Goal: Task Accomplishment & Management: Manage account settings

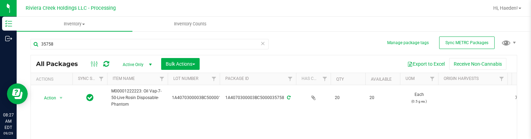
click at [454, 13] on div at bounding box center [306, 8] width 365 height 14
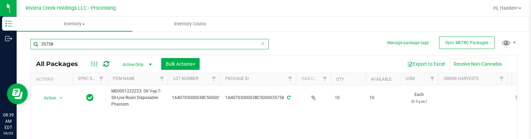
click at [203, 43] on input "35758" at bounding box center [150, 44] width 238 height 10
click at [203, 44] on input "35758" at bounding box center [150, 44] width 238 height 10
type input "39994"
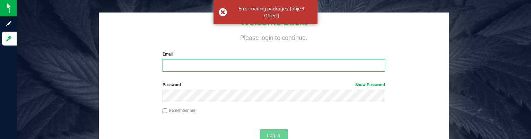
type input "[EMAIL_ADDRESS][DOMAIN_NAME]"
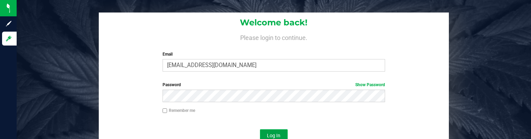
click at [265, 132] on button "Log In" at bounding box center [274, 135] width 28 height 12
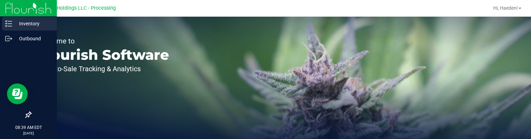
click at [12, 24] on p "Inventory" at bounding box center [33, 23] width 42 height 8
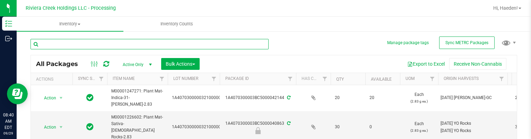
click at [101, 45] on input "text" at bounding box center [150, 44] width 238 height 10
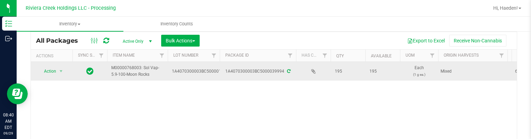
scroll to position [35, 0]
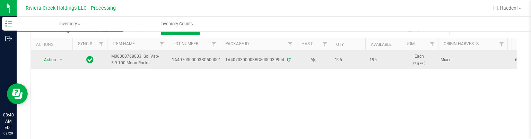
type input "39994"
click at [50, 60] on span "Action" at bounding box center [47, 60] width 19 height 10
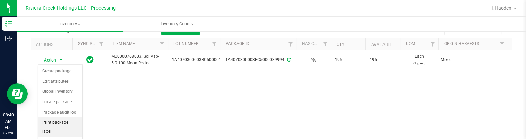
drag, startPoint x: 53, startPoint y: 126, endPoint x: 75, endPoint y: 116, distance: 24.2
click at [53, 126] on li "Print package label" at bounding box center [60, 126] width 44 height 19
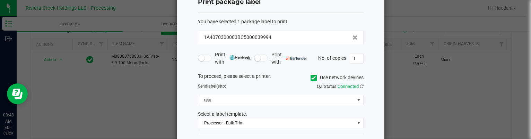
scroll to position [53, 0]
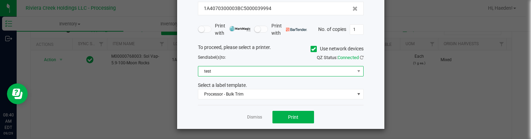
click at [223, 67] on span "test" at bounding box center [276, 71] width 156 height 10
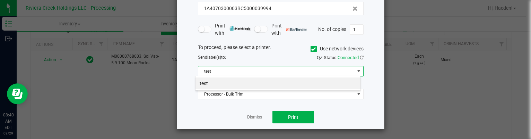
scroll to position [10, 166]
click at [311, 49] on icon at bounding box center [313, 49] width 5 height 0
click at [0, 0] on input "Use network devices" at bounding box center [0, 0] width 0 height 0
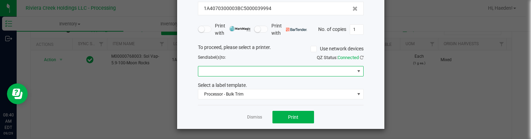
click at [249, 73] on span at bounding box center [276, 71] width 156 height 10
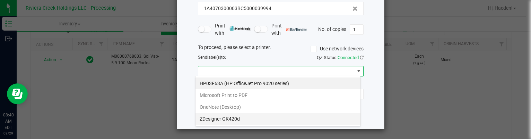
click at [250, 116] on GK420d "ZDesigner GK420d" at bounding box center [278, 119] width 165 height 12
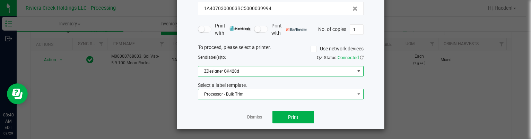
click at [252, 92] on span "Processor - Bulk Trim" at bounding box center [276, 94] width 156 height 10
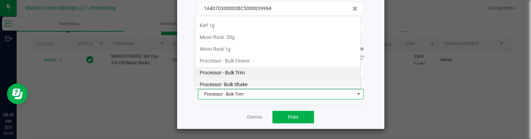
scroll to position [223, 0]
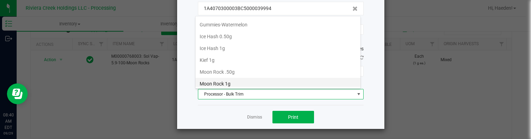
click at [252, 79] on li "Moon Rock 1g" at bounding box center [278, 84] width 165 height 12
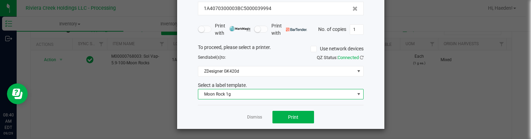
click at [289, 128] on div "Dismiss Print" at bounding box center [281, 117] width 166 height 24
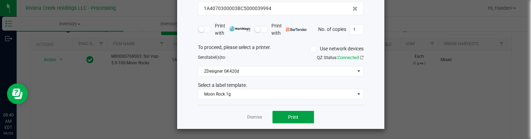
click at [289, 118] on span "Print" at bounding box center [293, 117] width 10 height 6
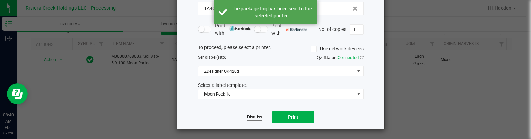
click at [247, 114] on link "Dismiss" at bounding box center [254, 117] width 15 height 6
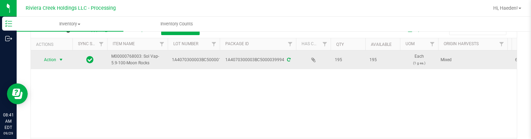
click at [51, 57] on span "Action" at bounding box center [47, 60] width 19 height 10
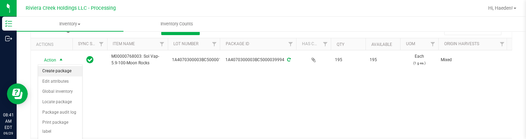
click at [57, 72] on li "Create package" at bounding box center [60, 71] width 44 height 10
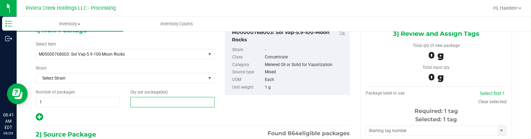
click at [166, 98] on span at bounding box center [172, 102] width 84 height 10
click at [166, 98] on input "text" at bounding box center [173, 102] width 84 height 10
type input "20"
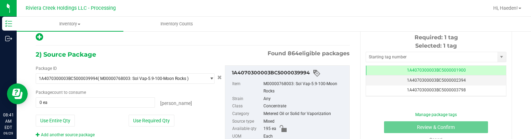
drag, startPoint x: 166, startPoint y: 117, endPoint x: 234, endPoint y: 68, distance: 83.7
click at [166, 117] on button "Use Required Qty" at bounding box center [152, 120] width 46 height 12
type input "20 ea"
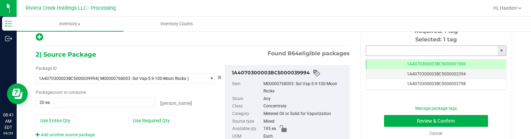
click at [378, 48] on input "text" at bounding box center [431, 51] width 131 height 10
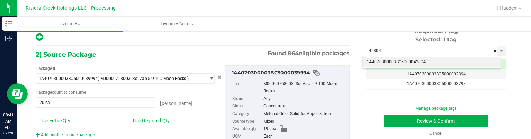
click at [392, 62] on li "1A4070300003BC5000042804" at bounding box center [432, 62] width 138 height 10
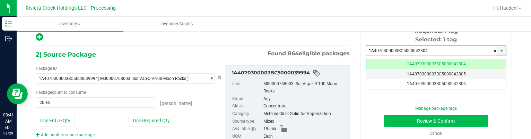
type input "1A4070300003BC5000042804"
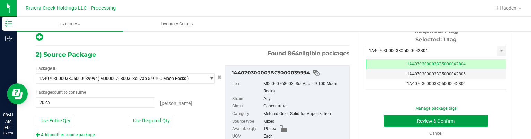
click at [403, 118] on button "Review & Confirm" at bounding box center [436, 121] width 104 height 12
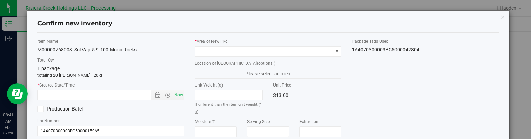
type input "[DATE]"
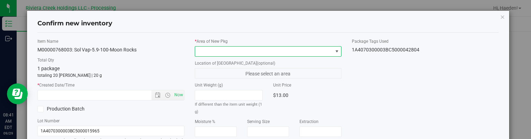
click at [334, 53] on span at bounding box center [337, 52] width 6 height 6
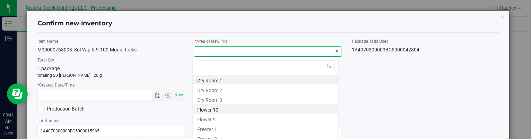
click at [246, 108] on li "Flower 10" at bounding box center [265, 109] width 145 height 10
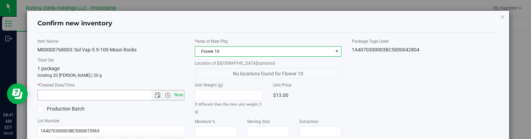
click at [181, 96] on span "Now" at bounding box center [179, 95] width 12 height 10
type input "[DATE] 8:41 AM"
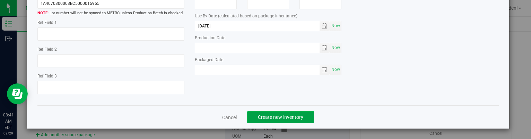
click at [302, 118] on button "Create new inventory" at bounding box center [280, 117] width 67 height 12
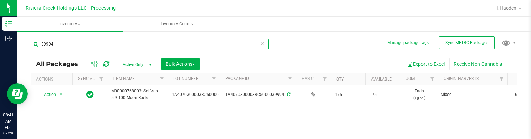
click at [207, 44] on input "39994" at bounding box center [150, 44] width 238 height 10
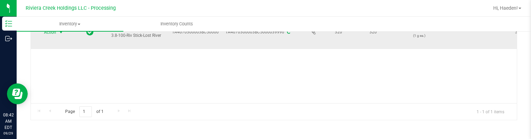
type input "39996"
click at [61, 34] on span "select" at bounding box center [61, 32] width 6 height 6
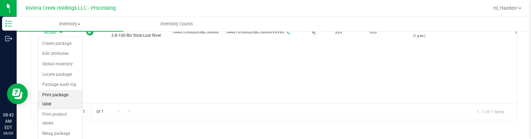
click at [65, 94] on li "Print package label" at bounding box center [60, 99] width 44 height 19
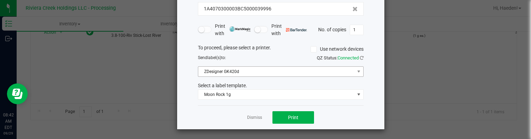
scroll to position [53, 0]
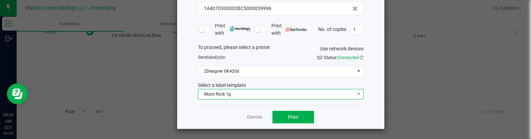
click at [290, 93] on span "Moon Rock 1g" at bounding box center [276, 94] width 156 height 10
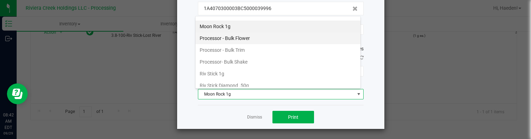
scroll to position [291, 0]
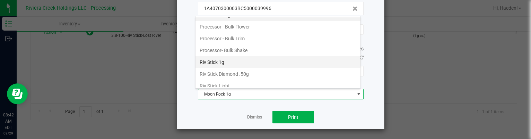
click at [261, 62] on li "Riv Stick 1g" at bounding box center [278, 62] width 165 height 12
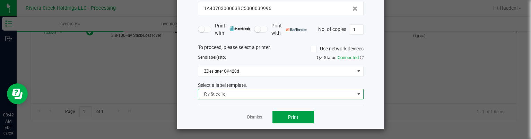
click at [288, 118] on span "Print" at bounding box center [293, 117] width 10 height 6
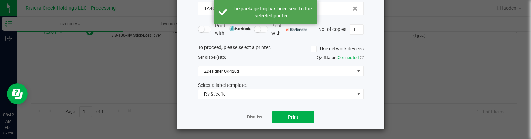
drag, startPoint x: 258, startPoint y: 118, endPoint x: 182, endPoint y: 88, distance: 81.6
click at [257, 117] on link "Dismiss" at bounding box center [254, 117] width 15 height 6
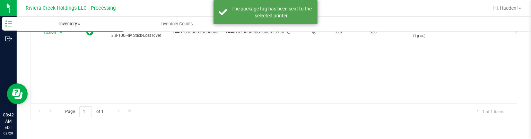
drag, startPoint x: 62, startPoint y: 31, endPoint x: 60, endPoint y: 34, distance: 3.8
click at [61, 31] on link "Inventory All packages All inventory Waste log Create inventory" at bounding box center [70, 24] width 107 height 15
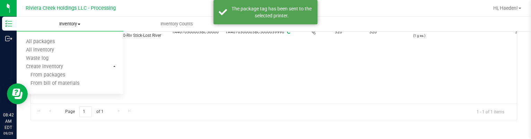
click at [60, 34] on ul "All packages All inventory Waste log Create inventory From packages From bill o…" at bounding box center [70, 63] width 107 height 62
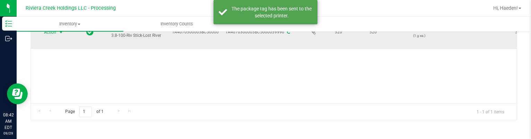
click at [59, 32] on span "select" at bounding box center [61, 32] width 6 height 6
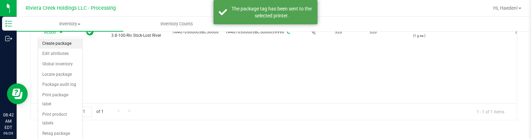
click at [60, 41] on li "Create package" at bounding box center [60, 43] width 44 height 10
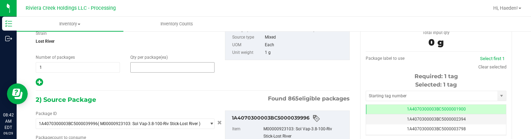
click at [141, 64] on span at bounding box center [172, 67] width 84 height 10
type input "10"
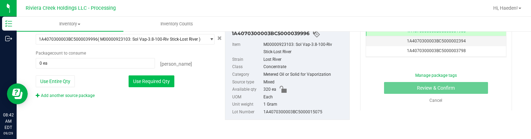
type input "10"
click at [165, 85] on button "Use Required Qty" at bounding box center [152, 81] width 46 height 12
type input "10 ea"
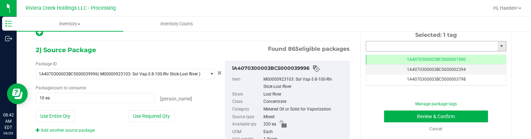
click at [434, 44] on input "text" at bounding box center [431, 46] width 131 height 10
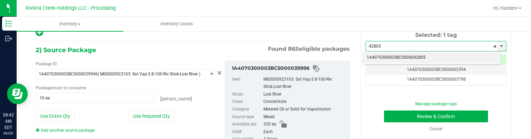
click at [430, 55] on li "1A4070300003BC5000042805" at bounding box center [432, 57] width 138 height 10
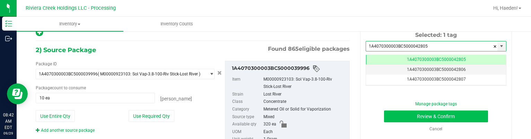
type input "1A4070300003BC5000042805"
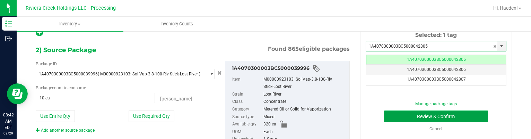
click at [433, 116] on button "Review & Confirm" at bounding box center [436, 116] width 104 height 12
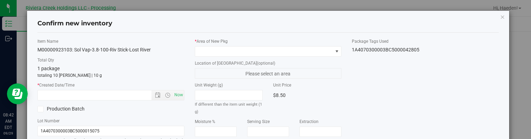
type input "[DATE]"
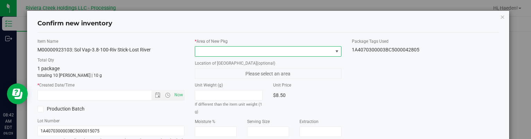
click at [334, 49] on span at bounding box center [337, 52] width 6 height 6
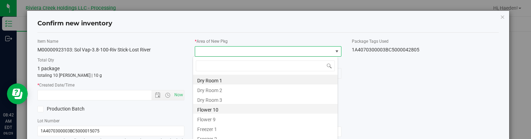
click at [238, 105] on li "Flower 10" at bounding box center [265, 109] width 145 height 10
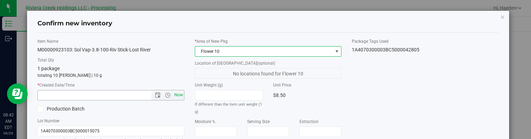
click at [179, 96] on span "Now" at bounding box center [179, 95] width 12 height 10
type input "[DATE] 8:42 AM"
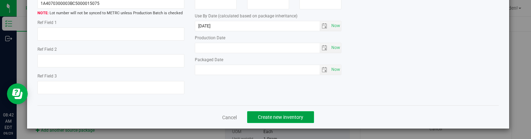
click at [302, 116] on button "Create new inventory" at bounding box center [280, 117] width 67 height 12
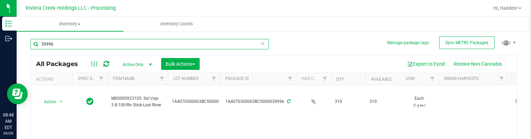
click at [229, 45] on input "39996" at bounding box center [150, 44] width 238 height 10
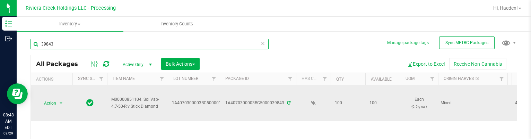
scroll to position [35, 0]
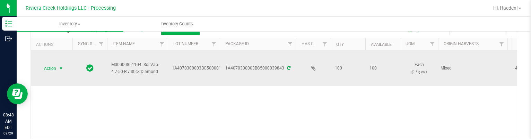
type input "39843"
click at [62, 68] on span "select" at bounding box center [61, 69] width 6 height 6
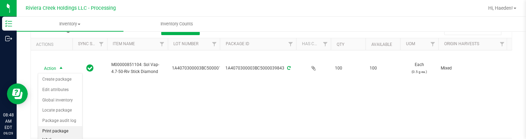
click at [68, 127] on li "Print package label" at bounding box center [60, 135] width 44 height 19
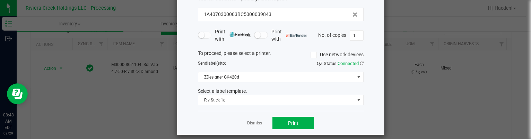
scroll to position [53, 0]
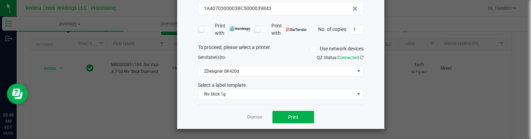
click at [222, 98] on div "You have selected 1 package label to print : 1A4070300003BC5000039843 Print wit…" at bounding box center [281, 44] width 166 height 121
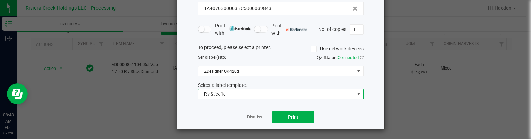
click at [222, 95] on span "Riv Stick 1g" at bounding box center [276, 94] width 156 height 10
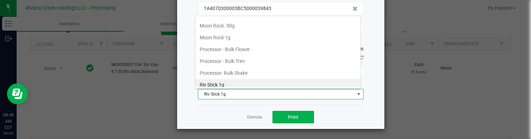
scroll to position [303, 0]
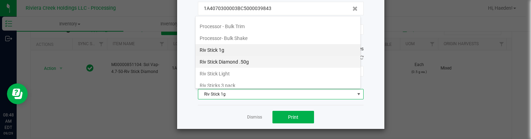
click at [226, 56] on li "Riv Stick Diamond .50g" at bounding box center [278, 62] width 165 height 12
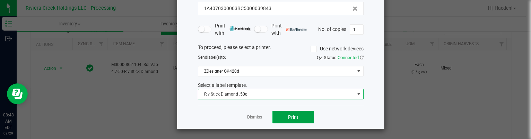
click at [292, 116] on span "Print" at bounding box center [293, 117] width 10 height 6
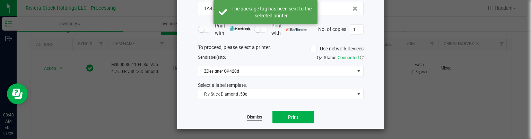
click at [258, 116] on link "Dismiss" at bounding box center [254, 117] width 15 height 6
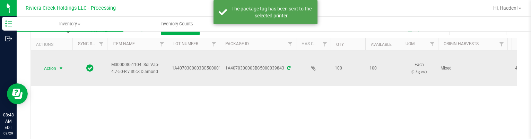
click at [52, 70] on span "Action" at bounding box center [47, 68] width 19 height 10
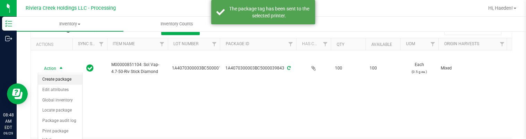
click at [56, 78] on li "Create package" at bounding box center [60, 79] width 44 height 10
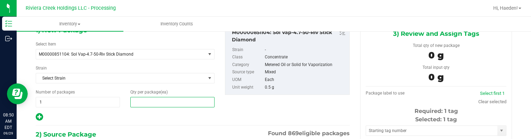
click at [146, 102] on span at bounding box center [172, 102] width 84 height 10
click at [146, 102] on input "text" at bounding box center [173, 102] width 84 height 10
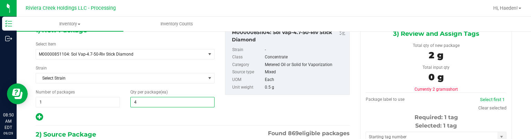
type input "40"
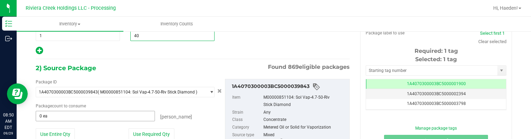
scroll to position [144, 0]
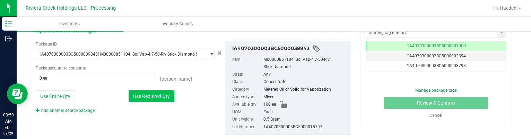
type input "40"
drag, startPoint x: 157, startPoint y: 95, endPoint x: 197, endPoint y: 87, distance: 40.3
click at [158, 95] on button "Use Required Qty" at bounding box center [152, 96] width 46 height 12
type input "40 ea"
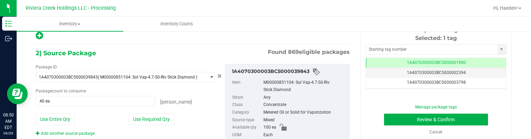
scroll to position [109, 0]
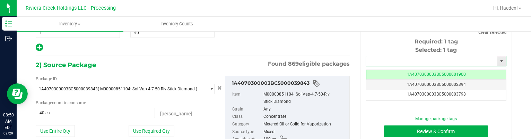
click at [371, 58] on input "text" at bounding box center [431, 61] width 131 height 10
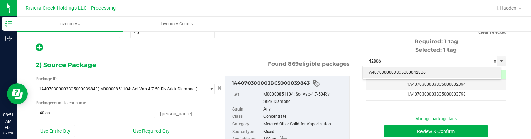
click at [387, 71] on li "1A4070300003BC5000042806" at bounding box center [432, 72] width 138 height 10
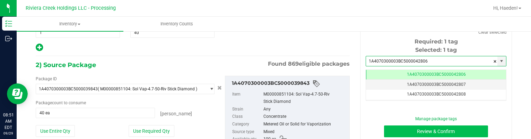
scroll to position [0, 0]
type input "1A4070300003BC5000042806"
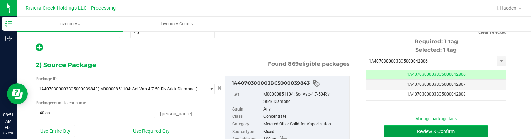
click at [405, 130] on button "Review & Confirm" at bounding box center [436, 131] width 104 height 12
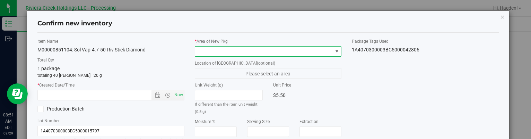
click at [334, 52] on span at bounding box center [337, 52] width 6 height 6
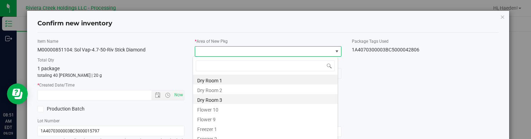
scroll to position [10, 145]
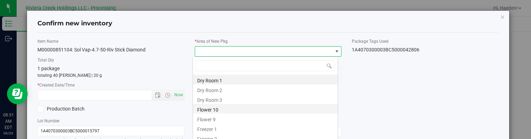
click at [239, 112] on li "Flower 10" at bounding box center [265, 109] width 145 height 10
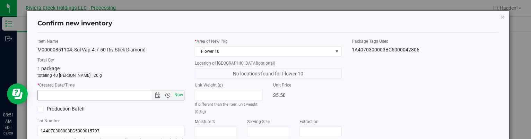
click at [179, 95] on span "Now" at bounding box center [179, 95] width 12 height 10
type input "[DATE] 8:51 AM"
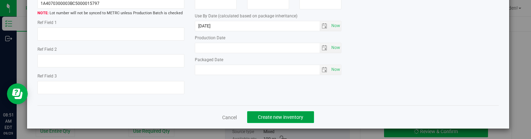
click at [277, 116] on span "Create new inventory" at bounding box center [280, 117] width 45 height 6
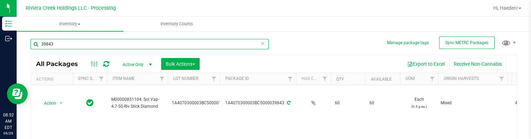
click at [93, 44] on input "39843" at bounding box center [150, 44] width 238 height 10
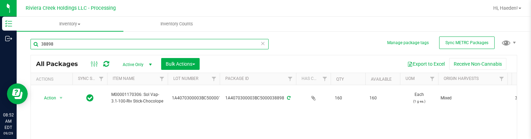
scroll to position [35, 0]
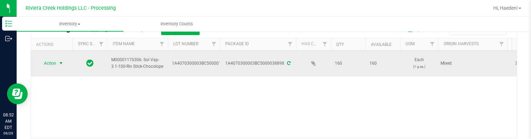
type input "38898"
click at [51, 63] on span "Action" at bounding box center [47, 63] width 19 height 10
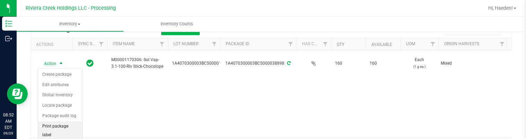
click at [59, 124] on li "Print package label" at bounding box center [60, 130] width 44 height 19
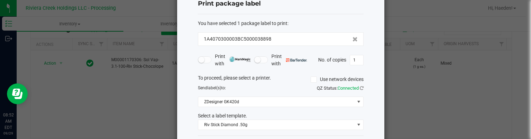
scroll to position [53, 0]
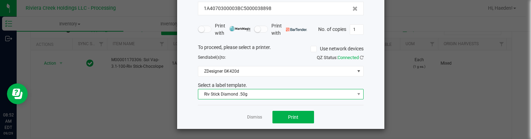
click at [274, 93] on span "Riv Stick Diamond .50g" at bounding box center [276, 94] width 156 height 10
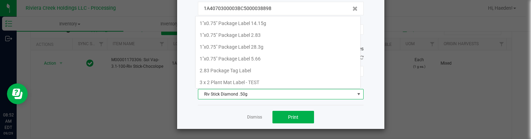
scroll to position [10, 166]
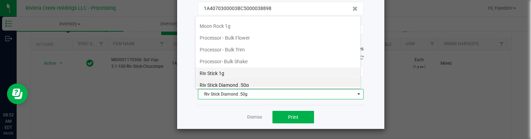
click at [229, 67] on li "Riv Stick 1g" at bounding box center [278, 73] width 165 height 12
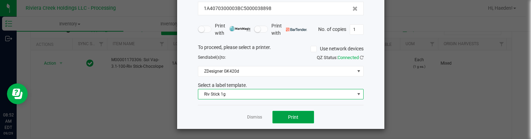
click at [289, 114] on span "Print" at bounding box center [293, 117] width 10 height 6
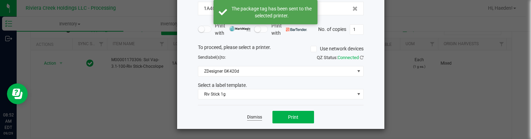
click at [253, 116] on link "Dismiss" at bounding box center [254, 117] width 15 height 6
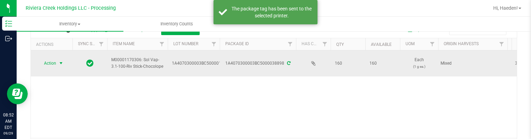
click at [51, 60] on span "Action" at bounding box center [47, 63] width 19 height 10
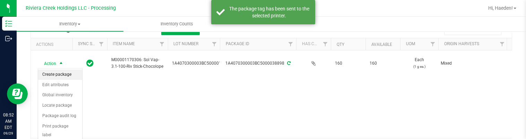
click at [54, 71] on li "Create package" at bounding box center [60, 74] width 44 height 10
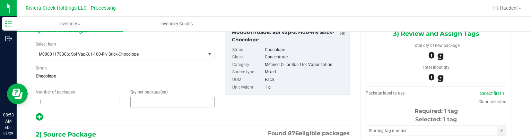
click at [148, 102] on span at bounding box center [172, 102] width 84 height 10
click at [148, 102] on input "text" at bounding box center [173, 102] width 84 height 10
type input "40"
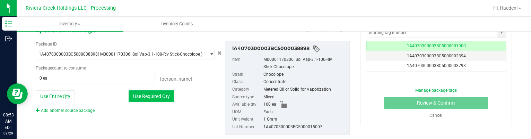
type input "40"
click at [153, 92] on button "Use Required Qty" at bounding box center [152, 96] width 46 height 12
type input "40 ea"
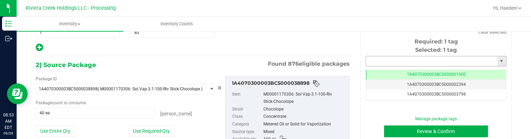
click at [412, 62] on input "text" at bounding box center [431, 61] width 131 height 10
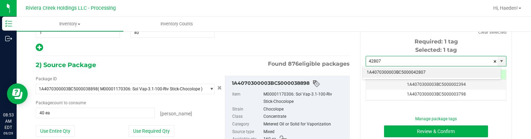
click at [433, 69] on li "1A4070300003BC5000042807" at bounding box center [432, 72] width 138 height 10
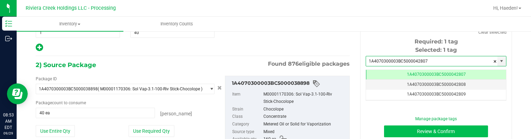
type input "1A4070300003BC5000042807"
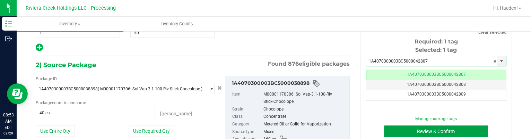
click at [420, 130] on button "Review & Confirm" at bounding box center [436, 131] width 104 height 12
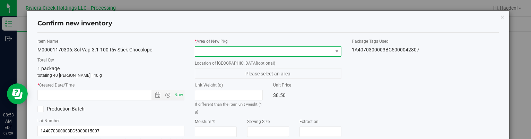
click at [322, 52] on span at bounding box center [263, 51] width 137 height 10
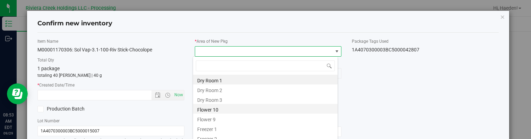
drag, startPoint x: 229, startPoint y: 109, endPoint x: 193, endPoint y: 101, distance: 36.6
click at [228, 108] on li "Flower 10" at bounding box center [265, 109] width 145 height 10
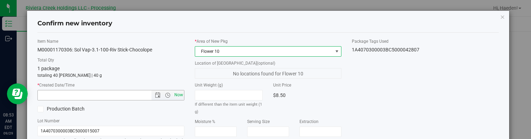
click at [177, 94] on span "Now" at bounding box center [179, 95] width 12 height 10
type input "[DATE] 8:53 AM"
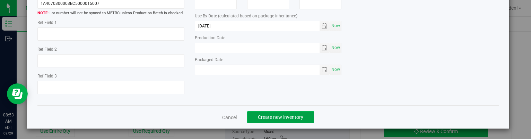
click at [282, 113] on button "Create new inventory" at bounding box center [280, 117] width 67 height 12
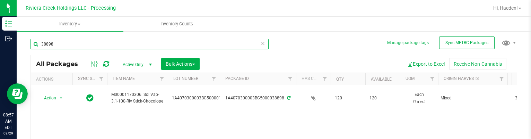
click at [119, 42] on input "38898" at bounding box center [150, 44] width 238 height 10
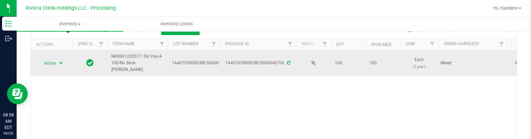
type input "40706"
click at [60, 64] on span "select" at bounding box center [61, 63] width 6 height 6
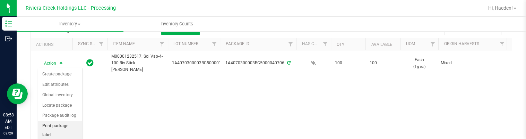
click at [62, 123] on li "Print package label" at bounding box center [60, 130] width 44 height 19
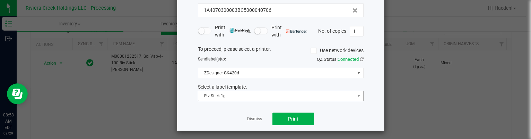
scroll to position [53, 0]
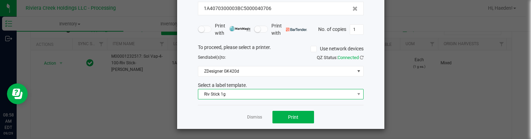
click at [221, 96] on span "Riv Stick 1g" at bounding box center [276, 94] width 156 height 10
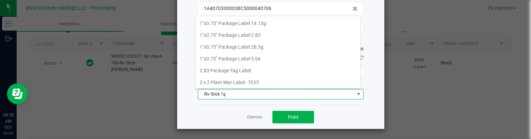
scroll to position [10, 166]
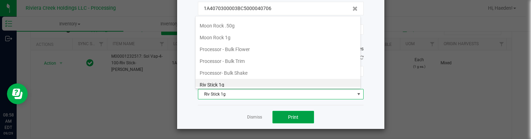
click at [288, 116] on span "Print" at bounding box center [293, 117] width 10 height 6
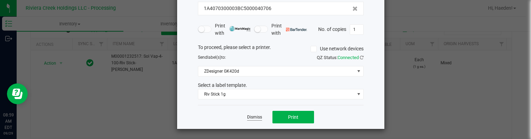
click at [253, 117] on link "Dismiss" at bounding box center [254, 117] width 15 height 6
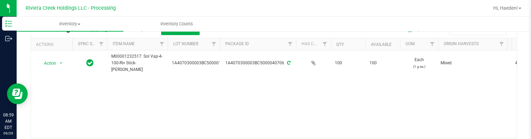
click at [242, 78] on div "Action Action Create package Edit attributes Global inventory Locate package Pa…" at bounding box center [274, 93] width 486 height 87
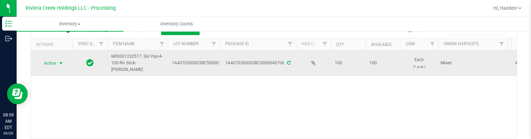
click at [60, 62] on span "select" at bounding box center [61, 63] width 6 height 6
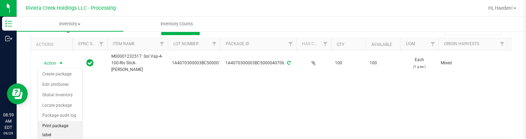
click at [67, 126] on li "Print package label" at bounding box center [60, 130] width 44 height 19
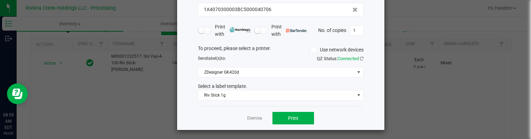
scroll to position [53, 0]
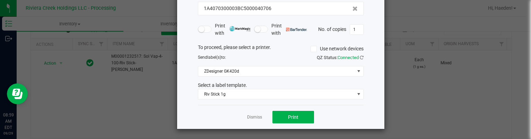
click at [243, 117] on div "Dismiss Print" at bounding box center [281, 117] width 166 height 24
click at [249, 116] on link "Dismiss" at bounding box center [254, 117] width 15 height 6
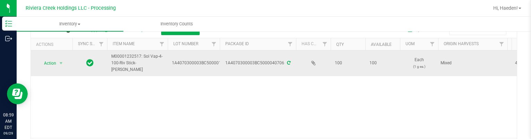
click at [65, 68] on td "Action Action Create package Edit attributes Global inventory Locate package Pa…" at bounding box center [52, 63] width 42 height 26
click at [59, 65] on span "select" at bounding box center [61, 63] width 6 height 6
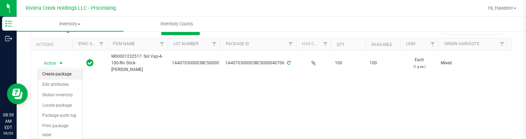
click at [61, 76] on li "Create package" at bounding box center [60, 74] width 44 height 10
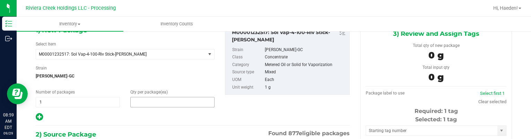
click at [153, 99] on span at bounding box center [172, 102] width 84 height 10
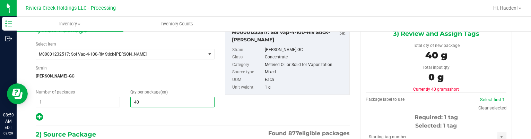
type input "40"
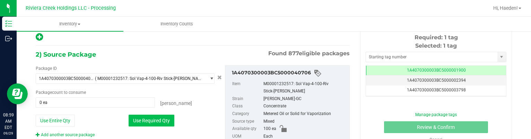
click at [162, 119] on button "Use Required Qty" at bounding box center [152, 120] width 46 height 12
type input "40 ea"
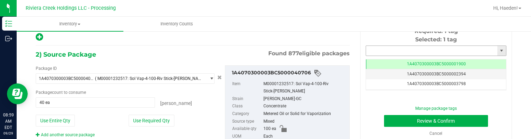
click at [385, 48] on input "text" at bounding box center [431, 51] width 131 height 10
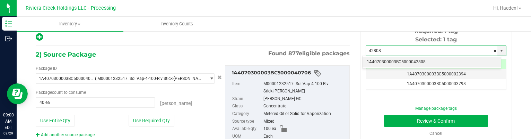
click at [406, 58] on li "1A4070300003BC5000042808" at bounding box center [432, 62] width 138 height 10
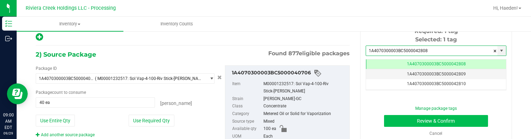
scroll to position [0, 0]
type input "1A4070300003BC5000042808"
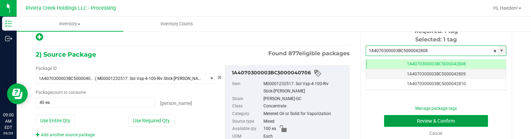
click at [415, 119] on button "Review & Confirm" at bounding box center [436, 121] width 104 height 12
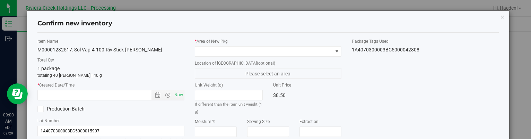
type input "[DATE]"
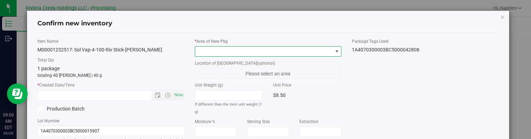
click at [334, 50] on span at bounding box center [337, 52] width 6 height 6
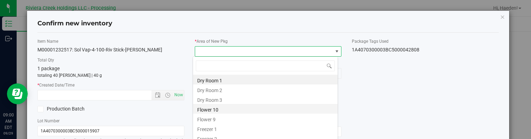
click at [243, 110] on li "Flower 10" at bounding box center [265, 109] width 145 height 10
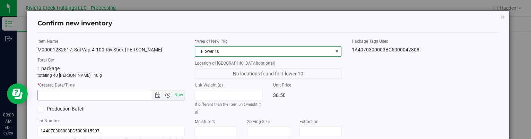
drag, startPoint x: 178, startPoint y: 95, endPoint x: 183, endPoint y: 94, distance: 5.6
click at [178, 94] on span "Now" at bounding box center [179, 95] width 12 height 10
type input "[DATE] 9:00 AM"
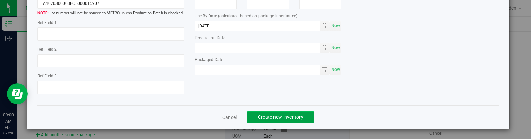
click at [293, 114] on span "Create new inventory" at bounding box center [280, 117] width 45 height 6
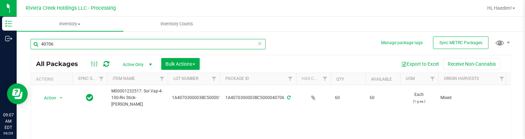
click at [128, 44] on input "40706" at bounding box center [148, 44] width 235 height 10
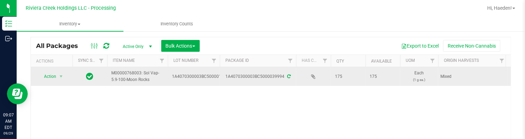
scroll to position [35, 0]
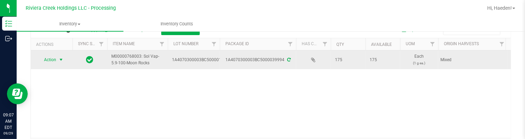
type input "39994"
click at [60, 57] on span "select" at bounding box center [61, 60] width 6 height 6
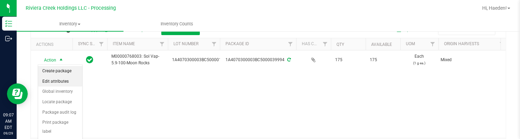
click at [59, 73] on li "Create package" at bounding box center [60, 71] width 44 height 10
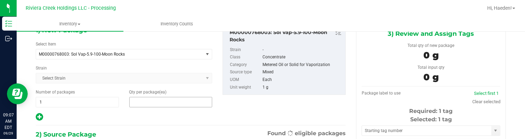
click at [170, 101] on span at bounding box center [170, 102] width 83 height 10
type input "25"
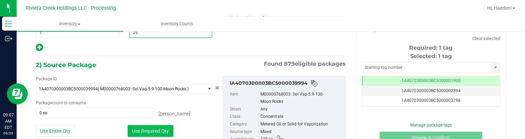
type input "25"
drag, startPoint x: 162, startPoint y: 130, endPoint x: 266, endPoint y: 90, distance: 111.7
click at [162, 129] on button "Use Required Qty" at bounding box center [151, 131] width 46 height 12
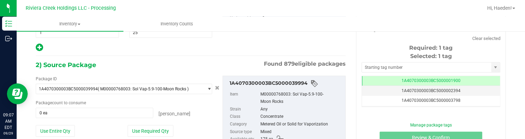
type input "25 ea"
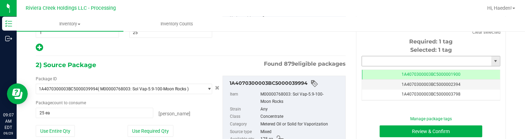
click at [429, 59] on input "text" at bounding box center [426, 61] width 129 height 10
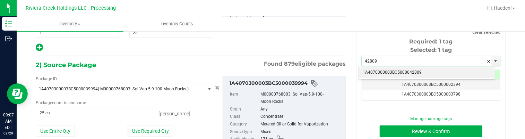
click at [433, 70] on li "1A4070300003BC5000042809" at bounding box center [427, 72] width 136 height 10
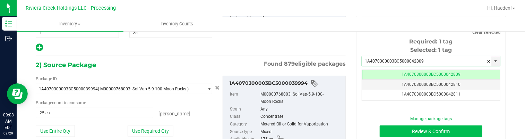
type input "1A4070300003BC5000042809"
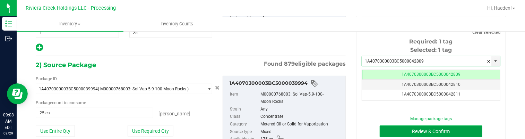
click at [474, 128] on button "Review & Confirm" at bounding box center [431, 131] width 103 height 12
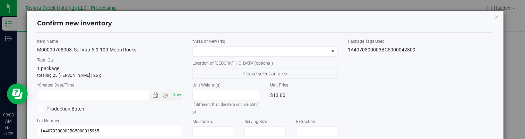
type input "[DATE]"
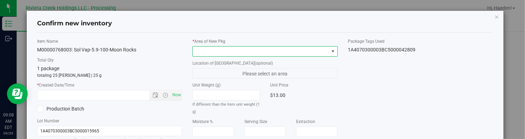
click at [331, 51] on span at bounding box center [333, 52] width 6 height 6
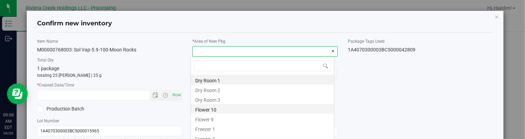
click at [219, 111] on li "Flower 10" at bounding box center [262, 109] width 143 height 10
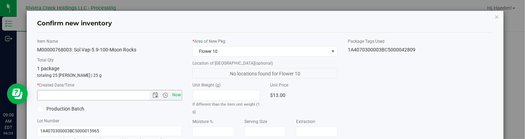
click at [171, 95] on span "Now" at bounding box center [177, 95] width 12 height 10
type input "[DATE] 9:08 AM"
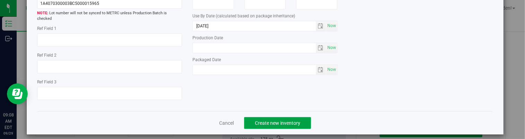
click at [280, 120] on span "Create new inventory" at bounding box center [277, 123] width 45 height 6
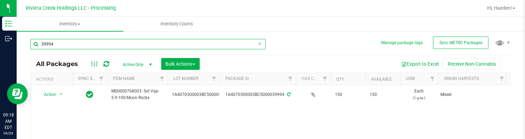
click at [133, 44] on input "39994" at bounding box center [148, 44] width 235 height 10
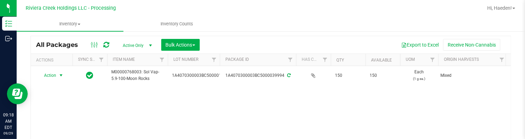
scroll to position [35, 0]
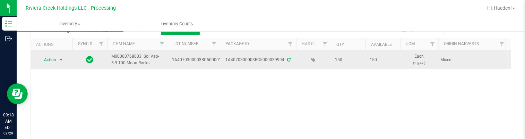
click at [56, 61] on span "Action" at bounding box center [47, 60] width 19 height 10
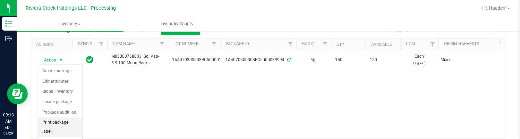
click at [68, 122] on li "Print package label" at bounding box center [60, 126] width 44 height 19
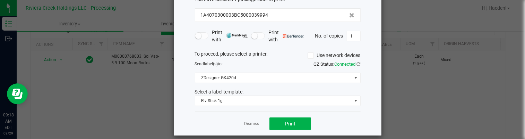
scroll to position [53, 0]
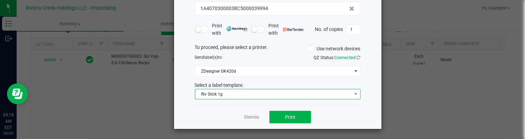
click at [251, 91] on span "Riv Stick 1g" at bounding box center [273, 94] width 156 height 10
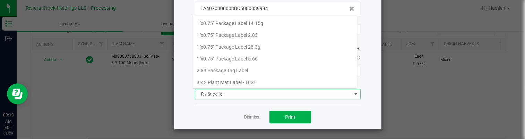
scroll to position [269, 0]
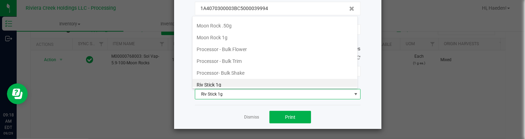
drag, startPoint x: 228, startPoint y: 34, endPoint x: 239, endPoint y: 61, distance: 29.1
click at [228, 34] on li "Moon Rock 1g" at bounding box center [274, 38] width 165 height 12
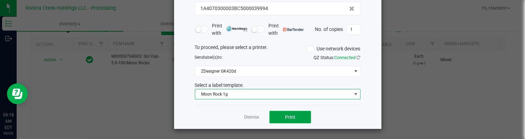
click at [279, 113] on button "Print" at bounding box center [290, 117] width 42 height 12
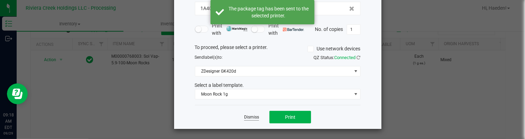
click at [250, 115] on link "Dismiss" at bounding box center [251, 117] width 15 height 6
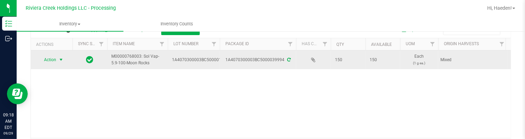
click at [54, 63] on span "Action" at bounding box center [47, 60] width 19 height 10
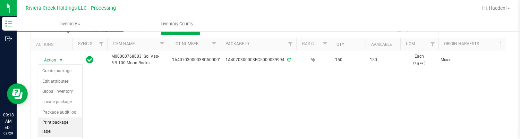
click at [65, 122] on li "Print package label" at bounding box center [60, 126] width 44 height 19
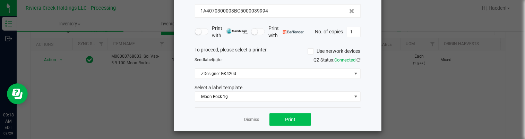
scroll to position [53, 0]
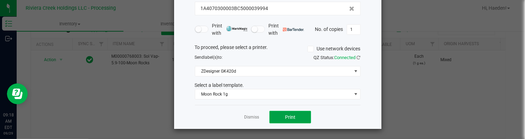
click at [281, 115] on button "Print" at bounding box center [290, 117] width 42 height 12
click at [250, 118] on link "Dismiss" at bounding box center [251, 117] width 15 height 6
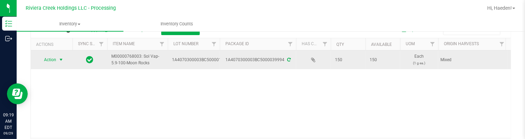
click at [51, 61] on span "Action" at bounding box center [47, 60] width 19 height 10
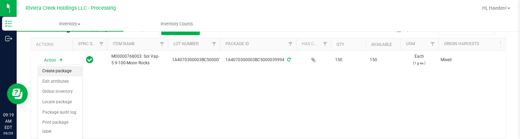
click at [55, 71] on li "Create package" at bounding box center [60, 71] width 44 height 10
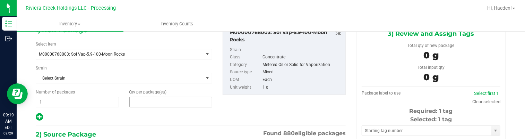
click at [157, 105] on span at bounding box center [170, 102] width 83 height 10
click at [157, 105] on input "text" at bounding box center [171, 102] width 83 height 10
type input "25"
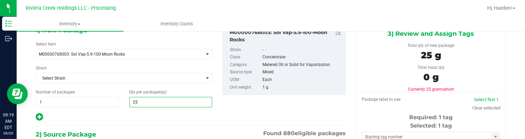
type input "25"
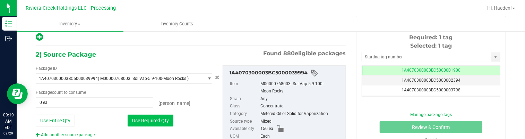
click at [160, 119] on button "Use Required Qty" at bounding box center [151, 120] width 46 height 12
type input "25 ea"
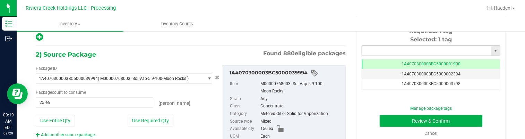
click at [386, 53] on input "text" at bounding box center [426, 51] width 129 height 10
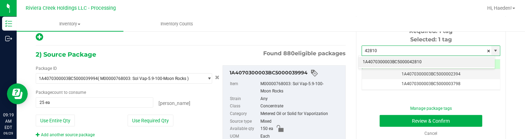
click at [387, 62] on li "1A4070300003BC5000042810" at bounding box center [427, 62] width 136 height 10
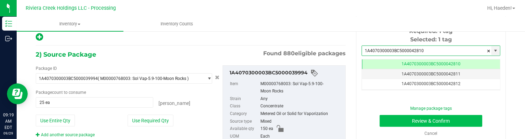
scroll to position [0, 0]
type input "1A4070300003BC5000042810"
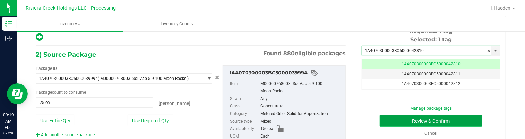
click at [387, 125] on button "Review & Confirm" at bounding box center [431, 121] width 103 height 12
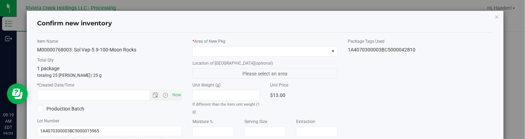
type input "[DATE]"
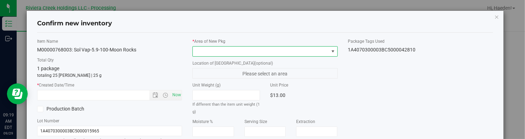
drag, startPoint x: 329, startPoint y: 46, endPoint x: 318, endPoint y: 54, distance: 13.0
click at [329, 47] on span at bounding box center [332, 51] width 9 height 10
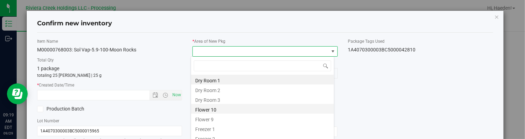
click at [240, 107] on li "Flower 10" at bounding box center [262, 109] width 143 height 10
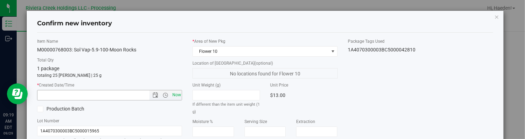
click at [175, 94] on span "Now" at bounding box center [177, 95] width 12 height 10
type input "[DATE] 9:19 AM"
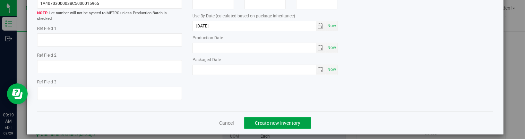
click at [277, 120] on span "Create new inventory" at bounding box center [277, 123] width 45 height 6
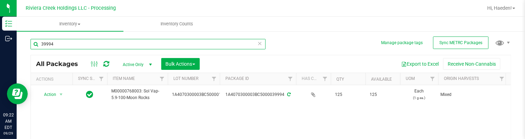
click at [105, 40] on input "39994" at bounding box center [148, 44] width 235 height 10
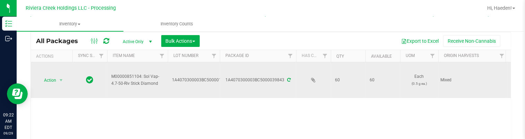
scroll to position [35, 0]
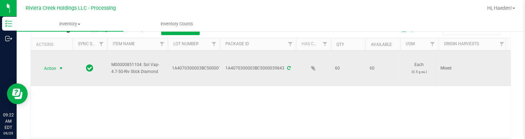
type input "39843"
click at [58, 67] on span "select" at bounding box center [61, 68] width 9 height 10
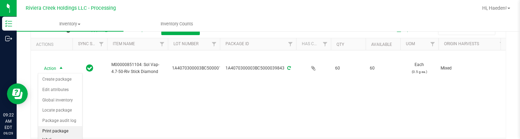
click at [63, 130] on li "Print package label" at bounding box center [60, 135] width 44 height 19
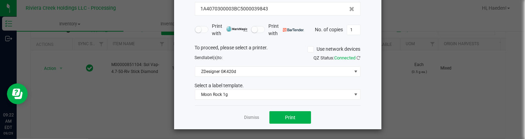
scroll to position [53, 0]
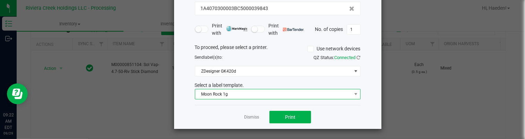
click at [260, 93] on span "Moon Rock 1g" at bounding box center [273, 94] width 156 height 10
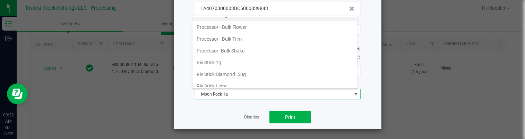
scroll to position [291, 0]
click at [240, 60] on li "Riv Stick 1g" at bounding box center [274, 62] width 165 height 12
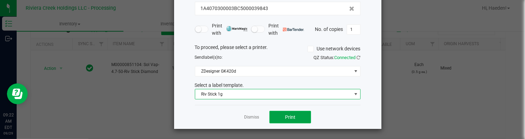
click at [288, 117] on span "Print" at bounding box center [290, 117] width 10 height 6
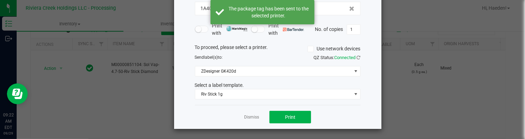
drag, startPoint x: 252, startPoint y: 117, endPoint x: 179, endPoint y: 101, distance: 75.0
click at [252, 117] on link "Dismiss" at bounding box center [251, 117] width 15 height 6
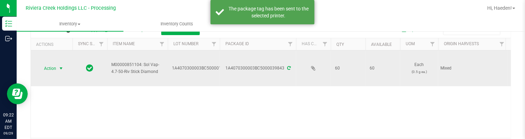
click at [61, 69] on span "select" at bounding box center [61, 69] width 6 height 6
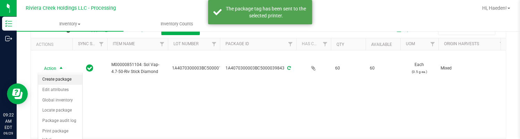
click at [61, 77] on li "Create package" at bounding box center [60, 79] width 44 height 10
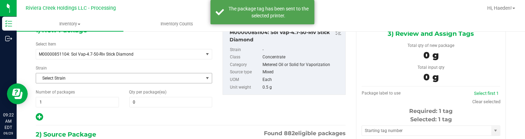
type input "0 ea"
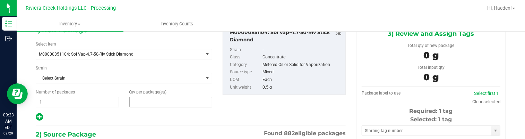
click at [167, 102] on span at bounding box center [170, 102] width 83 height 10
click at [167, 102] on input "text" at bounding box center [171, 102] width 83 height 10
type input "20"
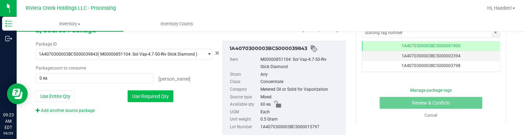
type input "20"
click at [162, 101] on button "Use Required Qty" at bounding box center [151, 96] width 46 height 12
type input "20 ea"
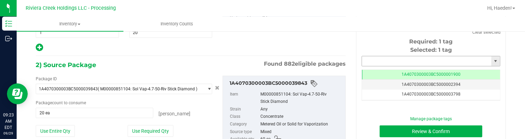
click at [371, 62] on input "text" at bounding box center [426, 61] width 129 height 10
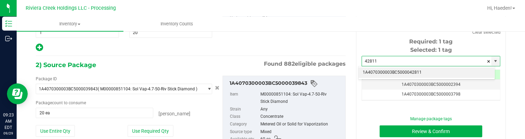
click at [381, 70] on li "1A4070300003BC5000042811" at bounding box center [427, 72] width 136 height 10
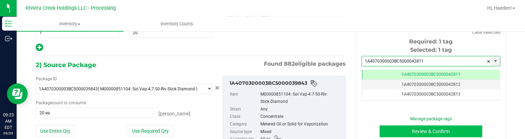
type input "1A4070300003BC5000042811"
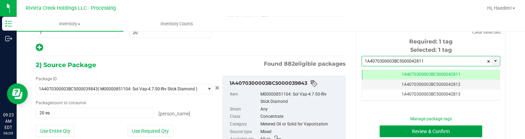
click at [397, 132] on button "Review & Confirm" at bounding box center [431, 131] width 103 height 12
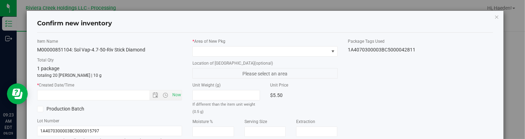
type input "[DATE]"
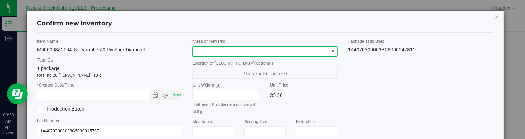
drag, startPoint x: 330, startPoint y: 52, endPoint x: 313, endPoint y: 55, distance: 16.5
click at [330, 52] on span at bounding box center [333, 52] width 6 height 6
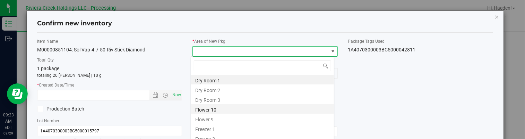
click at [228, 111] on li "Flower 10" at bounding box center [262, 109] width 143 height 10
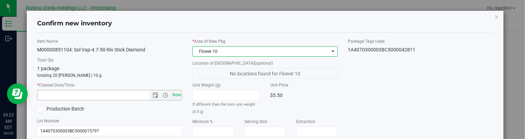
click at [176, 96] on span "Now" at bounding box center [177, 95] width 12 height 10
type input "[DATE] 9:23 AM"
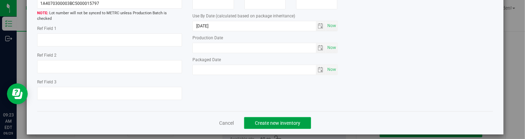
click at [265, 120] on span "Create new inventory" at bounding box center [277, 123] width 45 height 6
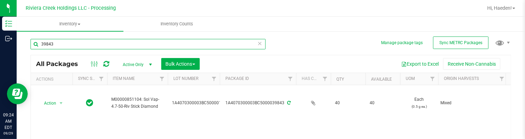
click at [126, 44] on input "39843" at bounding box center [148, 44] width 235 height 10
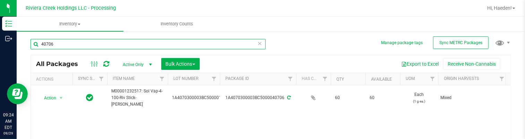
scroll to position [35, 0]
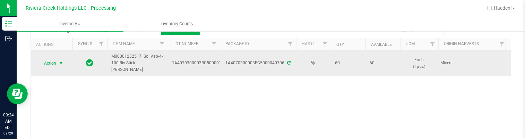
type input "40706"
click at [58, 64] on span "select" at bounding box center [61, 63] width 9 height 10
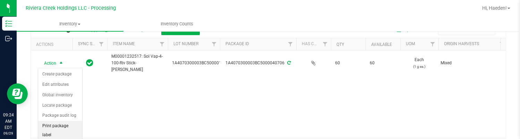
click at [54, 124] on li "Print package label" at bounding box center [60, 130] width 44 height 19
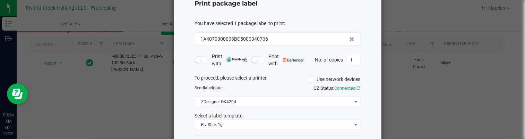
scroll to position [53, 0]
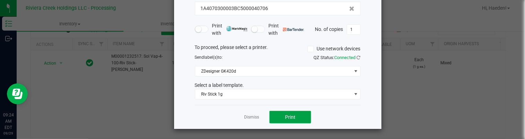
click at [293, 115] on button "Print" at bounding box center [290, 117] width 42 height 12
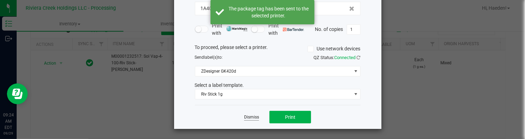
click at [256, 118] on link "Dismiss" at bounding box center [251, 117] width 15 height 6
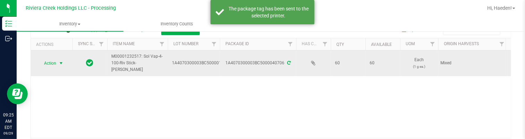
click at [56, 60] on span "Action" at bounding box center [47, 63] width 19 height 10
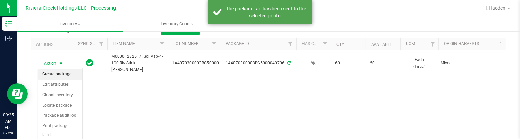
click at [57, 73] on li "Create package" at bounding box center [60, 74] width 44 height 10
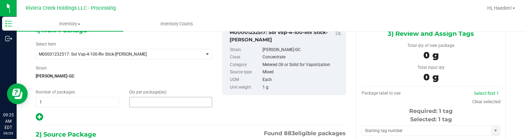
click at [148, 105] on span at bounding box center [170, 102] width 83 height 10
click at [148, 105] on input "text" at bounding box center [171, 102] width 83 height 10
type input "20"
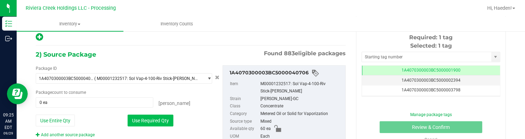
click at [153, 118] on button "Use Required Qty" at bounding box center [151, 120] width 46 height 12
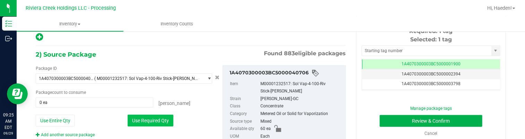
type input "20 ea"
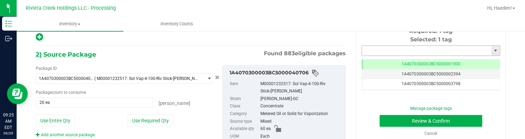
click at [389, 48] on input "text" at bounding box center [426, 51] width 129 height 10
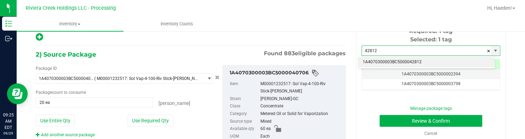
click at [401, 61] on li "1A4070300003BC5000042812" at bounding box center [427, 62] width 136 height 10
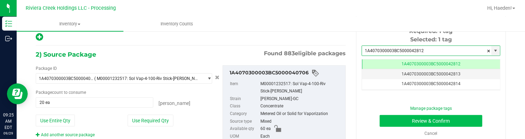
type input "1A4070300003BC5000042812"
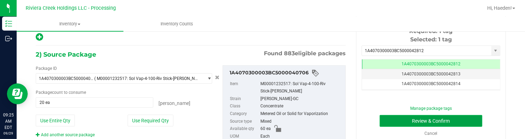
click at [402, 118] on button "Review & Confirm" at bounding box center [431, 121] width 103 height 12
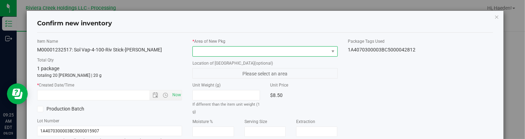
click at [325, 52] on span at bounding box center [261, 51] width 136 height 10
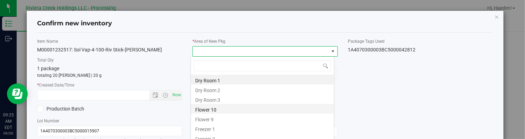
drag, startPoint x: 241, startPoint y: 109, endPoint x: 213, endPoint y: 102, distance: 29.4
click at [235, 107] on li "Flower 10" at bounding box center [262, 109] width 143 height 10
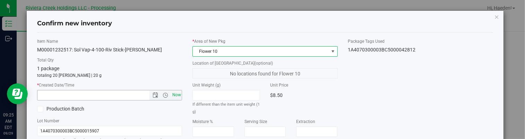
click at [174, 96] on span "Now" at bounding box center [177, 95] width 12 height 10
type input "[DATE] 9:25 AM"
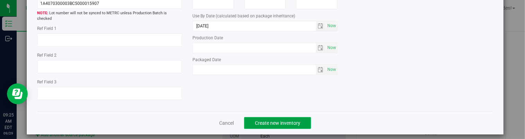
click at [283, 120] on span "Create new inventory" at bounding box center [277, 123] width 45 height 6
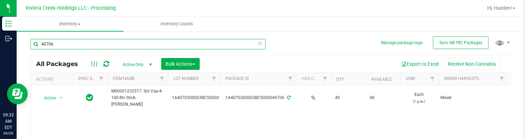
click at [102, 44] on input "40706" at bounding box center [148, 44] width 235 height 10
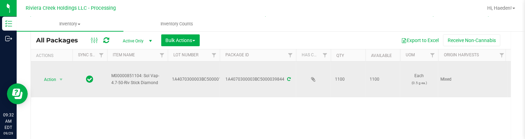
scroll to position [35, 0]
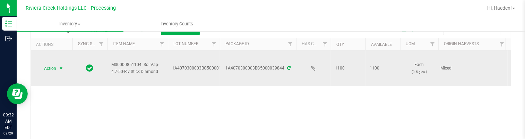
type input "39844"
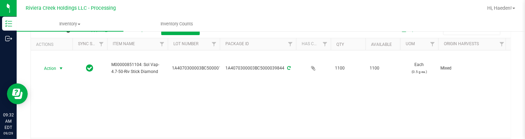
drag, startPoint x: 57, startPoint y: 72, endPoint x: 57, endPoint y: 76, distance: 4.5
click at [57, 72] on span "select" at bounding box center [61, 68] width 9 height 10
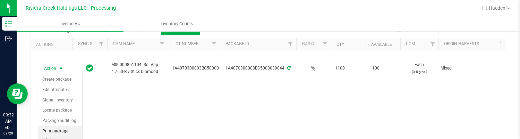
click at [66, 130] on li "Print package label" at bounding box center [60, 135] width 44 height 19
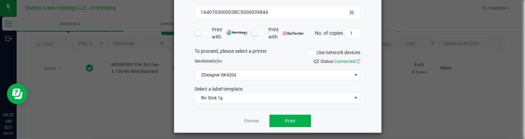
scroll to position [53, 0]
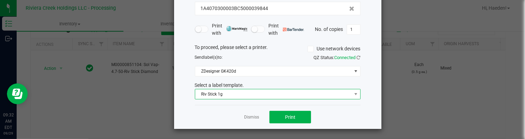
click at [293, 96] on span "Riv Stick 1g" at bounding box center [273, 94] width 156 height 10
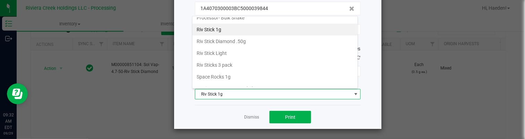
scroll to position [327, 0]
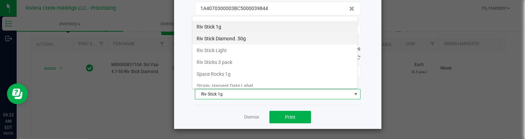
click at [243, 39] on li "Riv Stick Diamond .50g" at bounding box center [274, 39] width 165 height 12
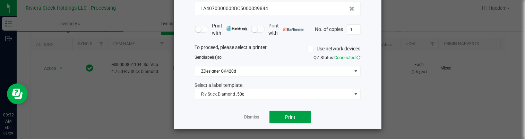
click at [291, 121] on button "Print" at bounding box center [290, 117] width 42 height 12
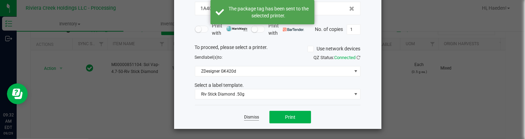
click at [255, 116] on link "Dismiss" at bounding box center [251, 117] width 15 height 6
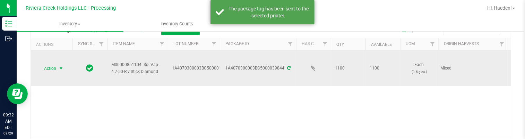
click at [54, 67] on span "Action" at bounding box center [47, 68] width 19 height 10
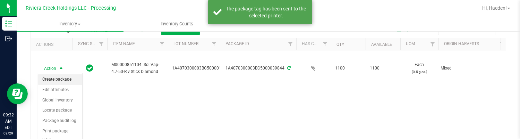
click at [58, 76] on li "Create package" at bounding box center [60, 79] width 44 height 10
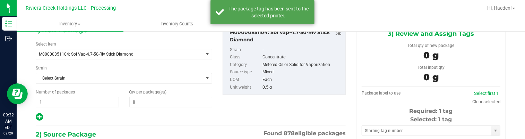
type input "0 ea"
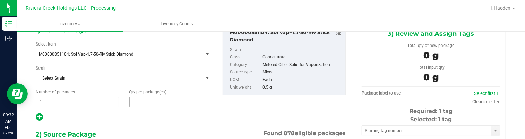
click at [144, 100] on span at bounding box center [170, 102] width 83 height 10
click at [144, 100] on input "text" at bounding box center [171, 102] width 83 height 10
type input "10"
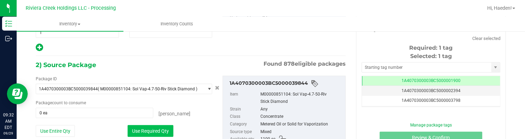
type input "10"
click at [159, 129] on button "Use Required Qty" at bounding box center [151, 131] width 46 height 12
type input "10 ea"
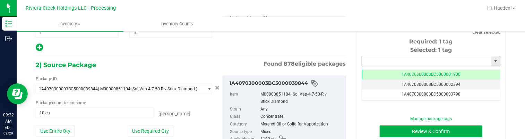
click at [382, 62] on input "text" at bounding box center [426, 61] width 129 height 10
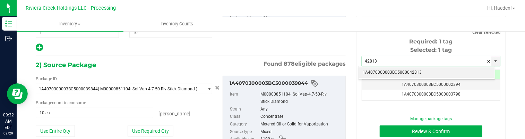
click at [398, 72] on li "1A4070300003BC5000042813" at bounding box center [427, 72] width 136 height 10
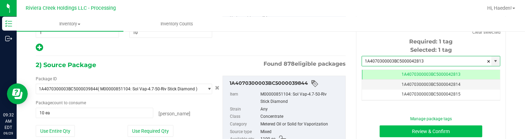
type input "1A4070300003BC5000042813"
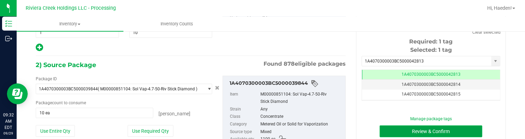
click at [401, 127] on button "Review & Confirm" at bounding box center [431, 131] width 103 height 12
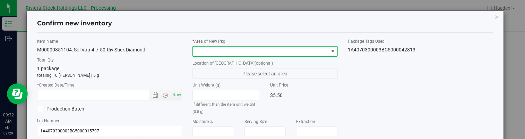
click at [330, 50] on span at bounding box center [333, 52] width 6 height 6
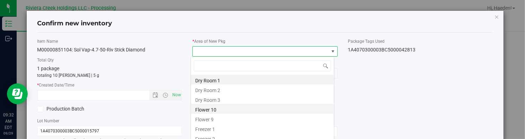
click at [243, 105] on li "Flower 10" at bounding box center [262, 109] width 143 height 10
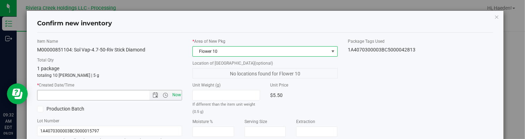
click at [171, 94] on span "Now" at bounding box center [177, 95] width 12 height 10
type input "[DATE] 9:32 AM"
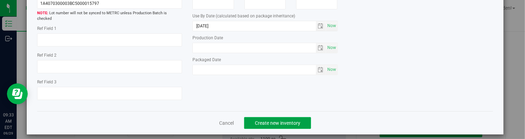
click at [300, 117] on button "Create new inventory" at bounding box center [277, 123] width 67 height 12
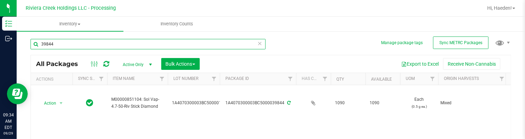
click at [93, 45] on input "39844" at bounding box center [148, 44] width 235 height 10
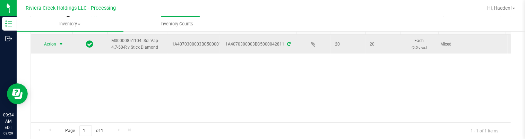
scroll to position [35, 0]
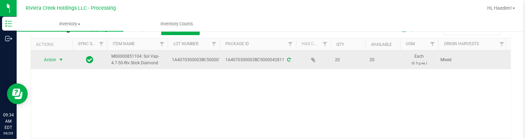
click at [57, 58] on span "select" at bounding box center [61, 60] width 9 height 10
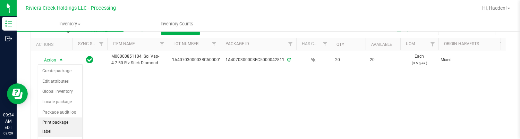
click at [58, 122] on li "Print package label" at bounding box center [60, 126] width 44 height 19
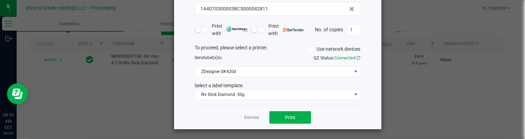
scroll to position [53, 0]
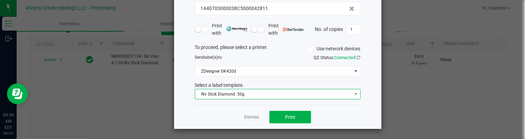
click at [239, 92] on span "Riv Stick Diamond .50g" at bounding box center [273, 94] width 156 height 10
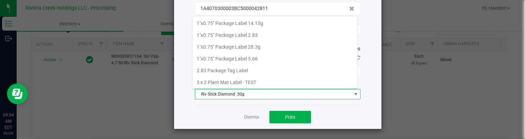
scroll to position [10, 166]
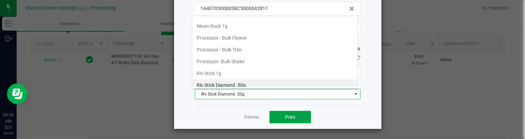
click at [275, 114] on button "Print" at bounding box center [290, 117] width 42 height 12
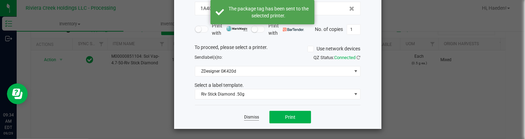
click at [254, 116] on link "Dismiss" at bounding box center [251, 117] width 15 height 6
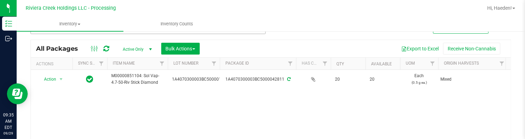
scroll to position [0, 0]
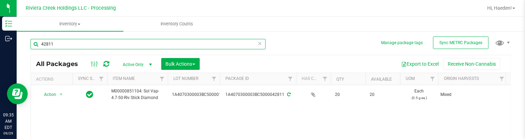
click at [76, 45] on input "42811" at bounding box center [148, 44] width 235 height 10
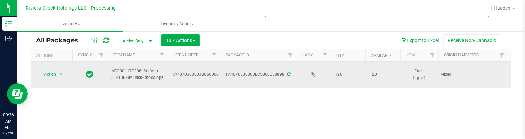
scroll to position [35, 0]
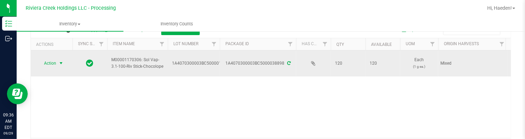
type input "38898"
click at [58, 63] on span "select" at bounding box center [61, 63] width 6 height 6
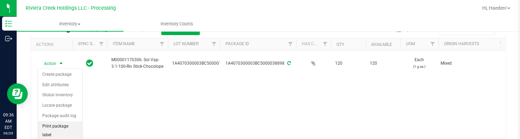
click at [62, 128] on li "Print package label" at bounding box center [60, 130] width 44 height 19
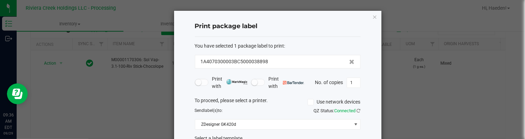
scroll to position [53, 0]
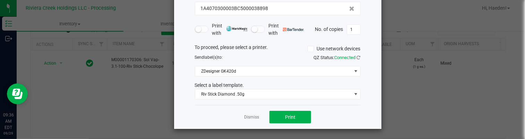
click at [280, 99] on div "You have selected 1 package label to print : 1A4070300003BC5000038898 Print wit…" at bounding box center [278, 44] width 166 height 121
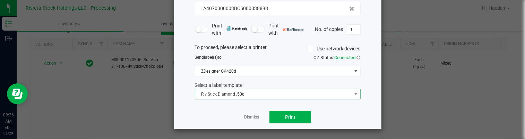
click at [274, 94] on span "Riv Stick Diamond .50g" at bounding box center [273, 94] width 156 height 10
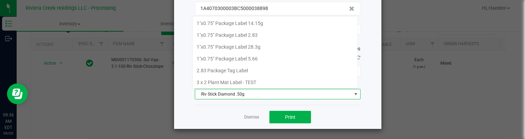
scroll to position [10, 166]
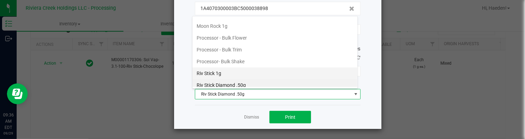
click at [237, 68] on li "Riv Stick 1g" at bounding box center [274, 73] width 165 height 12
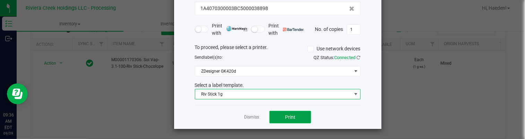
click at [287, 112] on button "Print" at bounding box center [290, 117] width 42 height 12
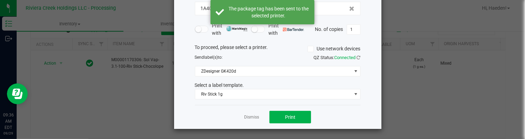
click at [251, 118] on link "Dismiss" at bounding box center [251, 117] width 15 height 6
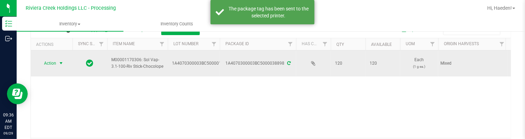
click at [50, 66] on span "Action" at bounding box center [47, 63] width 19 height 10
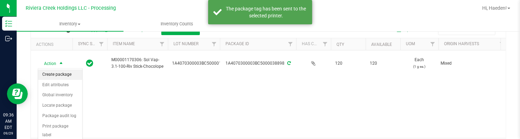
click at [53, 75] on li "Create package" at bounding box center [60, 74] width 44 height 10
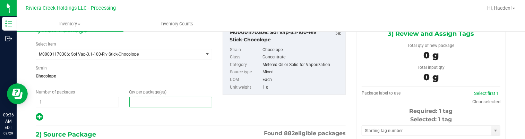
click at [154, 102] on span at bounding box center [170, 102] width 83 height 10
click at [154, 102] on input "text" at bounding box center [171, 102] width 83 height 10
type input "20"
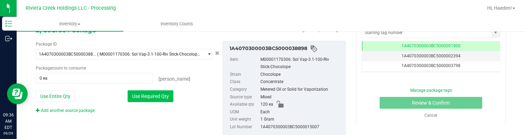
type input "20"
click at [158, 91] on button "Use Required Qty" at bounding box center [151, 96] width 46 height 12
type input "20 ea"
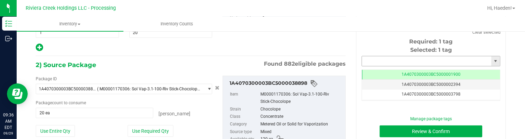
click at [380, 57] on input "text" at bounding box center [426, 61] width 129 height 10
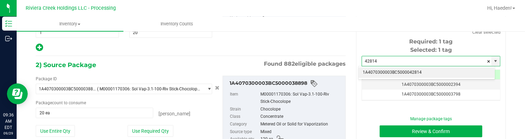
click at [390, 72] on li "1A4070300003BC5000042814" at bounding box center [427, 72] width 136 height 10
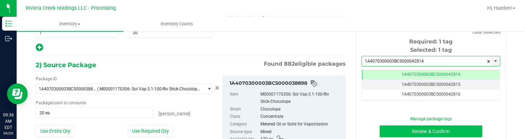
type input "1A4070300003BC5000042814"
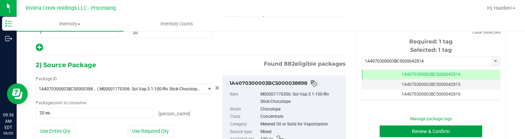
click at [394, 126] on button "Review & Confirm" at bounding box center [431, 131] width 103 height 12
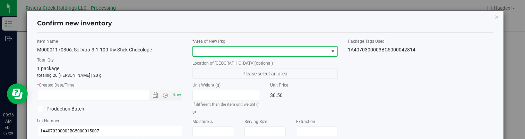
click at [330, 49] on span at bounding box center [333, 52] width 6 height 6
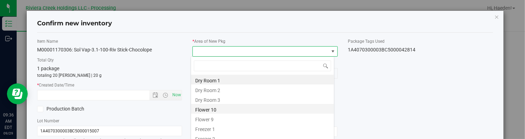
drag, startPoint x: 226, startPoint y: 111, endPoint x: 178, endPoint y: 107, distance: 48.0
click at [224, 111] on li "Flower 10" at bounding box center [262, 109] width 143 height 10
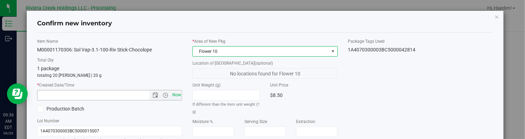
click at [173, 94] on span "Now" at bounding box center [177, 95] width 12 height 10
type input "[DATE] 9:36 AM"
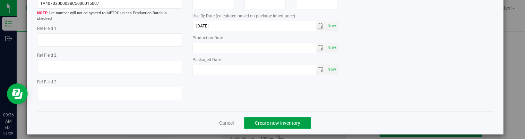
click at [271, 120] on span "Create new inventory" at bounding box center [277, 123] width 45 height 6
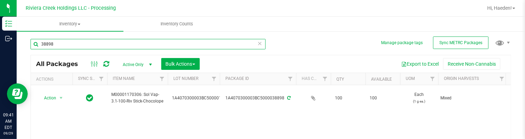
click at [67, 43] on input "38898" at bounding box center [148, 44] width 235 height 10
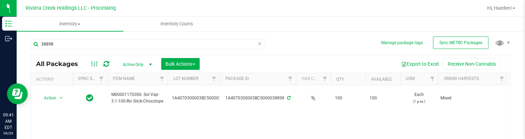
click at [79, 126] on div "Action Action Create package Edit attributes Global inventory Locate package Pa…" at bounding box center [271, 128] width 480 height 87
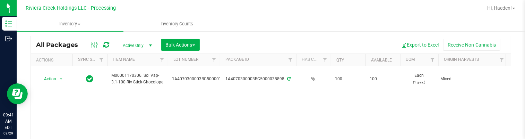
scroll to position [35, 0]
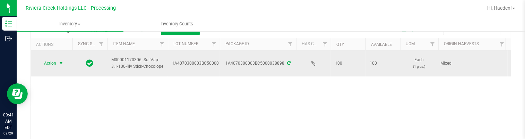
click at [58, 63] on span "select" at bounding box center [61, 63] width 6 height 6
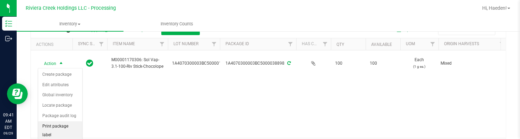
click at [74, 127] on li "Print package label" at bounding box center [60, 130] width 44 height 19
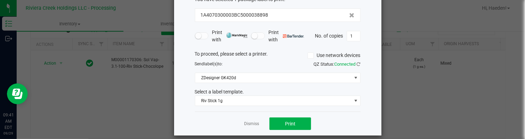
scroll to position [53, 0]
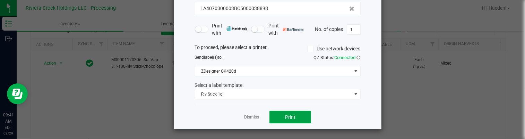
click at [279, 117] on button "Print" at bounding box center [290, 117] width 42 height 12
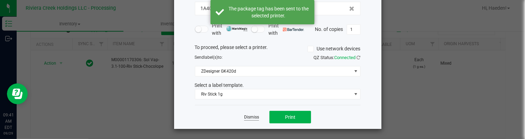
drag, startPoint x: 255, startPoint y: 117, endPoint x: 104, endPoint y: 92, distance: 153.2
click at [255, 117] on link "Dismiss" at bounding box center [251, 117] width 15 height 6
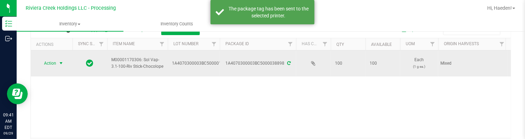
click at [60, 64] on span "select" at bounding box center [61, 63] width 6 height 6
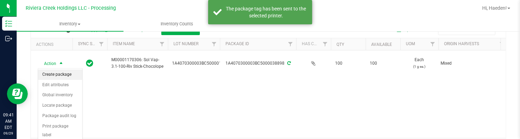
click at [64, 72] on li "Create package" at bounding box center [60, 74] width 44 height 10
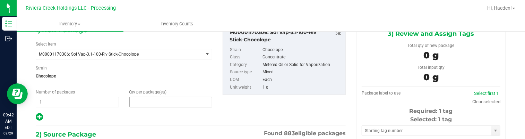
click at [153, 101] on span at bounding box center [170, 102] width 83 height 10
click at [0, 0] on input "text" at bounding box center [0, 0] width 0 height 0
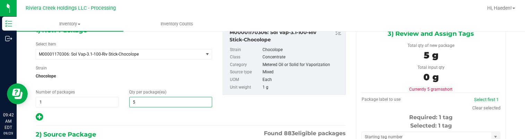
type input "55"
click at [128, 80] on span "Chocolope" at bounding box center [124, 76] width 177 height 10
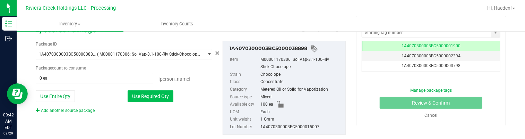
click at [151, 96] on button "Use Required Qty" at bounding box center [151, 96] width 46 height 12
type input "55 ea"
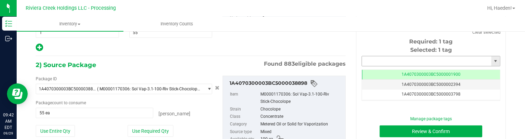
click at [375, 59] on input "text" at bounding box center [426, 61] width 129 height 10
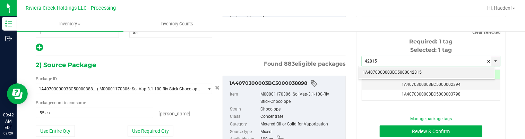
click at [392, 71] on li "1A4070300003BC5000042815" at bounding box center [427, 72] width 136 height 10
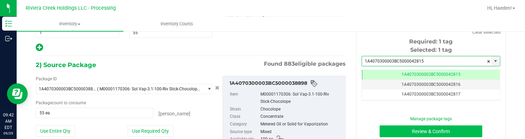
type input "1A4070300003BC5000042815"
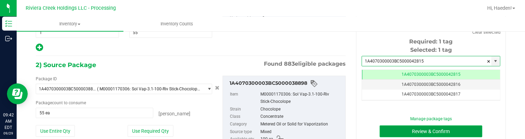
click at [409, 132] on button "Review & Confirm" at bounding box center [431, 131] width 103 height 12
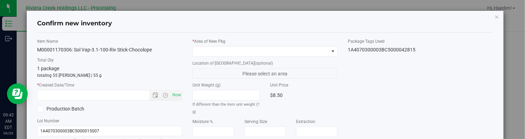
type input "[DATE]"
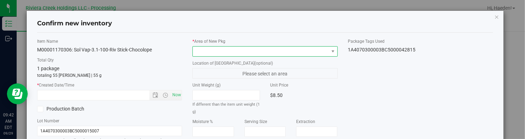
click at [328, 49] on span at bounding box center [332, 51] width 9 height 10
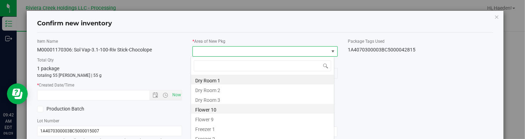
click at [217, 108] on li "Flower 10" at bounding box center [262, 109] width 143 height 10
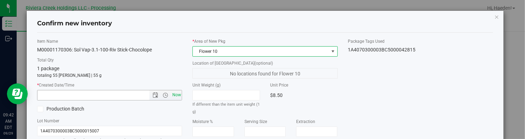
click at [175, 93] on span "Now" at bounding box center [177, 95] width 12 height 10
type input "[DATE] 9:42 AM"
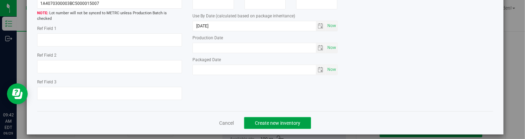
click at [300, 120] on button "Create new inventory" at bounding box center [277, 123] width 67 height 12
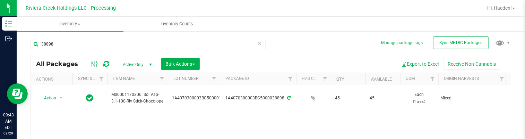
click at [344, 47] on div "38898 All Packages Active Only Active Only Lab Samples Locked All External Inte…" at bounding box center [271, 110] width 481 height 157
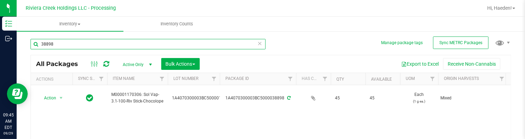
click at [77, 41] on input "38898" at bounding box center [148, 44] width 235 height 10
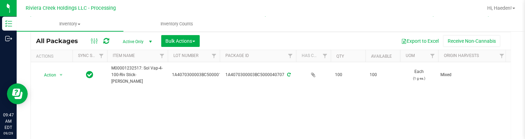
scroll to position [35, 0]
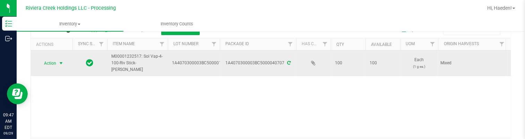
type input "40707"
click at [54, 64] on span "Action" at bounding box center [47, 63] width 19 height 10
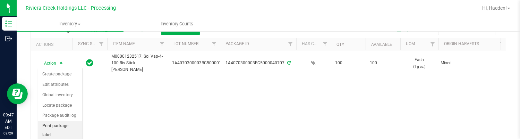
click at [62, 127] on li "Print package label" at bounding box center [60, 130] width 44 height 19
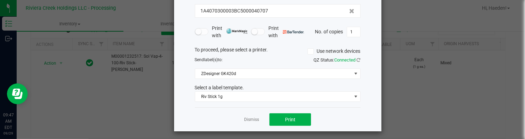
scroll to position [53, 0]
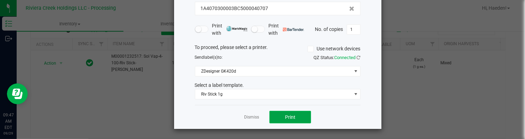
click at [278, 117] on button "Print" at bounding box center [290, 117] width 42 height 12
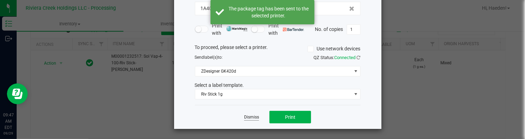
click at [248, 118] on link "Dismiss" at bounding box center [251, 117] width 15 height 6
click at [248, 118] on div "Action Action Create package Edit attributes Global inventory Locate package Pa…" at bounding box center [268, 93] width 475 height 87
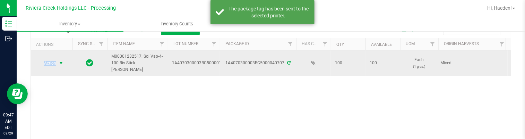
click at [55, 62] on span "Action" at bounding box center [47, 63] width 19 height 10
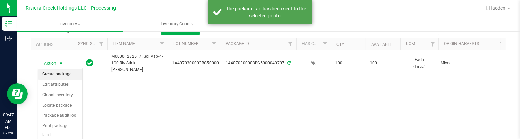
click at [62, 73] on li "Create package" at bounding box center [60, 74] width 44 height 10
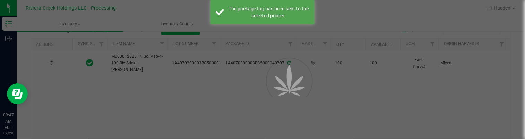
scroll to position [40, 0]
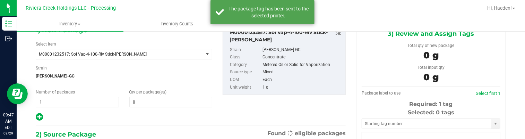
type input "0"
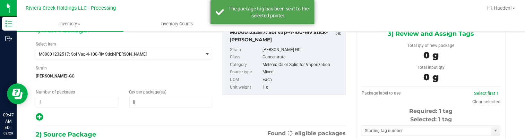
scroll to position [0, 0]
click at [149, 100] on span at bounding box center [170, 102] width 83 height 10
click at [0, 0] on input "text" at bounding box center [0, 0] width 0 height 0
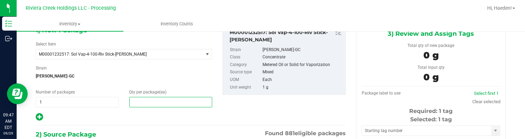
type input "60"
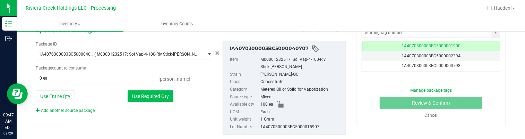
type input "60"
click at [155, 100] on button "Use Required Qty" at bounding box center [151, 96] width 46 height 12
type input "60 ea"
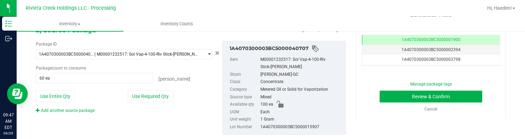
scroll to position [109, 0]
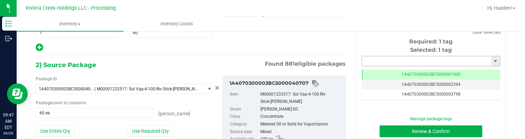
click at [386, 58] on input "text" at bounding box center [426, 61] width 129 height 10
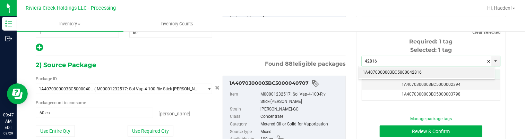
click at [404, 72] on li "1A4070300003BC5000042816" at bounding box center [427, 72] width 136 height 10
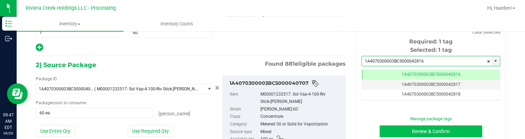
type input "1A4070300003BC5000042816"
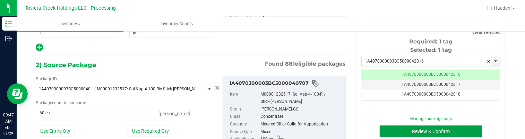
click at [409, 130] on button "Review & Confirm" at bounding box center [431, 131] width 103 height 12
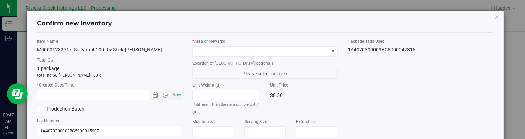
type input "[DATE]"
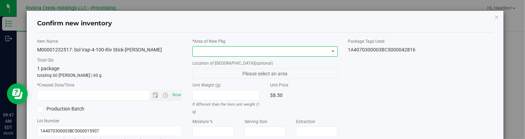
drag, startPoint x: 326, startPoint y: 50, endPoint x: 293, endPoint y: 55, distance: 33.2
click at [325, 50] on span at bounding box center [264, 51] width 145 height 10
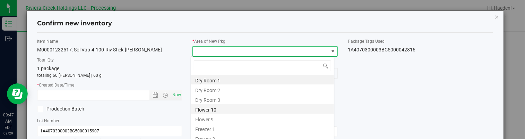
click at [230, 109] on li "Flower 10" at bounding box center [262, 109] width 143 height 10
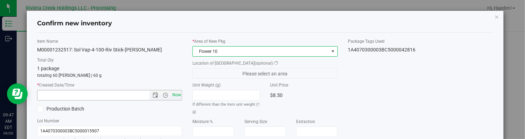
click at [176, 96] on span "Now" at bounding box center [177, 95] width 12 height 10
type input "[DATE] 9:47 AM"
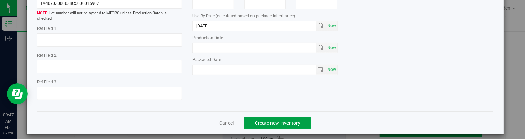
click at [297, 120] on span "Create new inventory" at bounding box center [277, 123] width 45 height 6
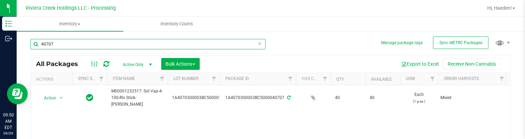
click at [91, 43] on input "40707" at bounding box center [148, 44] width 235 height 10
type input "0"
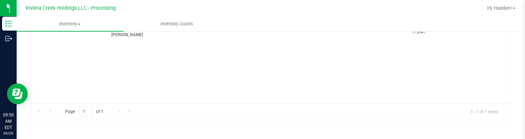
scroll to position [35, 0]
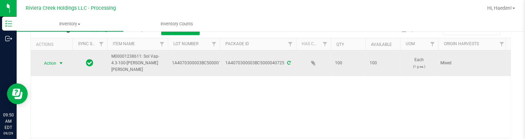
type input "40725"
click at [58, 60] on span "select" at bounding box center [61, 63] width 6 height 6
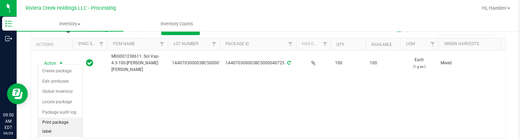
click at [60, 123] on li "Print package label" at bounding box center [60, 126] width 44 height 19
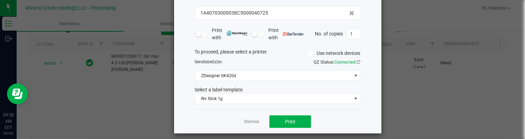
scroll to position [53, 0]
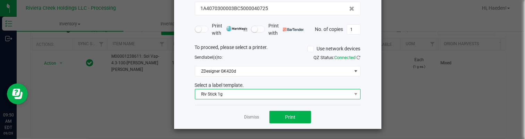
click at [221, 95] on span "Riv Stick 1g" at bounding box center [273, 94] width 156 height 10
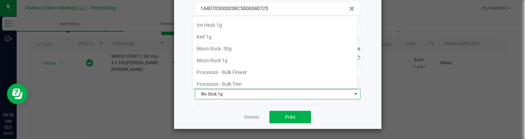
scroll to position [234, 0]
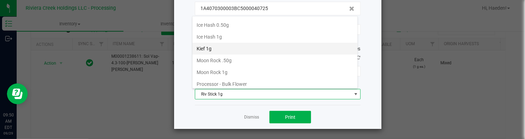
click at [221, 44] on li "Kief 1g" at bounding box center [274, 49] width 165 height 12
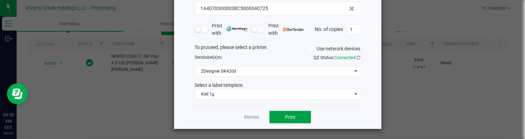
click at [281, 115] on button "Print" at bounding box center [290, 117] width 42 height 12
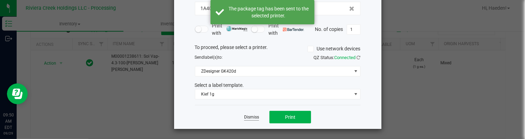
click at [255, 115] on link "Dismiss" at bounding box center [251, 117] width 15 height 6
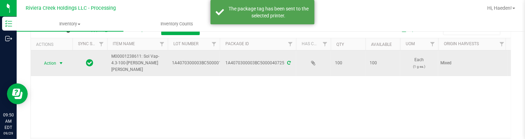
click at [50, 62] on span "Action" at bounding box center [47, 63] width 19 height 10
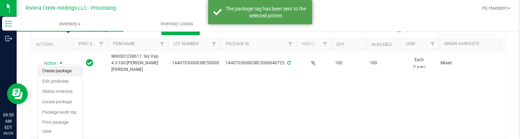
click at [53, 70] on li "Create package" at bounding box center [60, 71] width 44 height 10
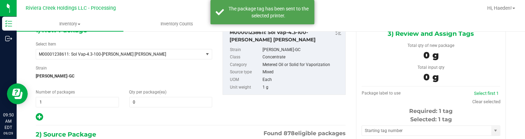
type input "0 ea"
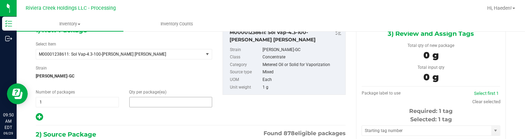
click at [161, 101] on span at bounding box center [170, 102] width 83 height 10
click at [0, 0] on input "text" at bounding box center [0, 0] width 0 height 0
type input "40"
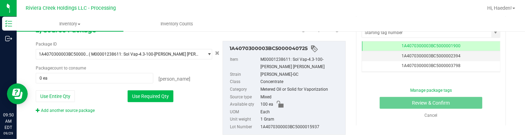
type input "40"
click at [164, 92] on button "Use Required Qty" at bounding box center [151, 96] width 46 height 12
type input "40 ea"
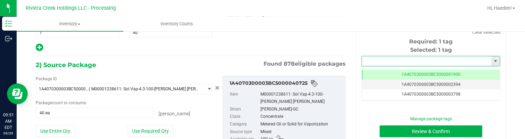
click at [401, 62] on input "text" at bounding box center [426, 61] width 129 height 10
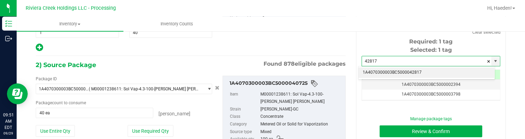
drag, startPoint x: 404, startPoint y: 69, endPoint x: 402, endPoint y: 77, distance: 8.2
click at [404, 70] on li "1A4070300003BC5000042817" at bounding box center [427, 72] width 136 height 10
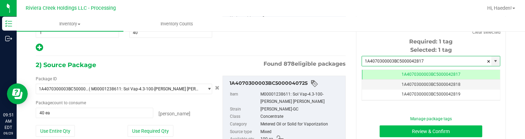
type input "1A4070300003BC5000042817"
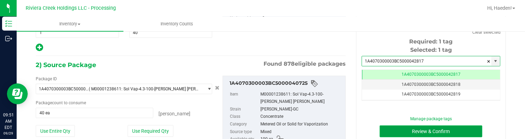
click at [408, 130] on button "Review & Confirm" at bounding box center [431, 131] width 103 height 12
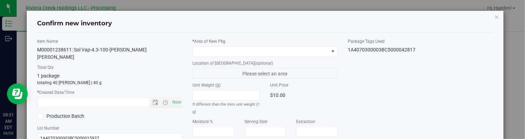
type input "[DATE]"
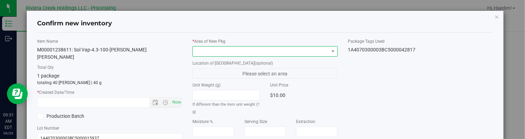
click at [328, 51] on span at bounding box center [332, 51] width 9 height 10
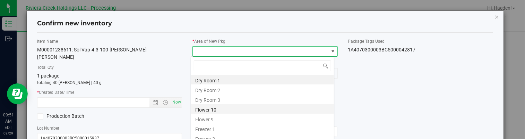
click at [244, 109] on li "Flower 10" at bounding box center [262, 109] width 143 height 10
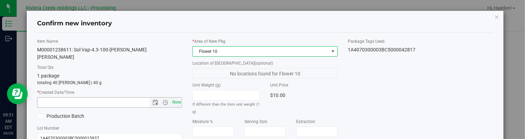
click at [175, 97] on span "Now" at bounding box center [177, 102] width 12 height 10
type input "[DATE] 9:51 AM"
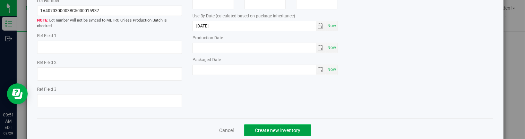
click at [282, 127] on span "Create new inventory" at bounding box center [277, 130] width 45 height 6
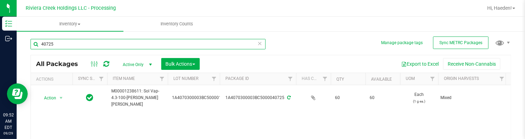
click at [79, 42] on input "40725" at bounding box center [148, 44] width 235 height 10
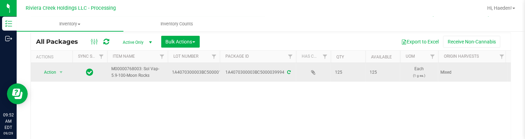
scroll to position [35, 0]
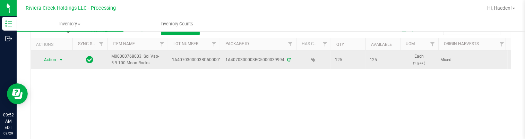
type input "39994"
drag, startPoint x: 58, startPoint y: 58, endPoint x: 58, endPoint y: 63, distance: 4.9
click at [58, 58] on span "select" at bounding box center [61, 60] width 9 height 10
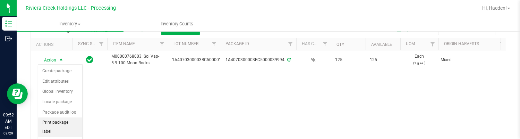
click at [59, 126] on li "Print package label" at bounding box center [60, 126] width 44 height 19
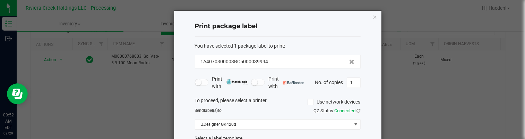
scroll to position [53, 0]
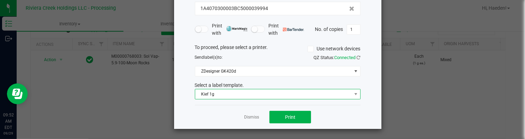
click at [237, 93] on span "Kief 1g" at bounding box center [273, 94] width 156 height 10
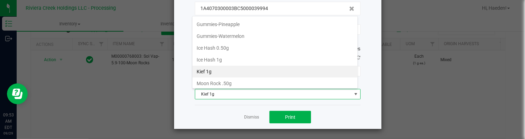
scroll to position [223, 0]
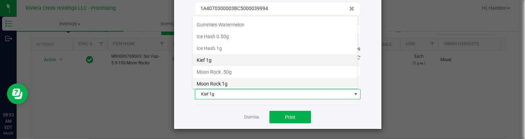
click at [234, 78] on li "Moon Rock 1g" at bounding box center [274, 84] width 165 height 12
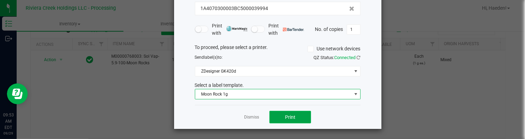
click at [279, 115] on button "Print" at bounding box center [290, 117] width 42 height 12
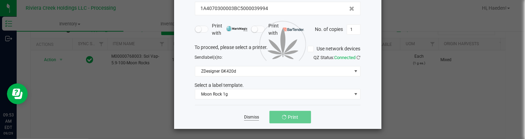
click at [249, 117] on link "Dismiss" at bounding box center [251, 117] width 15 height 6
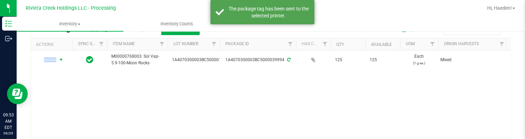
click at [249, 117] on div "Action Action Create package Edit attributes Global inventory Locate package Pa…" at bounding box center [271, 93] width 480 height 87
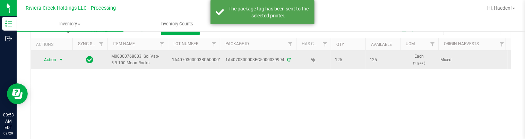
click at [62, 59] on span "select" at bounding box center [61, 60] width 6 height 6
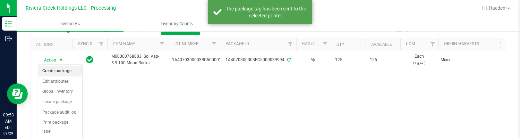
click at [61, 70] on li "Create package" at bounding box center [60, 71] width 44 height 10
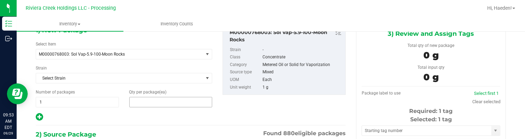
click at [143, 101] on span at bounding box center [170, 102] width 83 height 10
type input "25"
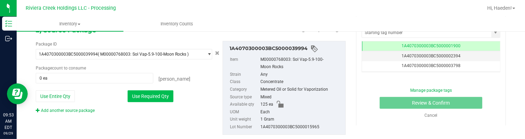
type input "25"
click at [164, 99] on button "Use Required Qty" at bounding box center [151, 96] width 46 height 12
type input "25 ea"
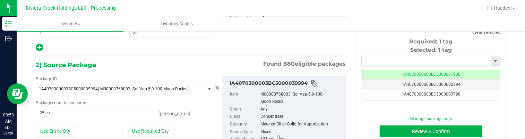
click at [369, 61] on input "text" at bounding box center [426, 61] width 129 height 10
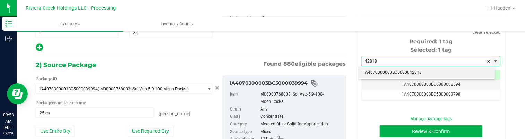
click at [380, 71] on li "1A4070300003BC5000042818" at bounding box center [427, 72] width 136 height 10
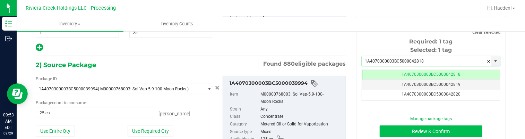
type input "1A4070300003BC5000042818"
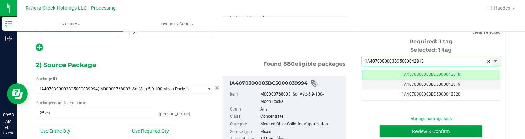
click at [406, 129] on button "Review & Confirm" at bounding box center [431, 131] width 103 height 12
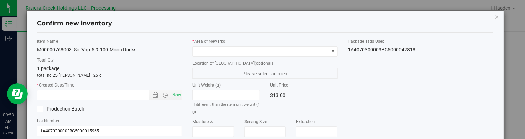
type input "[DATE]"
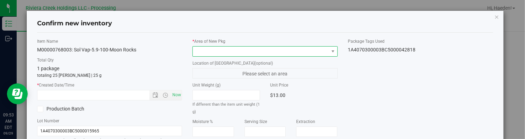
drag, startPoint x: 329, startPoint y: 53, endPoint x: 318, endPoint y: 54, distance: 11.5
click at [330, 53] on span at bounding box center [333, 52] width 6 height 6
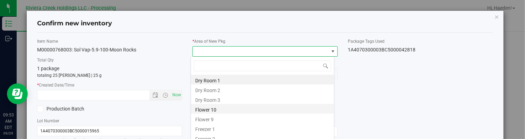
click at [234, 109] on li "Flower 10" at bounding box center [262, 109] width 143 height 10
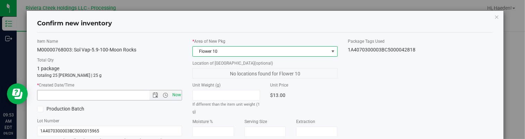
click at [176, 96] on span "Now" at bounding box center [177, 95] width 12 height 10
type input "[DATE] 9:53 AM"
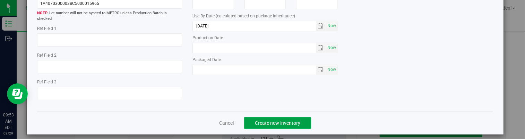
click at [265, 120] on button "Create new inventory" at bounding box center [277, 123] width 67 height 12
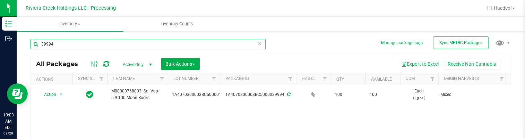
click at [67, 45] on input "39994" at bounding box center [148, 44] width 235 height 10
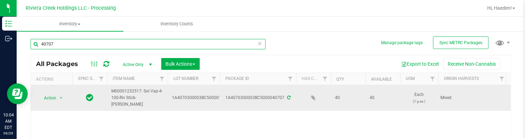
scroll to position [35, 0]
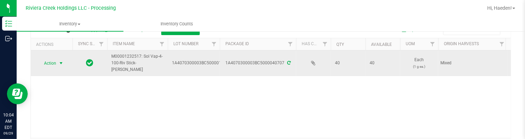
type input "40707"
click at [58, 60] on span "select" at bounding box center [61, 63] width 9 height 10
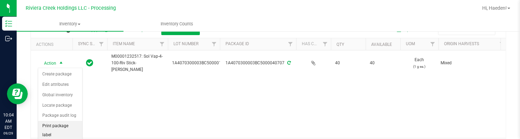
click at [61, 124] on li "Print package label" at bounding box center [60, 130] width 44 height 19
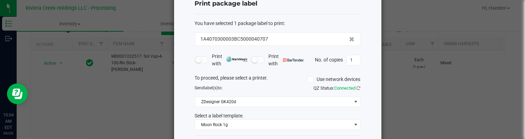
scroll to position [53, 0]
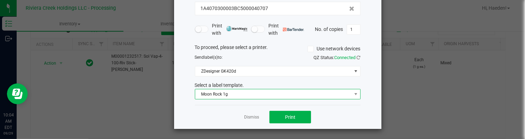
click at [238, 93] on span "Moon Rock 1g" at bounding box center [273, 94] width 156 height 10
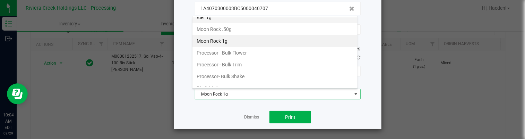
scroll to position [291, 0]
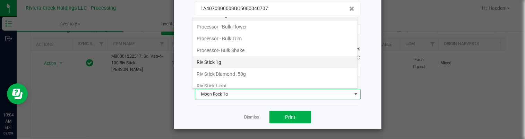
click at [223, 59] on li "Riv Stick 1g" at bounding box center [274, 62] width 165 height 12
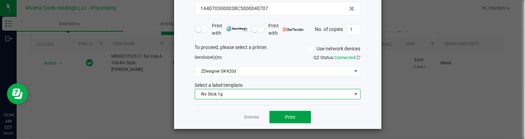
click at [281, 117] on button "Print" at bounding box center [290, 117] width 42 height 12
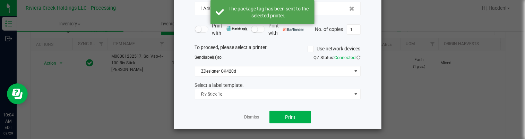
drag, startPoint x: 247, startPoint y: 116, endPoint x: 227, endPoint y: 115, distance: 19.8
click at [247, 116] on link "Dismiss" at bounding box center [251, 117] width 15 height 6
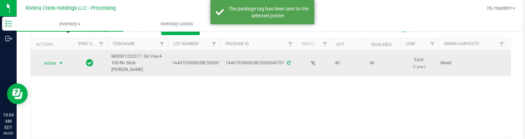
click at [49, 64] on span "Action" at bounding box center [47, 63] width 19 height 10
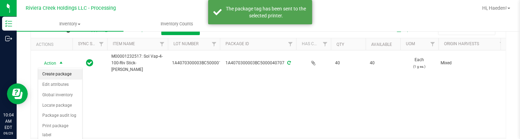
click at [53, 74] on li "Create package" at bounding box center [60, 74] width 44 height 10
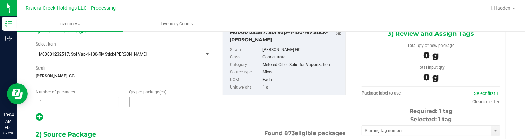
click at [141, 102] on span at bounding box center [170, 102] width 83 height 10
click at [141, 102] on input "text" at bounding box center [171, 102] width 83 height 10
type input "20"
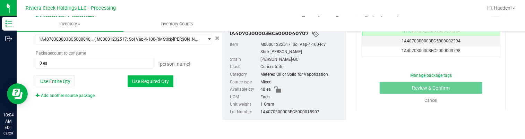
type input "20"
click at [146, 81] on button "Use Required Qty" at bounding box center [151, 81] width 46 height 12
type input "20 ea"
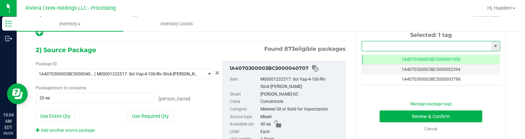
click at [393, 43] on input "text" at bounding box center [426, 46] width 129 height 10
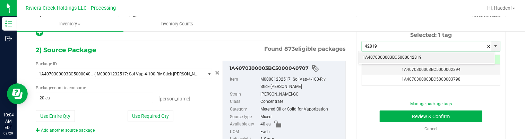
click at [388, 55] on li "1A4070300003BC5000042819" at bounding box center [427, 57] width 136 height 10
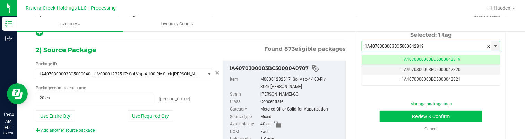
type input "1A4070300003BC5000042819"
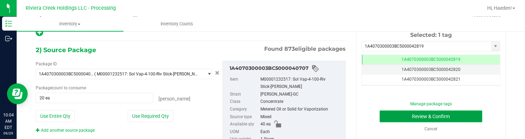
click at [395, 114] on button "Review & Confirm" at bounding box center [431, 116] width 103 height 12
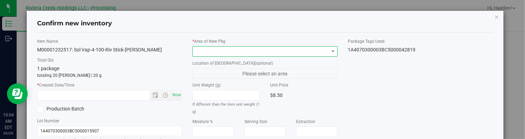
click at [328, 51] on span at bounding box center [332, 51] width 9 height 10
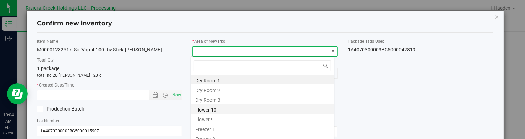
click at [240, 108] on li "Flower 10" at bounding box center [262, 109] width 143 height 10
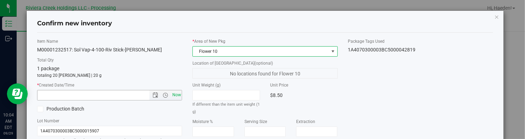
click at [176, 92] on span "Now" at bounding box center [177, 95] width 12 height 10
type input "[DATE] 10:04 AM"
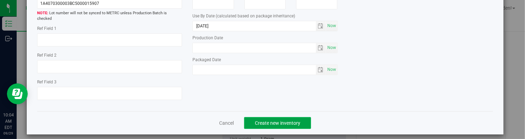
click at [289, 120] on span "Create new inventory" at bounding box center [277, 123] width 45 height 6
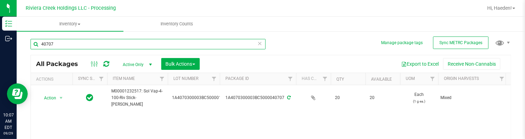
click at [89, 43] on input "40707" at bounding box center [148, 44] width 235 height 10
click at [89, 42] on input "40707" at bounding box center [148, 44] width 235 height 10
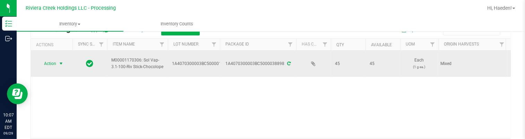
scroll to position [35, 0]
type input "38898"
click at [60, 61] on span "select" at bounding box center [61, 63] width 6 height 6
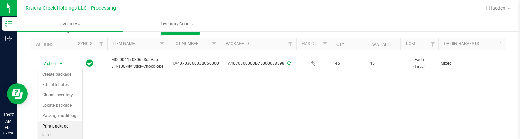
click at [61, 124] on li "Print package label" at bounding box center [60, 130] width 44 height 19
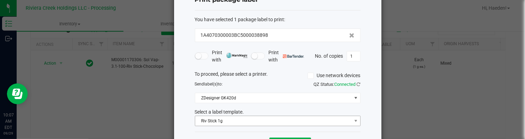
scroll to position [53, 0]
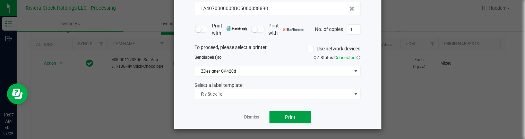
click at [273, 115] on button "Print" at bounding box center [290, 117] width 42 height 12
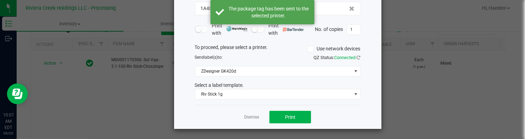
drag, startPoint x: 254, startPoint y: 117, endPoint x: 206, endPoint y: 110, distance: 48.7
click at [248, 117] on link "Dismiss" at bounding box center [251, 117] width 15 height 6
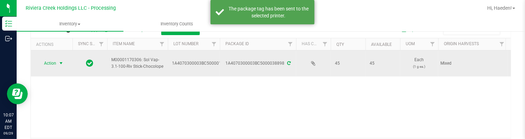
click at [53, 64] on span "Action" at bounding box center [47, 63] width 19 height 10
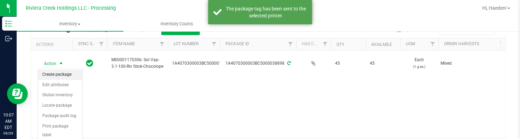
click at [54, 77] on li "Create package" at bounding box center [60, 74] width 44 height 10
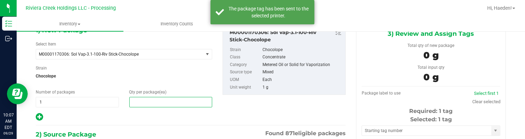
click at [157, 98] on span at bounding box center [170, 102] width 83 height 10
click at [157, 98] on input "text" at bounding box center [171, 102] width 83 height 10
type input "20"
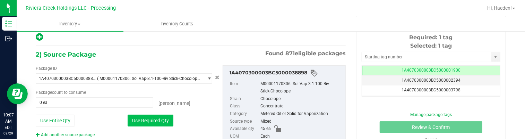
click at [158, 115] on button "Use Required Qty" at bounding box center [151, 120] width 46 height 12
type input "20 ea"
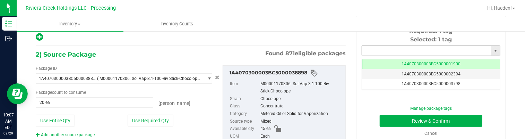
click at [371, 48] on input "text" at bounding box center [426, 51] width 129 height 10
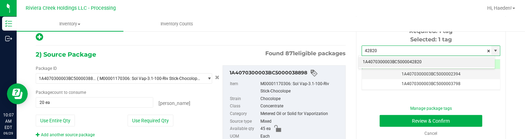
click at [414, 60] on li "1A4070300003BC5000042820" at bounding box center [427, 62] width 136 height 10
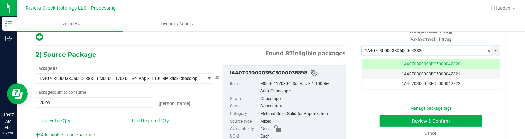
type input "1A4070300003BC5000042820"
click at [413, 110] on div "Manage package tags" at bounding box center [431, 108] width 64 height 6
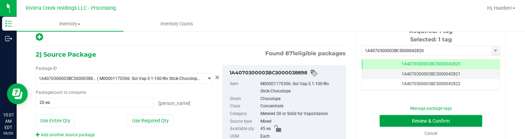
click at [414, 118] on button "Review & Confirm" at bounding box center [431, 121] width 103 height 12
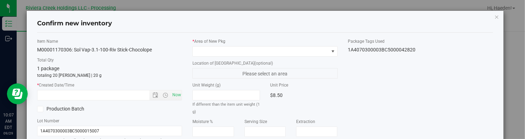
type input "[DATE]"
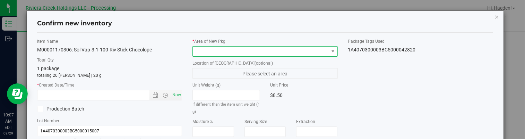
click at [320, 50] on span at bounding box center [261, 51] width 136 height 10
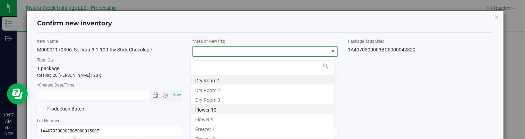
click at [234, 108] on li "Flower 10" at bounding box center [262, 109] width 143 height 10
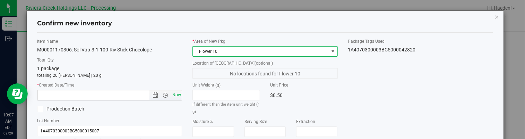
click at [179, 95] on span "Now" at bounding box center [177, 95] width 12 height 10
type input "[DATE] 10:07 AM"
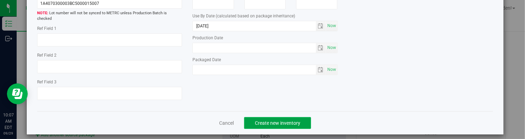
click at [299, 119] on button "Create new inventory" at bounding box center [277, 123] width 67 height 12
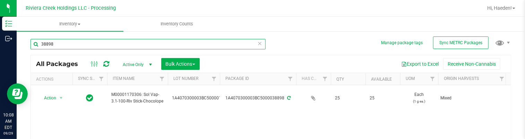
click at [79, 44] on input "38898" at bounding box center [148, 44] width 235 height 10
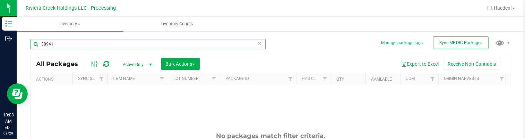
click at [79, 44] on input "38941" at bounding box center [148, 44] width 235 height 10
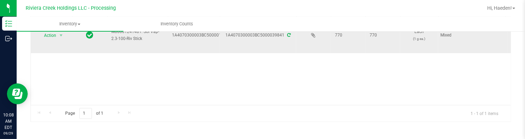
scroll to position [69, 0]
type input "39841"
click at [57, 32] on span "select" at bounding box center [61, 34] width 9 height 10
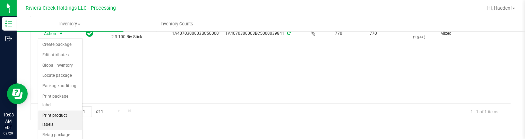
click at [68, 110] on li "Print product labels" at bounding box center [60, 119] width 44 height 19
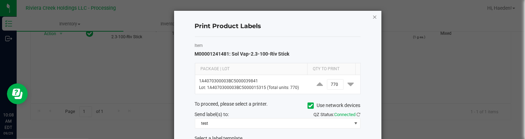
click at [372, 16] on icon "button" at bounding box center [374, 16] width 5 height 8
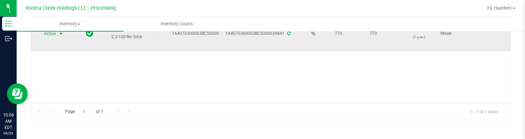
click at [50, 33] on span "Action" at bounding box center [47, 34] width 19 height 10
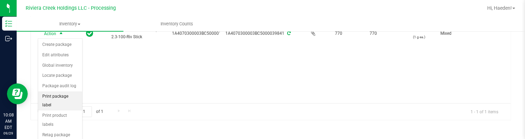
click at [52, 91] on li "Print package label" at bounding box center [60, 100] width 44 height 19
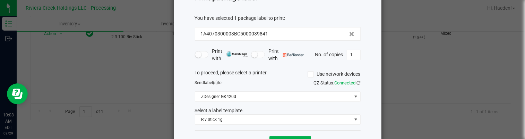
scroll to position [53, 0]
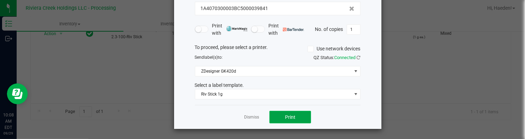
click at [276, 119] on button "Print" at bounding box center [290, 117] width 42 height 12
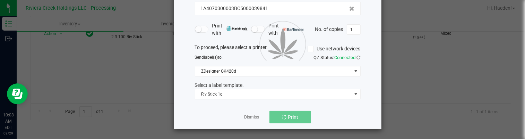
click at [240, 115] on div "Dismiss Print" at bounding box center [278, 117] width 166 height 24
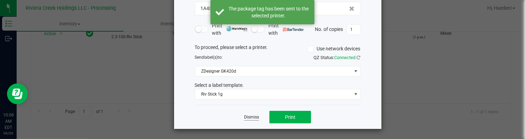
click at [246, 115] on link "Dismiss" at bounding box center [251, 117] width 15 height 6
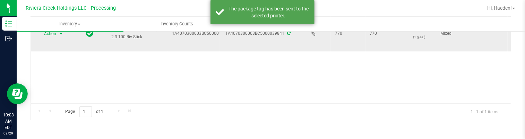
click at [60, 35] on span "select" at bounding box center [61, 34] width 6 height 6
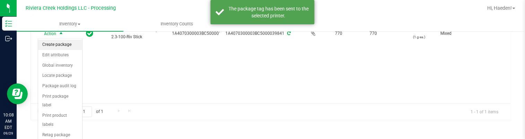
click at [59, 45] on li "Create package" at bounding box center [60, 45] width 44 height 10
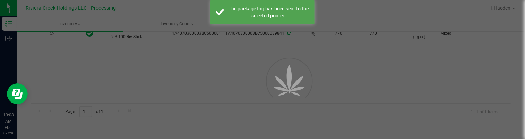
scroll to position [75, 0]
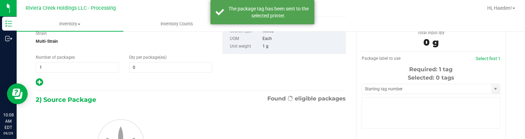
type input "0"
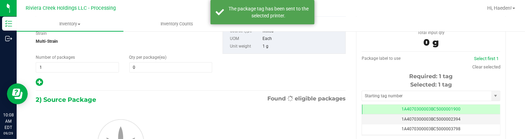
scroll to position [0, 0]
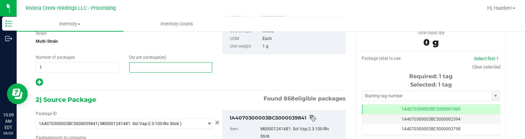
click at [154, 70] on span at bounding box center [170, 67] width 83 height 10
click at [154, 70] on input "text" at bounding box center [171, 67] width 83 height 10
type input "20"
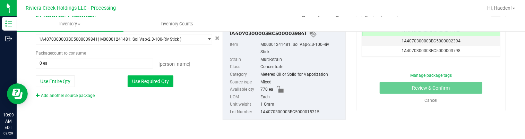
click at [159, 84] on button "Use Required Qty" at bounding box center [151, 81] width 46 height 12
type input "20 ea"
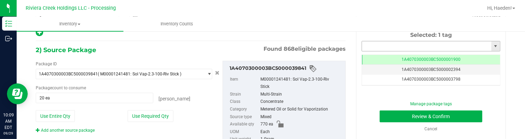
click at [377, 43] on input "text" at bounding box center [426, 46] width 129 height 10
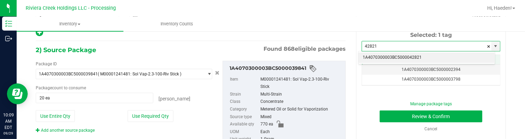
click at [402, 57] on li "1A4070300003BC5000042821" at bounding box center [427, 57] width 136 height 10
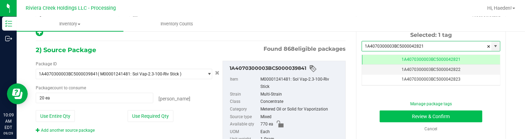
type input "1A4070300003BC5000042821"
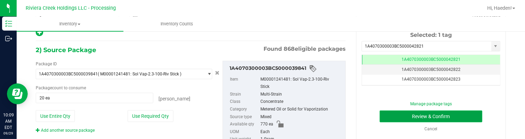
click at [402, 115] on button "Review & Confirm" at bounding box center [431, 116] width 103 height 12
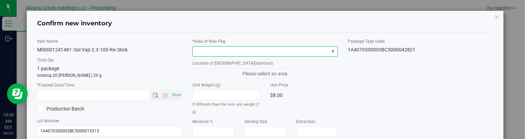
click at [330, 52] on span at bounding box center [333, 52] width 6 height 6
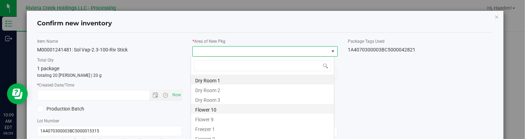
click at [226, 109] on li "Flower 10" at bounding box center [262, 109] width 143 height 10
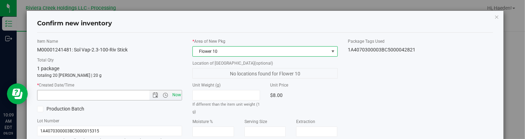
click at [173, 95] on span "Now" at bounding box center [177, 95] width 12 height 10
type input "[DATE] 10:09 AM"
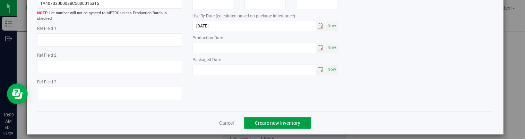
click at [285, 120] on span "Create new inventory" at bounding box center [277, 123] width 45 height 6
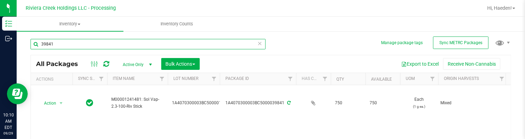
click at [109, 41] on input "39841" at bounding box center [148, 44] width 235 height 10
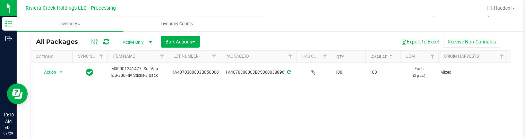
scroll to position [35, 0]
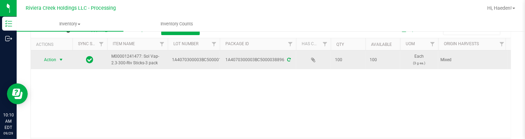
type input "38896"
click at [61, 61] on span "select" at bounding box center [61, 60] width 6 height 6
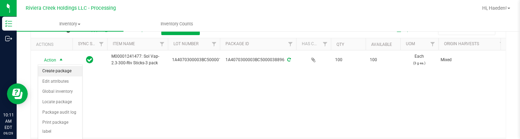
click at [65, 72] on li "Create package" at bounding box center [60, 71] width 44 height 10
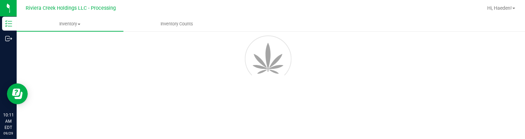
scroll to position [40, 0]
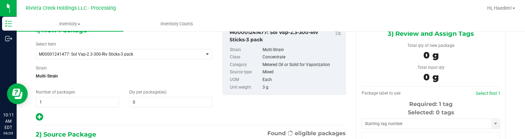
type input "0"
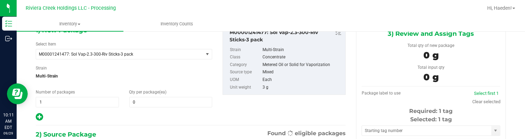
scroll to position [0, 0]
click at [164, 106] on span at bounding box center [170, 102] width 83 height 10
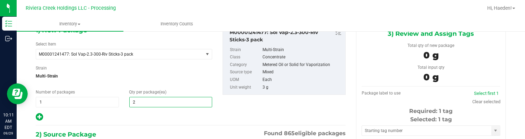
type input "20"
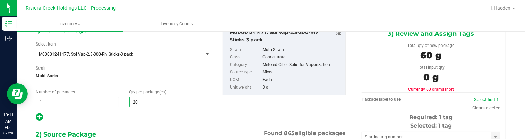
type input "20"
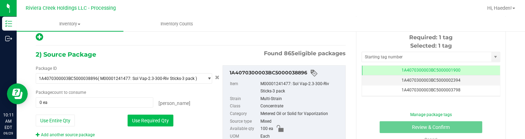
click at [152, 119] on button "Use Required Qty" at bounding box center [151, 120] width 46 height 12
type input "20 ea"
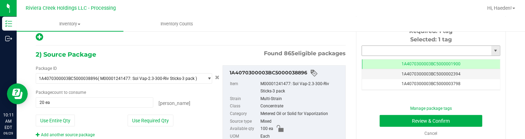
click at [394, 48] on input "text" at bounding box center [426, 51] width 129 height 10
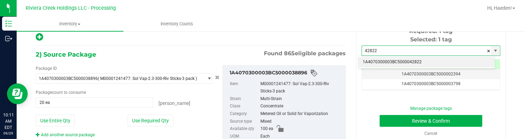
click at [396, 59] on li "1A4070300003BC5000042822" at bounding box center [427, 62] width 136 height 10
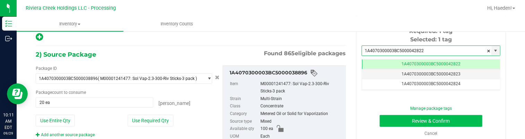
type input "1A4070300003BC5000042822"
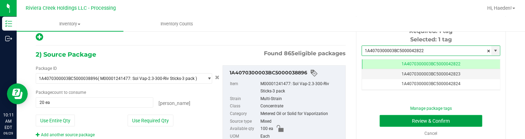
click at [403, 120] on button "Review & Confirm" at bounding box center [431, 121] width 103 height 12
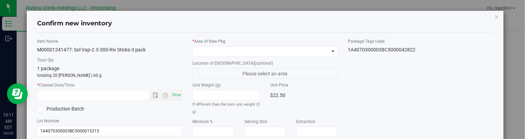
type input "[DATE]"
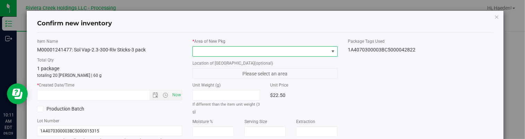
click at [330, 53] on span at bounding box center [333, 52] width 6 height 6
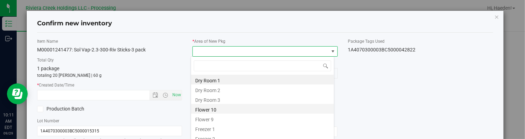
click at [235, 112] on li "Flower 10" at bounding box center [262, 109] width 143 height 10
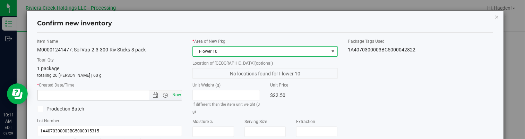
click at [175, 95] on span "Now" at bounding box center [177, 95] width 12 height 10
type input "[DATE] 10:11 AM"
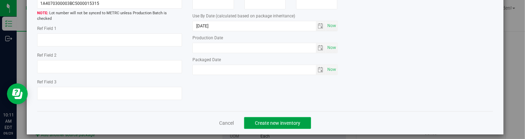
click at [292, 120] on span "Create new inventory" at bounding box center [277, 123] width 45 height 6
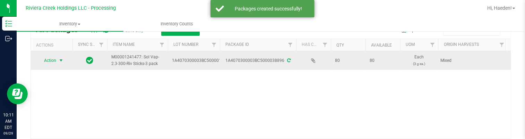
click at [57, 61] on span "select" at bounding box center [61, 60] width 9 height 10
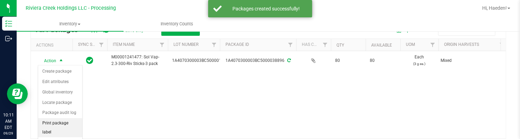
click at [57, 124] on li "Print package label" at bounding box center [60, 127] width 44 height 19
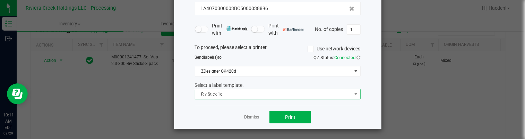
click at [241, 95] on span "Riv Stick 1g" at bounding box center [273, 94] width 156 height 10
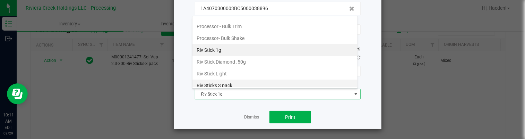
click at [247, 79] on li "Riv Sticks 3 pack" at bounding box center [274, 85] width 165 height 12
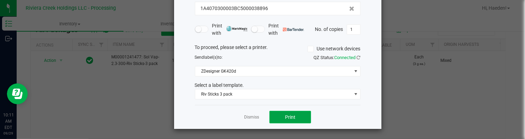
click at [282, 117] on button "Print" at bounding box center [290, 117] width 42 height 12
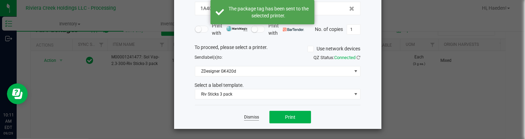
click at [252, 117] on link "Dismiss" at bounding box center [251, 117] width 15 height 6
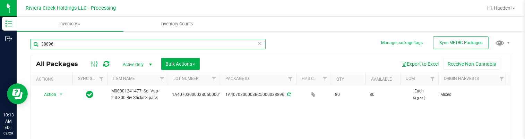
click at [89, 43] on input "38896" at bounding box center [148, 44] width 235 height 10
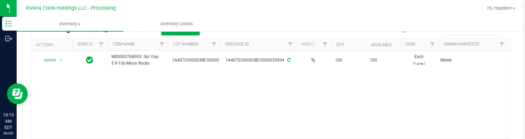
scroll to position [35, 0]
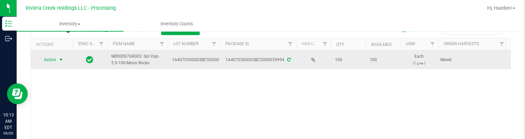
type input "39994"
click at [57, 58] on span "select" at bounding box center [61, 60] width 9 height 10
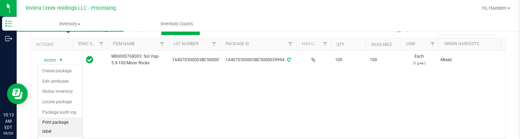
click at [58, 120] on li "Print package label" at bounding box center [60, 126] width 44 height 19
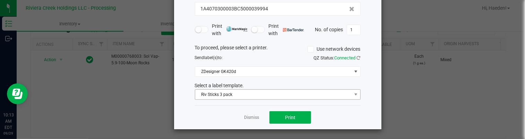
scroll to position [53, 0]
click at [246, 95] on span "Riv Sticks 3 pack" at bounding box center [273, 94] width 156 height 10
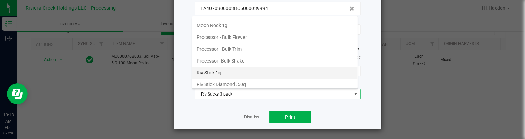
scroll to position [269, 0]
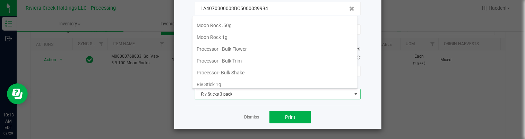
click at [237, 31] on li "Moon Rock 1g" at bounding box center [274, 37] width 165 height 12
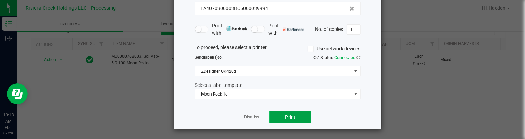
click at [280, 117] on button "Print" at bounding box center [290, 117] width 42 height 12
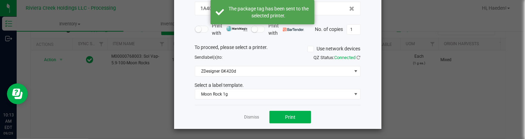
click at [244, 117] on link "Dismiss" at bounding box center [251, 117] width 15 height 6
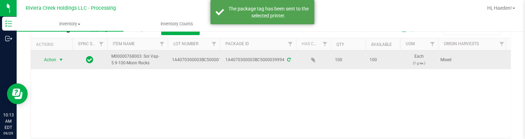
click at [52, 61] on span "Action" at bounding box center [47, 60] width 19 height 10
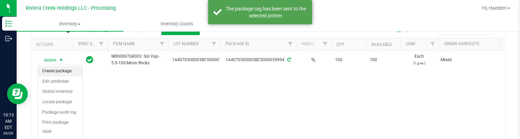
click at [54, 71] on li "Create package" at bounding box center [60, 71] width 44 height 10
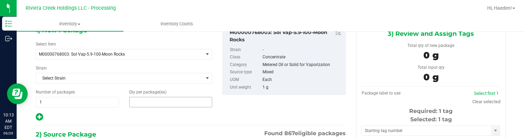
click at [142, 105] on span at bounding box center [170, 102] width 83 height 10
click at [142, 105] on input "text" at bounding box center [171, 102] width 83 height 10
type input "40"
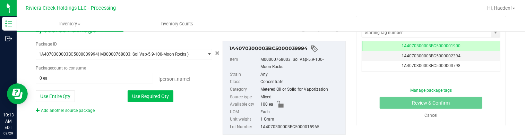
type input "40"
click at [157, 95] on button "Use Required Qty" at bounding box center [151, 96] width 46 height 12
type input "40 ea"
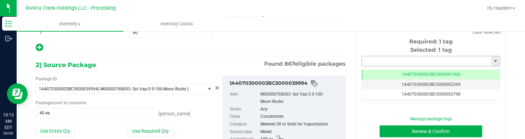
click at [362, 61] on input "text" at bounding box center [426, 61] width 129 height 10
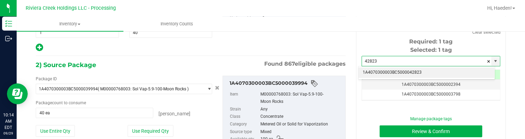
click at [394, 70] on li "1A4070300003BC5000042823" at bounding box center [427, 72] width 136 height 10
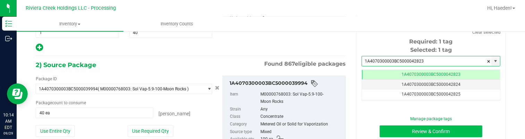
type input "1A4070300003BC5000042823"
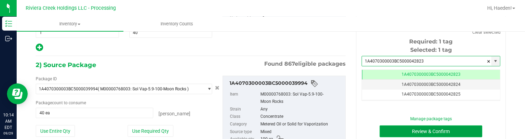
click at [388, 132] on button "Review & Confirm" at bounding box center [431, 131] width 103 height 12
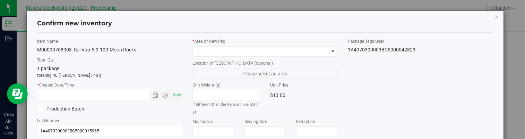
type input "[DATE]"
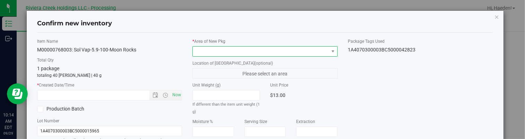
click at [314, 49] on span at bounding box center [261, 51] width 136 height 10
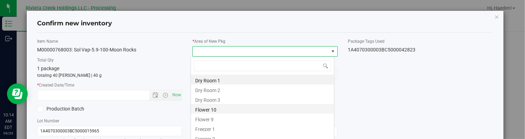
click at [221, 111] on li "Flower 10" at bounding box center [262, 109] width 143 height 10
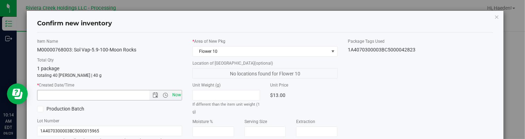
click at [175, 94] on span "Now" at bounding box center [177, 95] width 12 height 10
type input "[DATE] 10:14 AM"
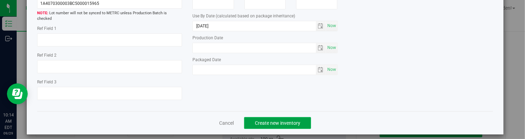
click at [292, 117] on button "Create new inventory" at bounding box center [277, 123] width 67 height 12
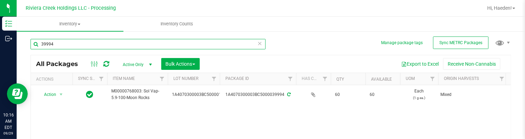
click at [104, 43] on input "39994" at bounding box center [148, 44] width 235 height 10
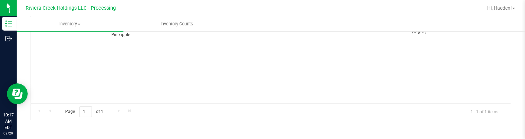
scroll to position [35, 0]
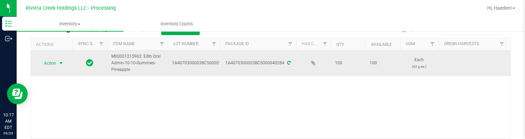
type input "40284"
click at [56, 62] on span "Action" at bounding box center [47, 63] width 19 height 10
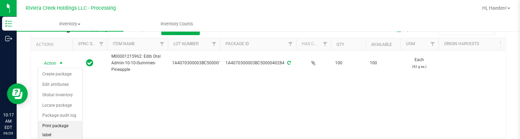
click at [57, 121] on li "Print package label" at bounding box center [60, 130] width 44 height 19
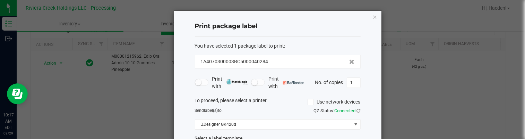
scroll to position [53, 0]
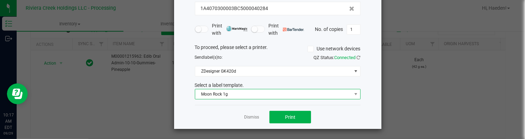
click at [222, 91] on span "Moon Rock 1g" at bounding box center [273, 94] width 156 height 10
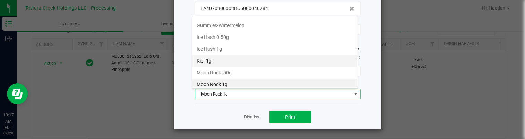
scroll to position [187, 0]
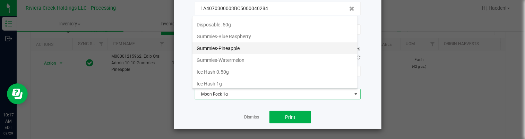
click at [227, 48] on li "Gummies-Pineapple" at bounding box center [274, 48] width 165 height 12
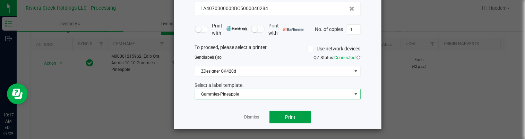
click at [275, 116] on button "Print" at bounding box center [290, 117] width 42 height 12
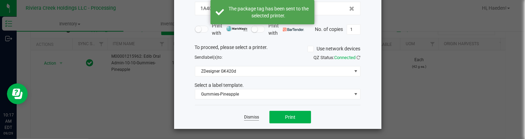
click at [251, 117] on link "Dismiss" at bounding box center [251, 117] width 15 height 6
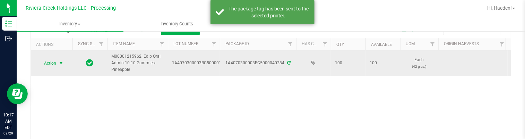
click at [58, 64] on span "select" at bounding box center [61, 63] width 6 height 6
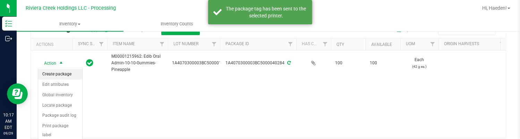
click at [64, 71] on li "Create package" at bounding box center [60, 74] width 44 height 10
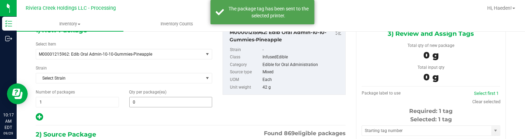
type input "0 ea"
click at [156, 101] on span at bounding box center [170, 102] width 83 height 10
click at [156, 101] on input "text" at bounding box center [171, 102] width 83 height 10
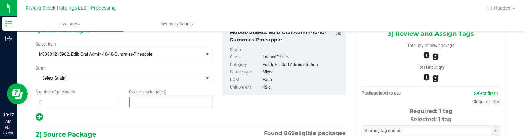
type input "10"
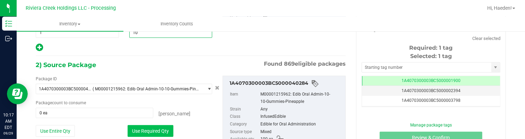
type input "10"
click at [163, 131] on button "Use Required Qty" at bounding box center [151, 131] width 46 height 12
type input "10 ea"
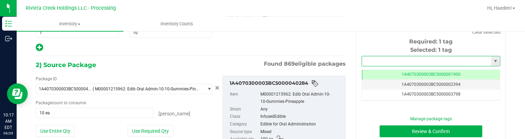
click at [369, 63] on input "text" at bounding box center [426, 61] width 129 height 10
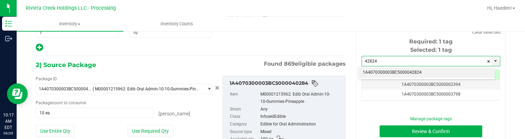
click at [380, 72] on li "1A4070300003BC5000042824" at bounding box center [427, 72] width 136 height 10
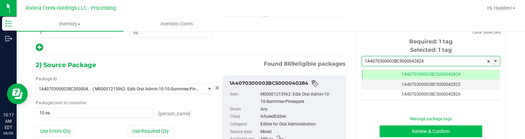
type input "1A4070300003BC5000042824"
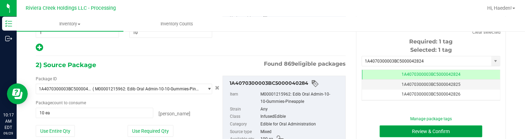
click at [399, 130] on button "Review & Confirm" at bounding box center [431, 131] width 103 height 12
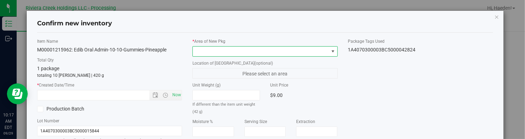
click at [331, 51] on span at bounding box center [333, 52] width 6 height 6
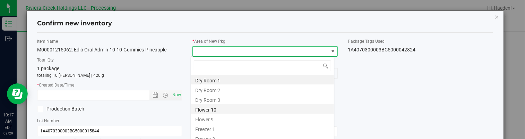
click at [233, 109] on li "Flower 10" at bounding box center [262, 109] width 143 height 10
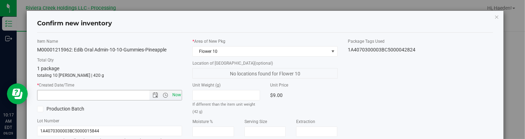
click at [175, 91] on span "Now" at bounding box center [177, 95] width 12 height 10
type input "[DATE] 10:17 AM"
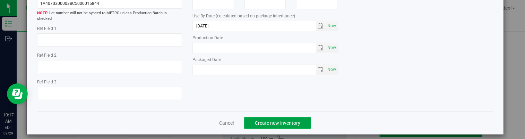
click at [282, 120] on span "Create new inventory" at bounding box center [277, 123] width 45 height 6
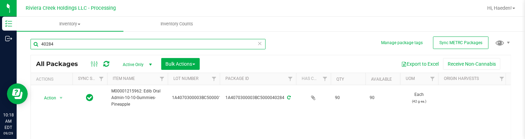
click at [118, 47] on input "40284" at bounding box center [148, 44] width 235 height 10
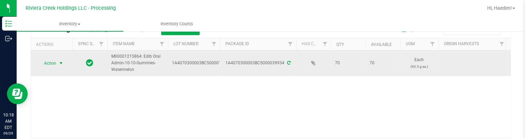
type input "39934"
click at [62, 65] on span "select" at bounding box center [61, 63] width 6 height 6
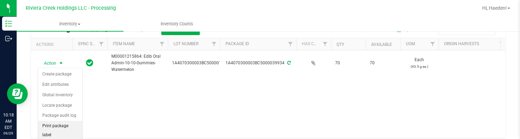
click at [59, 126] on li "Print package label" at bounding box center [60, 130] width 44 height 19
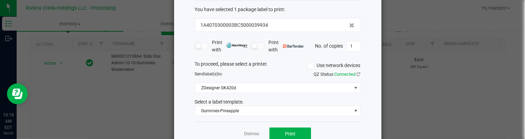
scroll to position [53, 0]
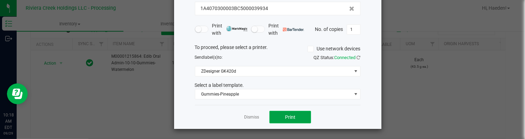
click at [290, 112] on button "Print" at bounding box center [290, 117] width 42 height 12
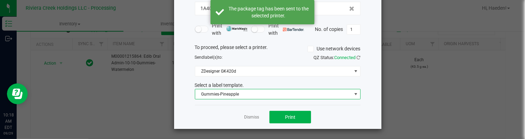
click at [249, 89] on span "Gummies-Pineapple" at bounding box center [273, 94] width 156 height 10
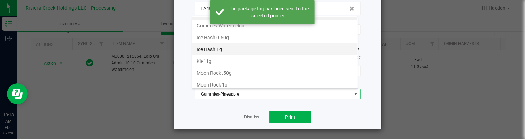
scroll to position [187, 0]
click at [246, 56] on li "Gummies-Watermelon" at bounding box center [274, 60] width 165 height 12
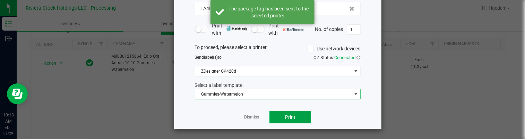
click at [290, 118] on span "Print" at bounding box center [290, 117] width 10 height 6
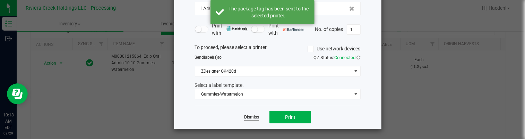
click at [246, 116] on link "Dismiss" at bounding box center [251, 117] width 15 height 6
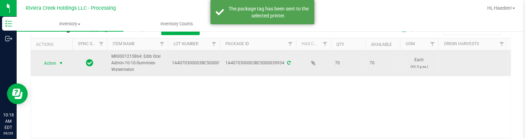
click at [64, 63] on span "select" at bounding box center [61, 63] width 9 height 10
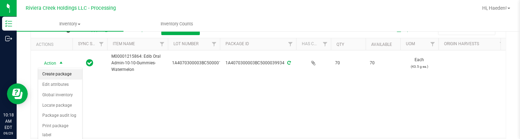
click at [62, 71] on li "Create package" at bounding box center [60, 74] width 44 height 10
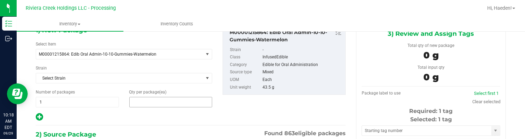
click at [147, 98] on span at bounding box center [170, 102] width 83 height 10
click at [0, 0] on input "text" at bounding box center [0, 0] width 0 height 0
type input "10"
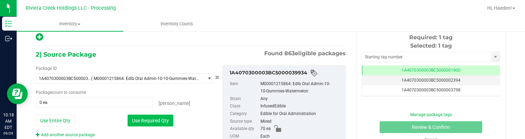
click at [143, 115] on button "Use Required Qty" at bounding box center [151, 120] width 46 height 12
type input "10 ea"
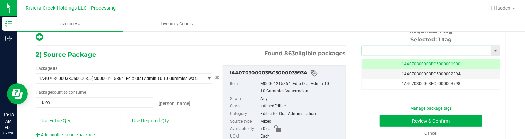
click at [364, 50] on input "text" at bounding box center [426, 51] width 129 height 10
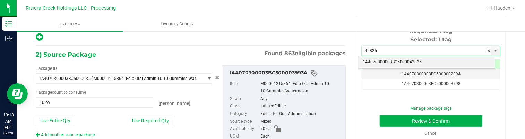
click at [397, 61] on li "1A4070300003BC5000042825" at bounding box center [427, 62] width 136 height 10
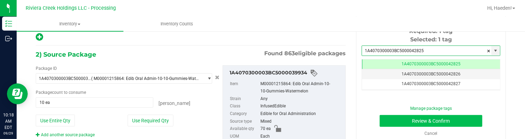
type input "1A4070300003BC5000042825"
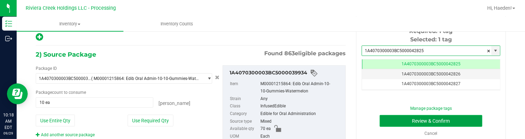
click at [398, 117] on button "Review & Confirm" at bounding box center [431, 121] width 103 height 12
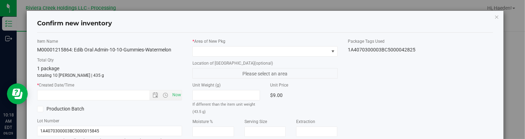
type input "[DATE]"
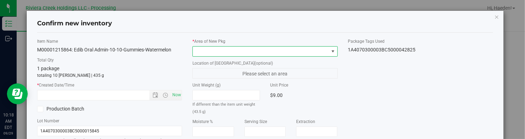
click at [328, 51] on span at bounding box center [332, 51] width 9 height 10
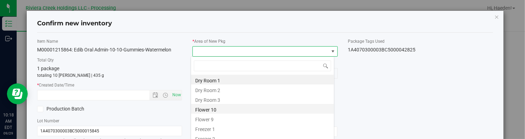
click at [222, 111] on li "Flower 10" at bounding box center [262, 109] width 143 height 10
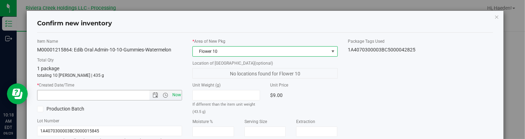
click at [177, 96] on span "Now" at bounding box center [177, 95] width 12 height 10
type input "[DATE] 10:18 AM"
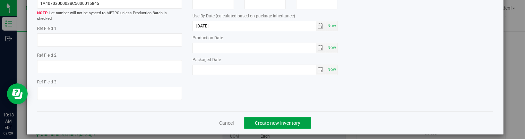
click at [294, 120] on span "Create new inventory" at bounding box center [277, 123] width 45 height 6
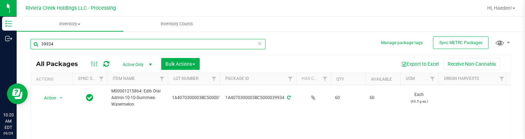
click at [117, 46] on input "39934" at bounding box center [148, 44] width 235 height 10
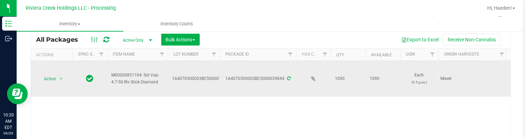
scroll to position [35, 0]
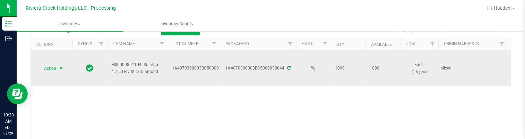
type input "39844"
click at [58, 67] on span "select" at bounding box center [61, 68] width 9 height 10
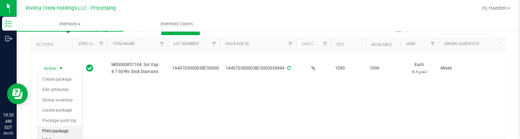
click at [62, 131] on li "Print package label" at bounding box center [60, 135] width 44 height 19
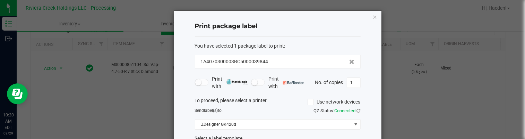
scroll to position [53, 0]
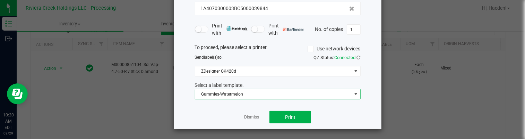
click at [224, 94] on span "Gummies-Watermelon" at bounding box center [273, 94] width 156 height 10
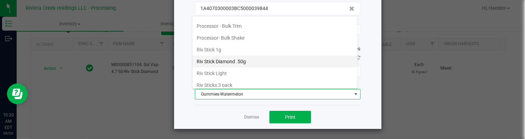
scroll to position [292, 0]
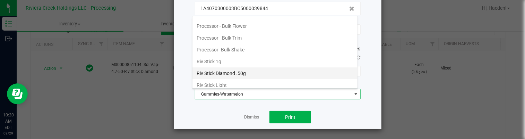
click at [230, 68] on li "Riv Stick Diamond .50g" at bounding box center [274, 73] width 165 height 12
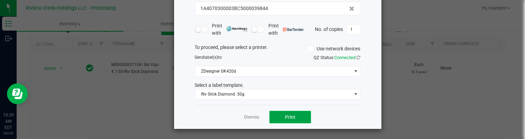
click at [276, 116] on button "Print" at bounding box center [290, 117] width 42 height 12
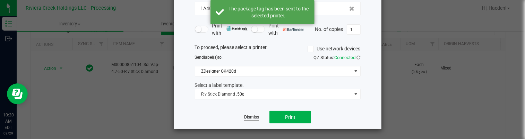
click at [253, 116] on link "Dismiss" at bounding box center [251, 117] width 15 height 6
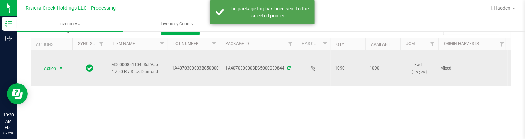
click at [44, 69] on span "Action" at bounding box center [47, 68] width 19 height 10
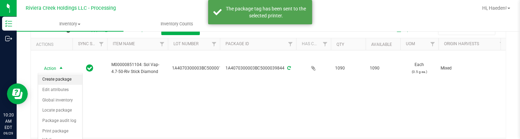
click at [51, 77] on li "Create package" at bounding box center [60, 79] width 44 height 10
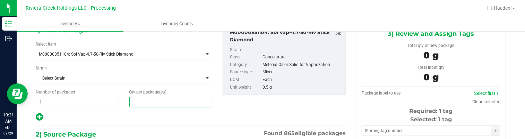
click at [147, 101] on span at bounding box center [170, 102] width 83 height 10
click at [147, 101] on input "text" at bounding box center [171, 102] width 83 height 10
type input "20"
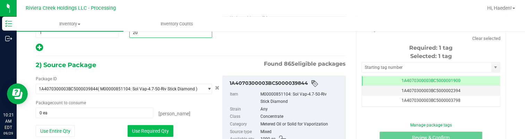
type input "20"
click at [160, 128] on button "Use Required Qty" at bounding box center [151, 131] width 46 height 12
type input "20 ea"
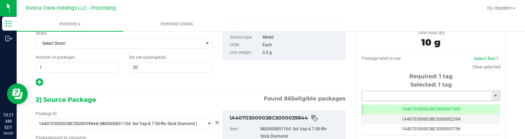
click at [385, 96] on input "text" at bounding box center [426, 96] width 129 height 10
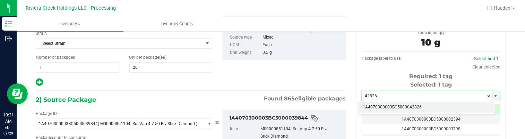
click at [398, 107] on li "1A4070300003BC5000042826" at bounding box center [427, 107] width 136 height 10
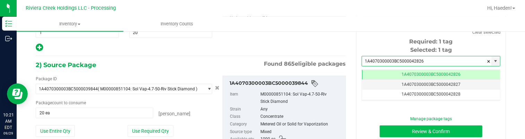
type input "1A4070300003BC5000042826"
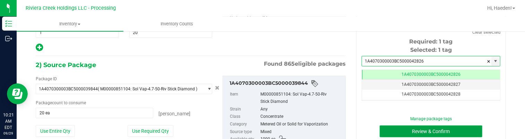
click at [404, 130] on button "Review & Confirm" at bounding box center [431, 131] width 103 height 12
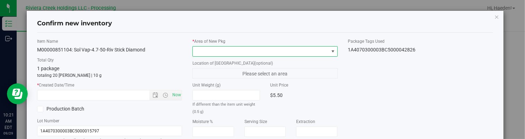
click at [330, 51] on span at bounding box center [333, 52] width 6 height 6
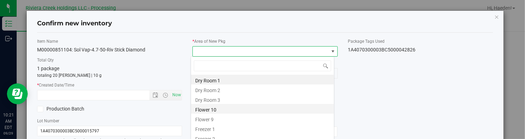
click at [213, 110] on li "Flower 10" at bounding box center [262, 109] width 143 height 10
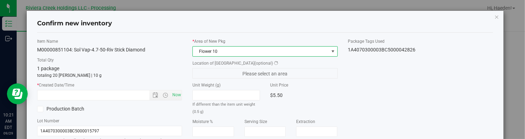
click at [213, 110] on div "If different than the item unit weight (0.5 g)" at bounding box center [225, 102] width 67 height 25
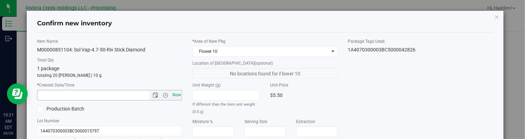
click at [177, 94] on span "Now" at bounding box center [177, 95] width 12 height 10
type input "[DATE] 10:21 AM"
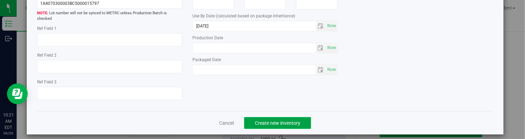
click at [272, 117] on button "Create new inventory" at bounding box center [277, 123] width 67 height 12
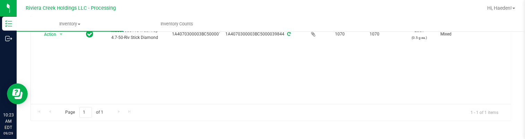
click at [117, 69] on div "Action Action Create package Edit attributes Global inventory Locate package Pa…" at bounding box center [271, 59] width 480 height 87
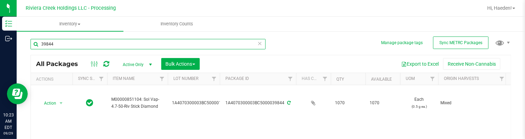
click at [72, 43] on input "39844" at bounding box center [148, 44] width 235 height 10
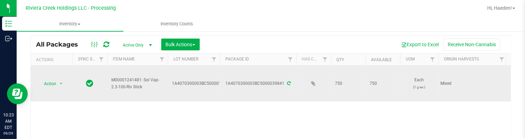
scroll to position [35, 0]
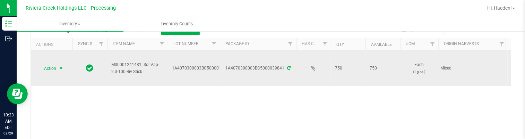
type input "39841"
click at [58, 67] on span "select" at bounding box center [61, 69] width 6 height 6
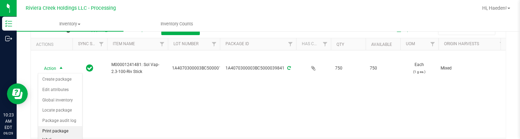
click at [62, 127] on li "Print package label" at bounding box center [60, 135] width 44 height 19
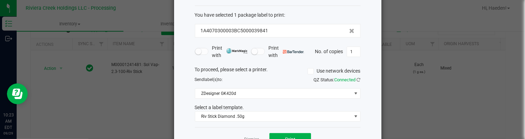
scroll to position [53, 0]
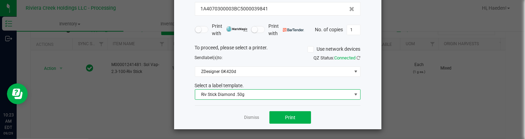
click at [277, 94] on span "Riv Stick Diamond .50g" at bounding box center [273, 94] width 156 height 10
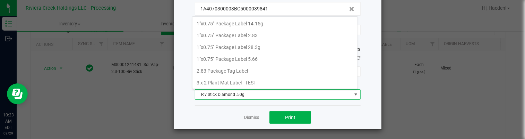
scroll to position [10, 166]
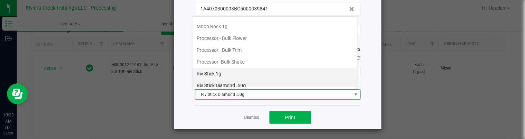
click at [243, 70] on li "Riv Stick 1g" at bounding box center [274, 74] width 165 height 12
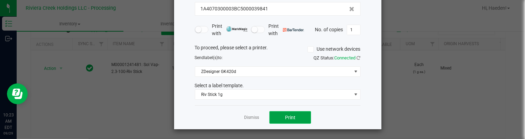
click at [282, 113] on button "Print" at bounding box center [290, 117] width 42 height 12
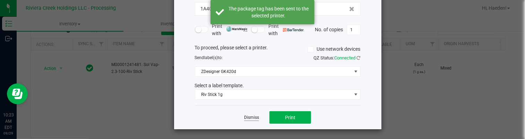
click at [255, 117] on link "Dismiss" at bounding box center [251, 117] width 15 height 6
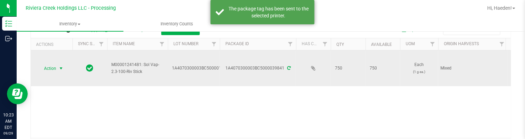
drag, startPoint x: 55, startPoint y: 66, endPoint x: 56, endPoint y: 72, distance: 6.3
click at [55, 66] on span "Action" at bounding box center [47, 68] width 19 height 10
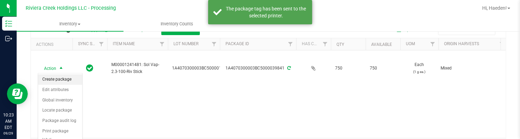
click at [58, 76] on li "Create package" at bounding box center [60, 79] width 44 height 10
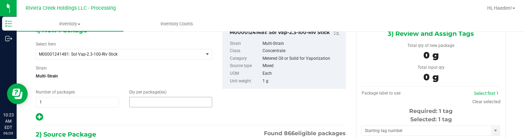
click at [137, 100] on span at bounding box center [170, 102] width 83 height 10
click at [137, 100] on input "text" at bounding box center [171, 102] width 83 height 10
type input "20"
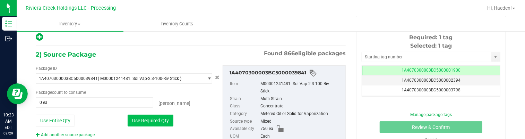
click at [155, 115] on button "Use Required Qty" at bounding box center [151, 120] width 46 height 12
type input "20 ea"
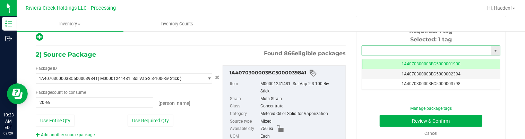
click at [381, 50] on input "text" at bounding box center [426, 51] width 129 height 10
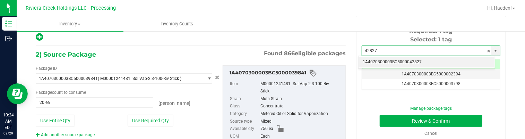
click at [395, 62] on li "1A4070300003BC5000042827" at bounding box center [427, 62] width 136 height 10
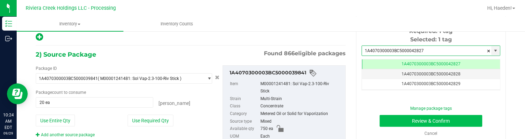
type input "1A4070300003BC5000042827"
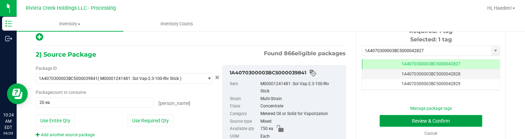
click at [393, 121] on button "Review & Confirm" at bounding box center [431, 121] width 103 height 12
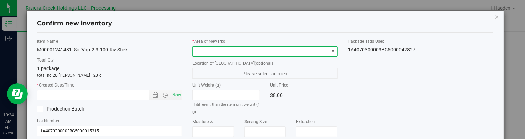
click at [331, 51] on span at bounding box center [333, 52] width 6 height 6
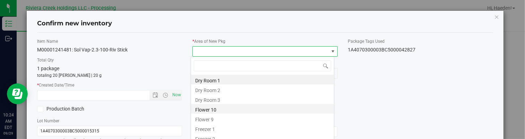
click at [232, 111] on li "Flower 10" at bounding box center [262, 109] width 143 height 10
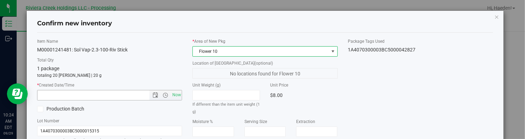
drag, startPoint x: 176, startPoint y: 94, endPoint x: 190, endPoint y: 93, distance: 14.2
click at [176, 94] on span "Now" at bounding box center [177, 95] width 12 height 10
type input "[DATE] 10:24 AM"
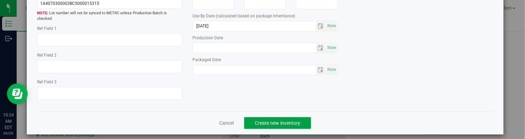
click at [297, 120] on span "Create new inventory" at bounding box center [277, 123] width 45 height 6
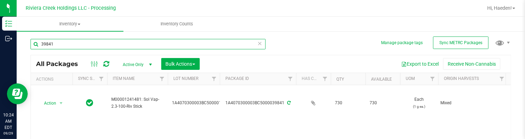
click at [123, 43] on input "39841" at bounding box center [148, 44] width 235 height 10
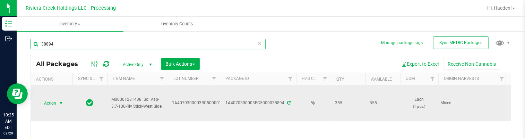
type input "38894"
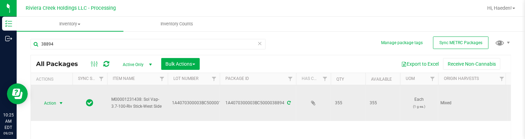
click at [57, 102] on span "select" at bounding box center [61, 103] width 9 height 10
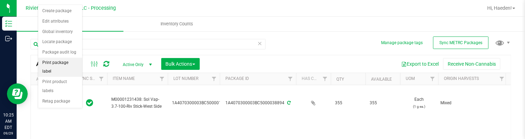
click at [63, 60] on li "Print package label" at bounding box center [60, 67] width 44 height 19
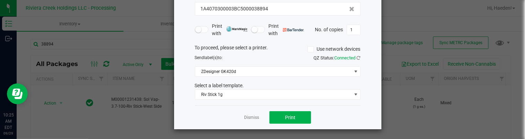
scroll to position [53, 0]
click at [289, 112] on button "Print" at bounding box center [290, 117] width 42 height 12
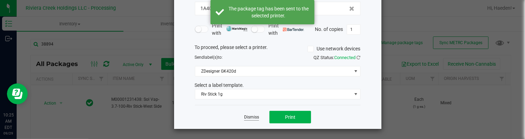
click at [251, 115] on link "Dismiss" at bounding box center [251, 117] width 15 height 6
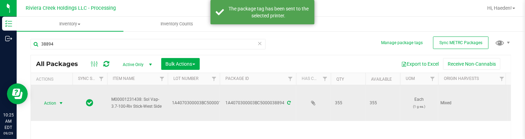
click at [53, 100] on span "Action" at bounding box center [47, 103] width 19 height 10
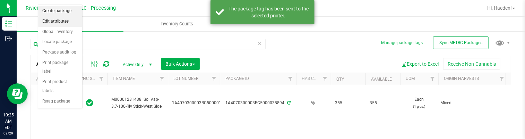
click at [61, 14] on li "Create package" at bounding box center [60, 11] width 44 height 10
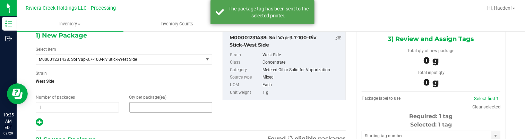
click at [157, 110] on span at bounding box center [170, 107] width 83 height 10
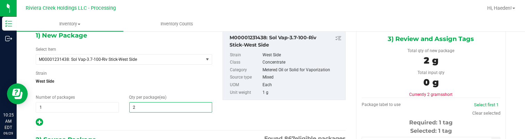
type input "20"
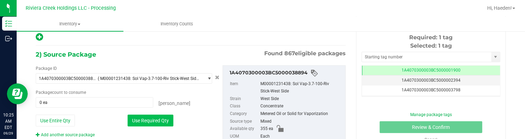
click at [159, 116] on button "Use Required Qty" at bounding box center [151, 120] width 46 height 12
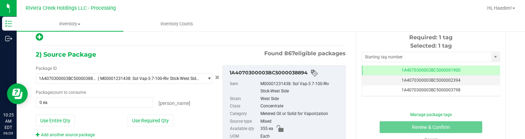
type input "20 ea"
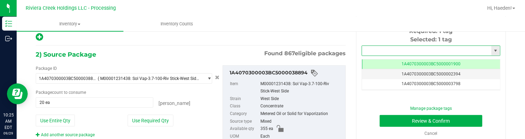
click at [369, 50] on input "text" at bounding box center [426, 51] width 129 height 10
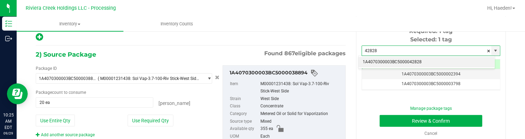
click at [404, 61] on li "1A4070300003BC5000042828" at bounding box center [427, 62] width 136 height 10
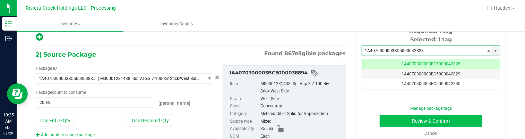
type input "1A4070300003BC5000042828"
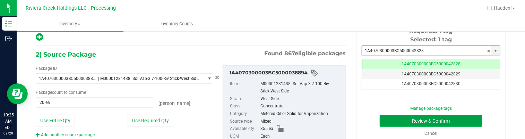
click at [405, 119] on button "Review & Confirm" at bounding box center [431, 121] width 103 height 12
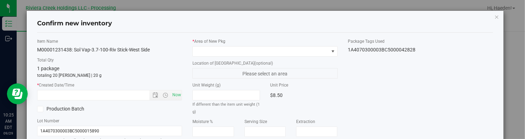
type input "[DATE]"
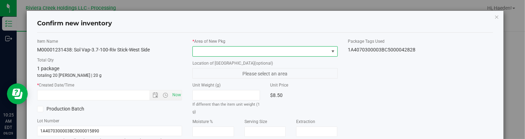
click at [330, 50] on span at bounding box center [333, 52] width 6 height 6
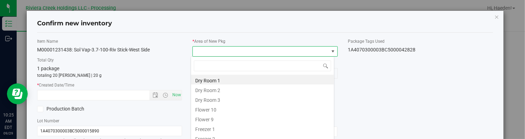
drag, startPoint x: 226, startPoint y: 109, endPoint x: 192, endPoint y: 104, distance: 34.0
click at [226, 109] on li "Flower 10" at bounding box center [262, 109] width 143 height 10
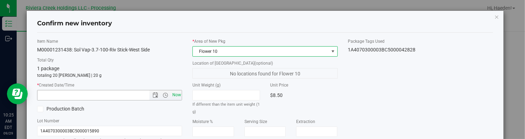
click at [174, 95] on span "Now" at bounding box center [177, 95] width 12 height 10
type input "[DATE] 10:25 AM"
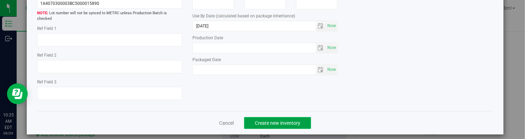
click at [293, 117] on button "Create new inventory" at bounding box center [277, 123] width 67 height 12
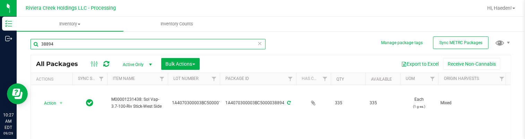
click at [75, 47] on input "38894" at bounding box center [148, 44] width 235 height 10
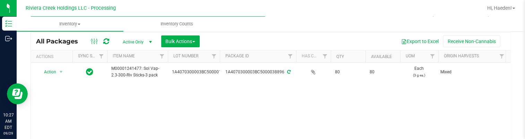
scroll to position [35, 0]
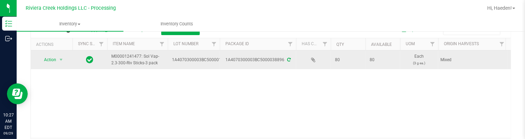
type input "38896"
click at [55, 56] on span "Action" at bounding box center [47, 60] width 19 height 10
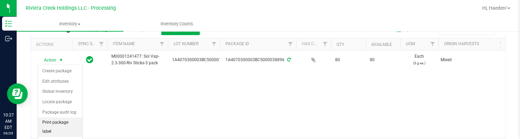
click at [61, 120] on li "Print package label" at bounding box center [60, 126] width 44 height 19
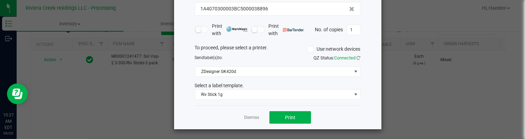
scroll to position [53, 0]
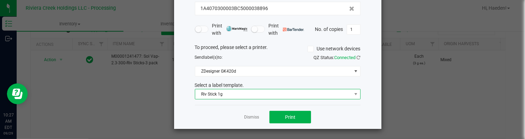
click at [257, 96] on span "Riv Stick 1g" at bounding box center [273, 94] width 156 height 10
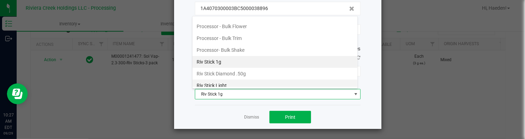
scroll to position [303, 0]
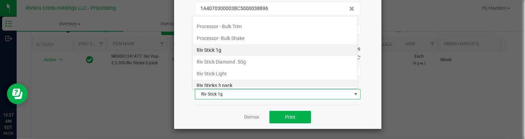
click at [242, 79] on li "Riv Sticks 3 pack" at bounding box center [274, 85] width 165 height 12
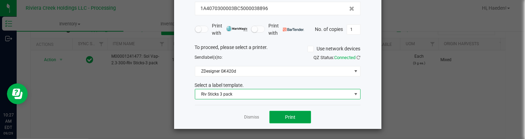
click at [285, 117] on span "Print" at bounding box center [290, 117] width 10 height 6
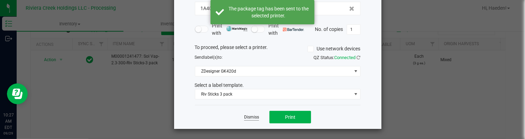
click at [250, 118] on link "Dismiss" at bounding box center [251, 117] width 15 height 6
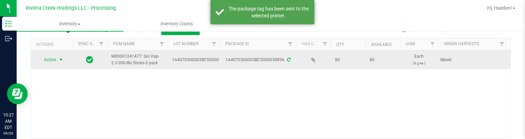
click at [51, 57] on span "Action" at bounding box center [47, 60] width 19 height 10
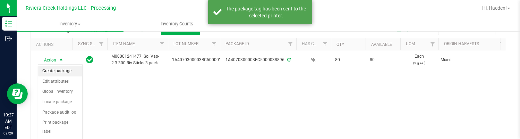
click at [57, 68] on li "Create package" at bounding box center [60, 71] width 44 height 10
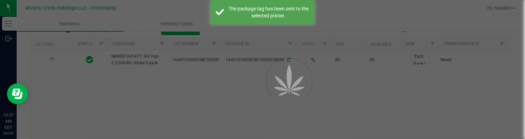
scroll to position [40, 0]
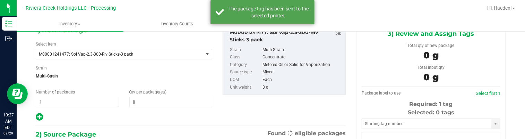
type input "0"
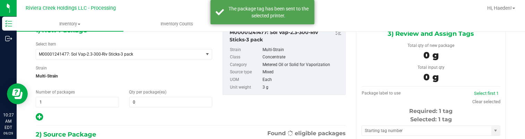
scroll to position [0, 0]
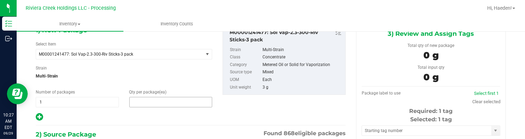
click at [161, 106] on span at bounding box center [170, 102] width 83 height 10
click at [0, 0] on input "text" at bounding box center [0, 0] width 0 height 0
type input "20"
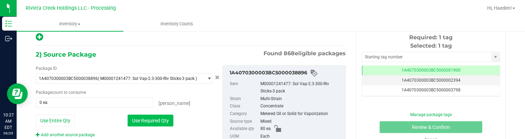
click at [154, 116] on button "Use Required Qty" at bounding box center [151, 120] width 46 height 12
type input "20 ea"
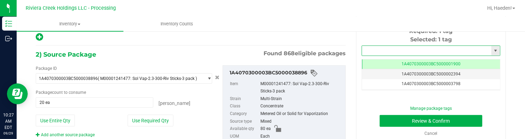
click at [398, 53] on input "text" at bounding box center [426, 51] width 129 height 10
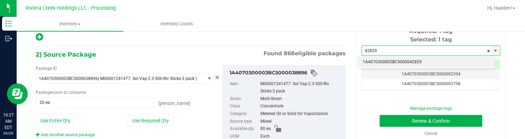
click at [411, 61] on li "1A4070300003BC5000042829" at bounding box center [427, 62] width 136 height 10
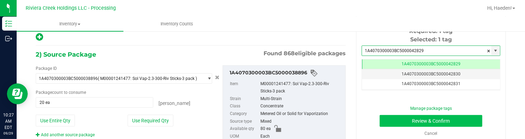
type input "1A4070300003BC5000042829"
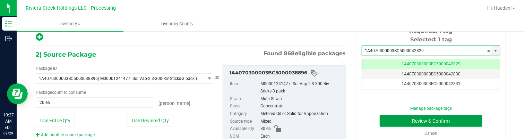
click at [412, 119] on button "Review & Confirm" at bounding box center [431, 121] width 103 height 12
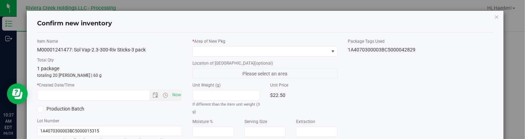
type input "[DATE]"
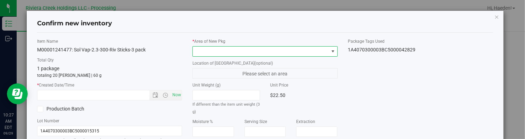
click at [330, 51] on span at bounding box center [333, 52] width 6 height 6
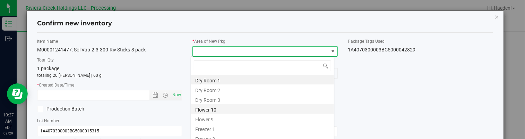
click at [223, 113] on li "Flower 10" at bounding box center [262, 109] width 143 height 10
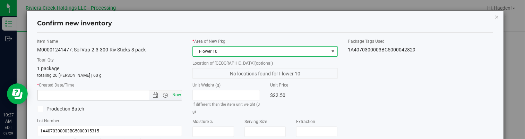
click at [174, 95] on span "Now" at bounding box center [177, 95] width 12 height 10
type input "9/29/2025 10:27 AM"
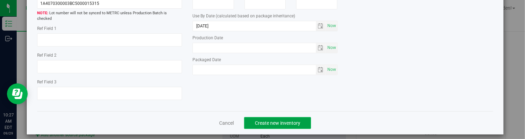
click at [297, 120] on span "Create new inventory" at bounding box center [277, 123] width 45 height 6
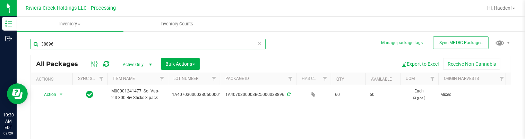
click at [103, 41] on input "38896" at bounding box center [148, 44] width 235 height 10
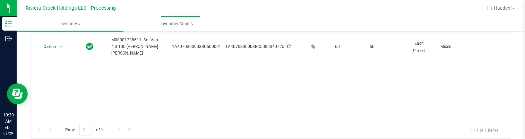
scroll to position [35, 0]
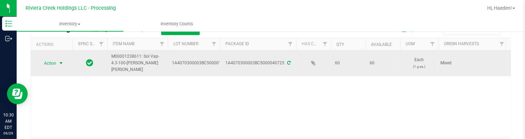
type input "40725"
click at [56, 58] on span "Action" at bounding box center [47, 63] width 19 height 10
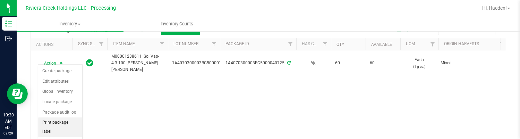
click at [58, 124] on li "Print package label" at bounding box center [60, 126] width 44 height 19
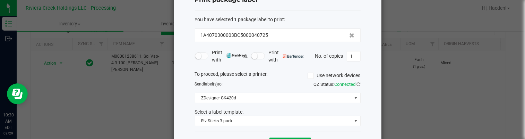
scroll to position [53, 0]
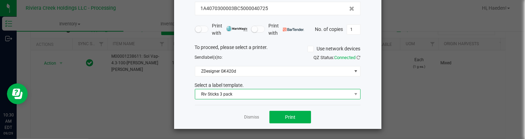
click at [225, 94] on span "Riv Sticks 3 pack" at bounding box center [273, 94] width 156 height 10
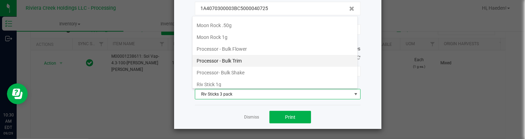
scroll to position [234, 0]
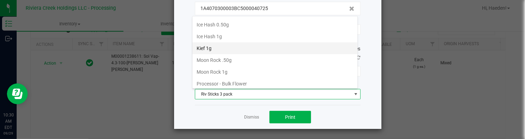
click at [225, 44] on li "Kief 1g" at bounding box center [274, 48] width 165 height 12
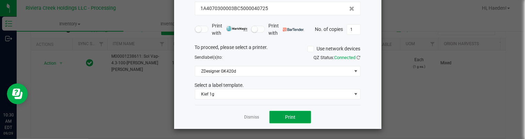
click at [287, 119] on button "Print" at bounding box center [290, 117] width 42 height 12
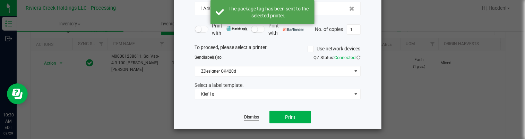
click at [244, 115] on link "Dismiss" at bounding box center [251, 117] width 15 height 6
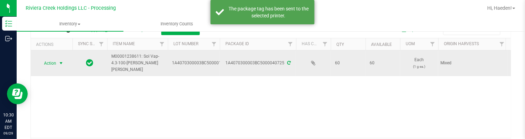
click at [58, 62] on span "select" at bounding box center [61, 63] width 6 height 6
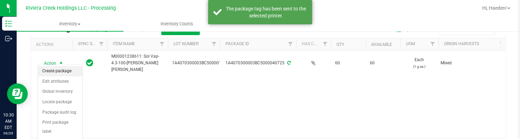
click at [60, 67] on li "Create package" at bounding box center [60, 71] width 44 height 10
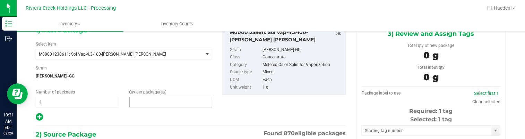
click at [141, 104] on span at bounding box center [170, 102] width 83 height 10
click at [141, 104] on input "text" at bounding box center [171, 102] width 83 height 10
type input "20"
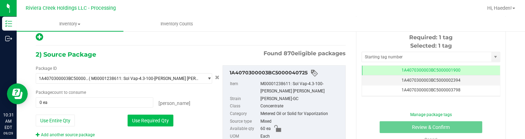
click at [153, 127] on div "Package ID 1A4070300003BC5000040725 ( M00001238611: Sol Vap-4.3-100-Stambaugh G…" at bounding box center [124, 101] width 187 height 72
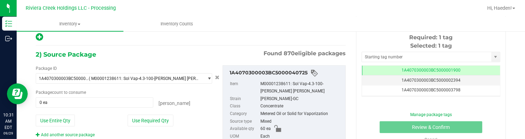
drag, startPoint x: 155, startPoint y: 118, endPoint x: 172, endPoint y: 108, distance: 19.7
click at [155, 118] on button "Use Required Qty" at bounding box center [151, 120] width 46 height 12
type input "20 ea"
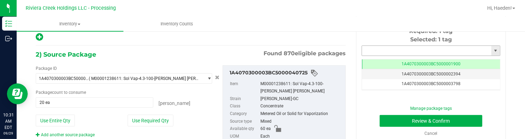
click at [362, 52] on input "text" at bounding box center [426, 51] width 129 height 10
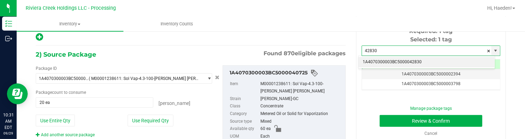
click at [426, 63] on li "1A4070300003BC5000042830" at bounding box center [427, 62] width 136 height 10
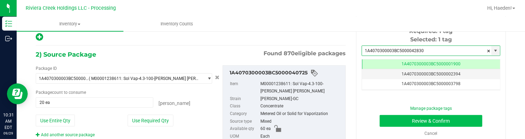
type input "1A4070300003BC5000042830"
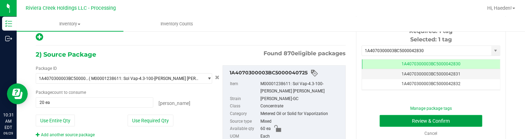
click at [424, 121] on button "Review & Confirm" at bounding box center [431, 121] width 103 height 12
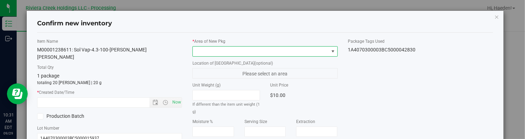
click at [330, 53] on span at bounding box center [333, 52] width 6 height 6
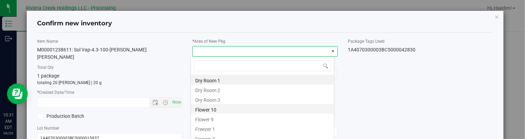
click at [230, 106] on li "Flower 10" at bounding box center [262, 109] width 143 height 10
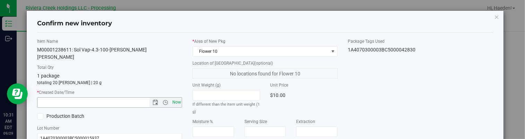
click at [178, 97] on span "Now" at bounding box center [177, 102] width 12 height 10
type input "9/29/2025 10:31 AM"
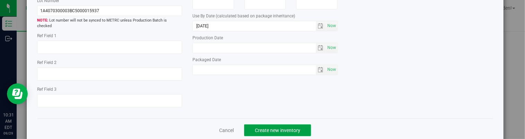
click at [290, 127] on span "Create new inventory" at bounding box center [277, 130] width 45 height 6
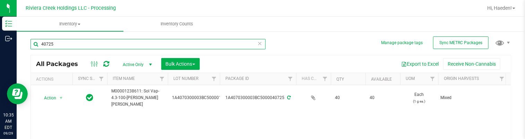
click at [86, 42] on input "40725" at bounding box center [148, 44] width 235 height 10
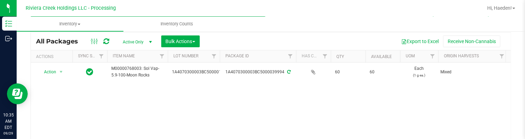
scroll to position [35, 0]
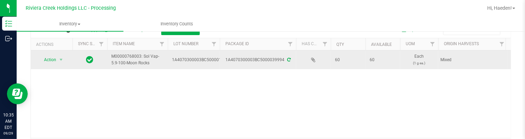
type input "39994"
click at [55, 61] on span "Action" at bounding box center [47, 60] width 19 height 10
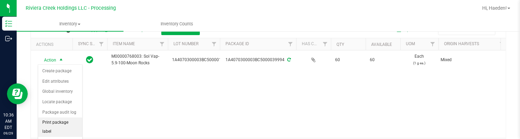
click at [59, 124] on li "Print package label" at bounding box center [60, 126] width 44 height 19
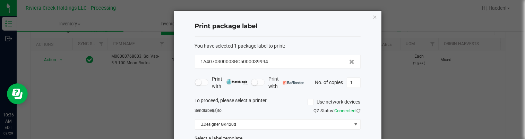
scroll to position [53, 0]
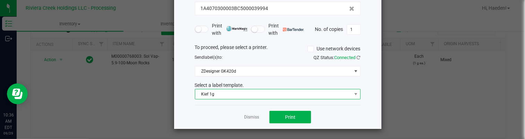
click at [238, 95] on span "Kief 1g" at bounding box center [273, 94] width 156 height 10
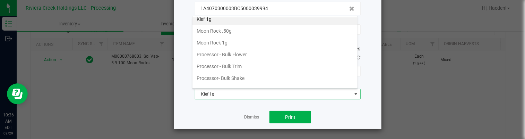
scroll to position [268, 0]
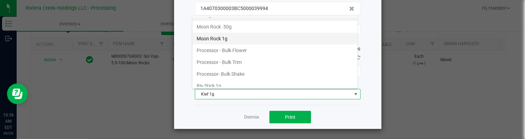
click at [231, 33] on li "Moon Rock 1g" at bounding box center [274, 39] width 165 height 12
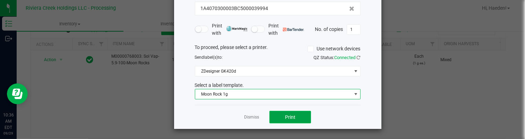
click at [281, 116] on button "Print" at bounding box center [290, 117] width 42 height 12
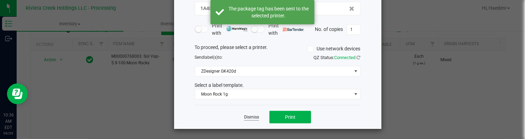
click at [250, 115] on link "Dismiss" at bounding box center [251, 117] width 15 height 6
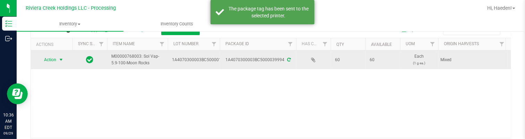
click at [57, 58] on span "select" at bounding box center [61, 60] width 9 height 10
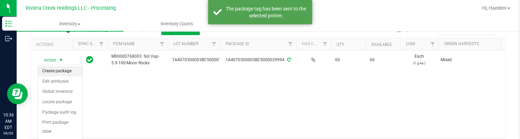
click at [57, 67] on li "Create package" at bounding box center [60, 71] width 44 height 10
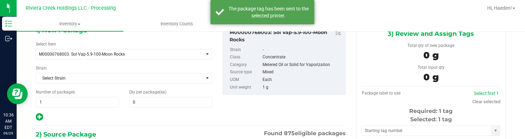
type input "0 ea"
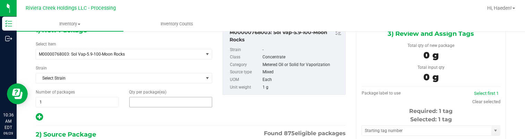
click at [183, 97] on span at bounding box center [170, 102] width 83 height 10
type input "25"
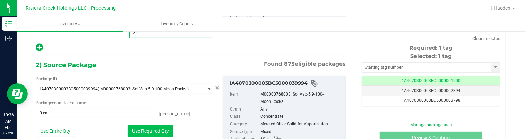
type input "25"
click at [163, 129] on button "Use Required Qty" at bounding box center [151, 131] width 46 height 12
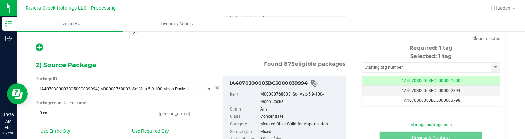
type input "25 ea"
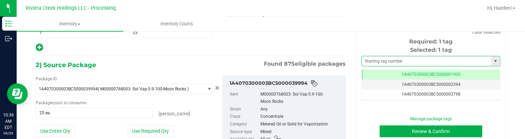
click at [388, 66] on span at bounding box center [431, 61] width 139 height 10
click at [388, 61] on input "text" at bounding box center [426, 61] width 129 height 10
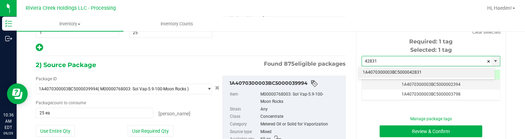
click at [421, 70] on li "1A4070300003BC5000042831" at bounding box center [427, 72] width 136 height 10
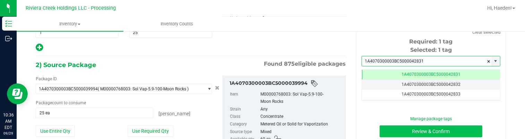
type input "1A4070300003BC5000042831"
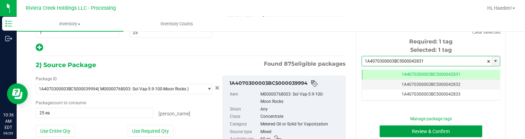
click at [419, 133] on button "Review & Confirm" at bounding box center [431, 131] width 103 height 12
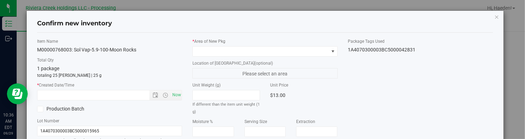
type input "[DATE]"
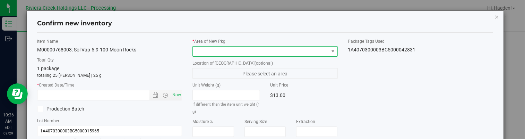
click at [314, 52] on span at bounding box center [261, 51] width 136 height 10
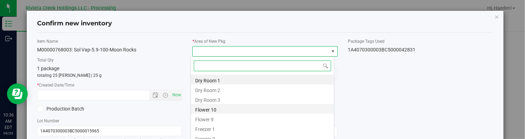
click at [255, 109] on li "Flower 10" at bounding box center [262, 109] width 143 height 10
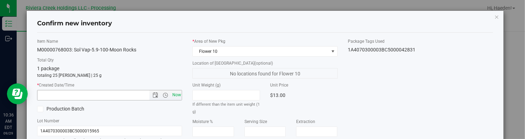
click at [173, 90] on div "* Created Date/Time Now" at bounding box center [109, 91] width 145 height 18
click at [175, 93] on span "Now" at bounding box center [177, 95] width 12 height 10
type input "9/29/2025 10:36 AM"
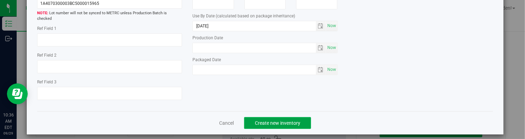
click at [295, 117] on button "Create new inventory" at bounding box center [277, 123] width 67 height 12
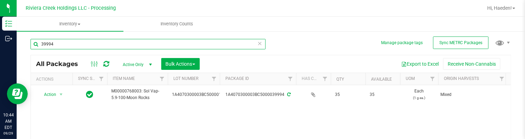
click at [87, 40] on input "39994" at bounding box center [148, 44] width 235 height 10
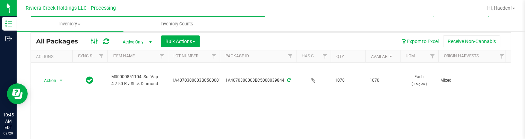
scroll to position [35, 0]
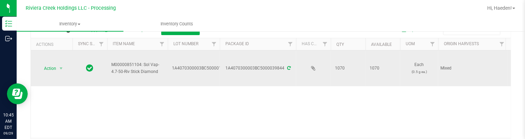
type input "39844"
click at [55, 70] on span "Action" at bounding box center [47, 68] width 19 height 10
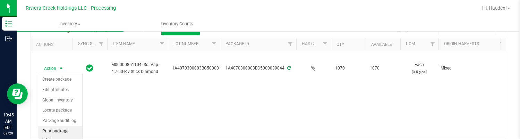
click at [68, 134] on li "Print package label" at bounding box center [60, 135] width 44 height 19
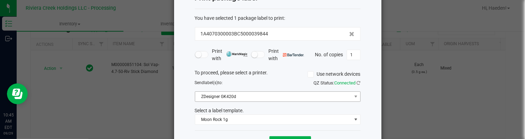
scroll to position [53, 0]
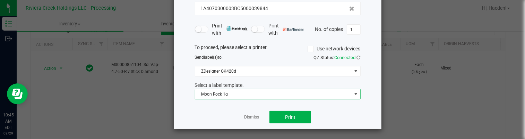
click at [245, 95] on span "Moon Rock 1g" at bounding box center [273, 94] width 156 height 10
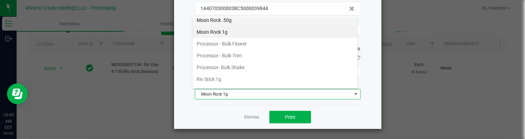
scroll to position [291, 0]
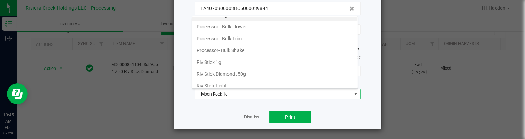
click at [238, 70] on li "Riv Stick Diamond .50g" at bounding box center [274, 74] width 165 height 12
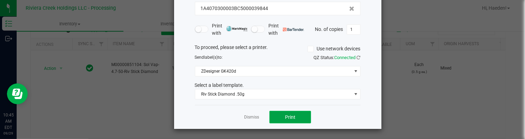
click at [278, 113] on button "Print" at bounding box center [290, 117] width 42 height 12
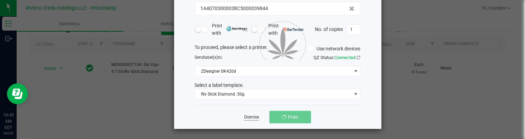
click at [252, 118] on link "Dismiss" at bounding box center [251, 117] width 15 height 6
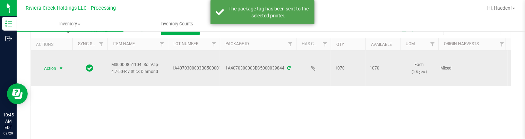
click at [49, 68] on span "Action" at bounding box center [47, 68] width 19 height 10
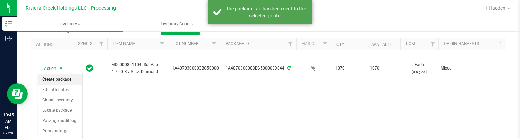
click at [59, 80] on li "Create package" at bounding box center [60, 79] width 44 height 10
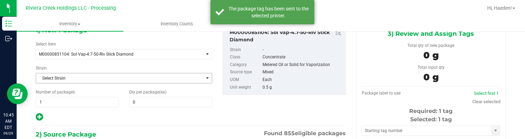
type input "0 ea"
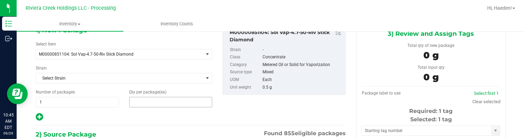
click at [160, 97] on span at bounding box center [170, 102] width 83 height 10
click at [160, 97] on input "text" at bounding box center [171, 102] width 83 height 10
type input "20"
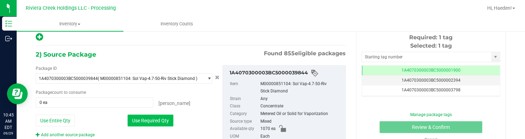
click at [153, 120] on button "Use Required Qty" at bounding box center [151, 120] width 46 height 12
type input "20 ea"
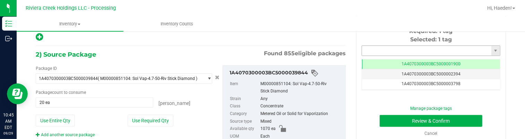
click at [376, 48] on input "text" at bounding box center [426, 51] width 129 height 10
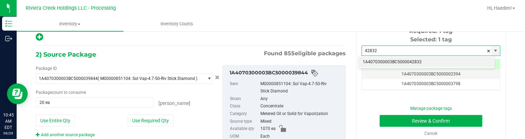
click at [386, 57] on li "1A4070300003BC5000042832" at bounding box center [427, 62] width 136 height 10
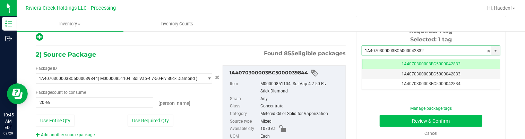
type input "1A4070300003BC5000042832"
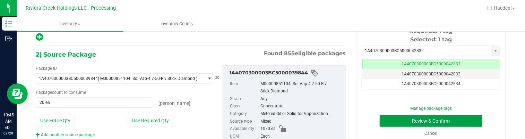
click at [396, 123] on button "Review & Confirm" at bounding box center [431, 121] width 103 height 12
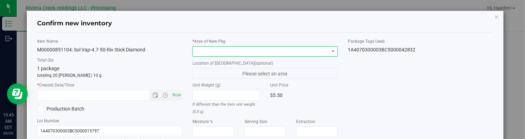
click at [303, 53] on span at bounding box center [261, 51] width 136 height 10
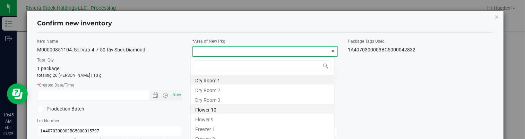
click at [213, 107] on li "Flower 10" at bounding box center [262, 109] width 143 height 10
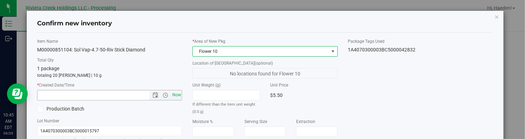
click at [177, 95] on span "Now" at bounding box center [177, 95] width 12 height 10
type input "9/29/2025 10:45 AM"
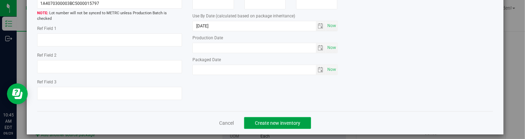
click at [271, 120] on span "Create new inventory" at bounding box center [277, 123] width 45 height 6
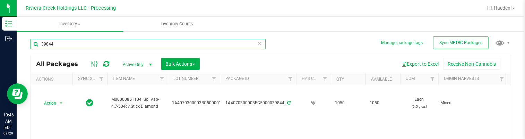
click at [92, 41] on input "39844" at bounding box center [148, 44] width 235 height 10
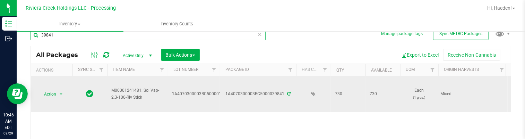
scroll to position [35, 0]
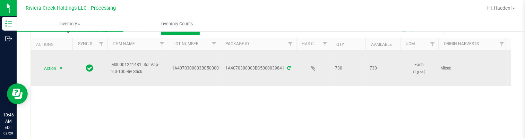
type input "39841"
click at [60, 68] on span "select" at bounding box center [61, 69] width 6 height 6
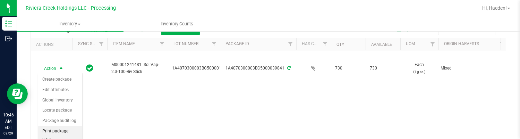
click at [64, 126] on li "Print package label" at bounding box center [60, 135] width 44 height 19
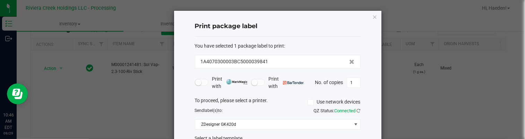
scroll to position [53, 0]
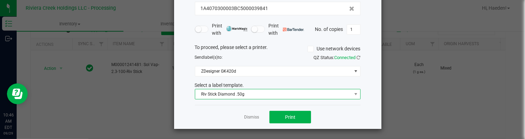
click at [221, 93] on span "Riv Stick Diamond .50g" at bounding box center [273, 94] width 156 height 10
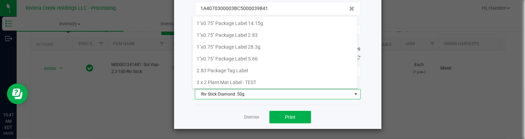
scroll to position [10, 166]
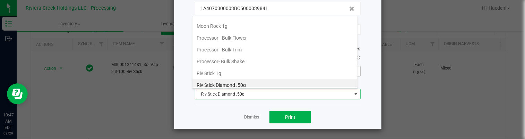
click at [221, 68] on li "Riv Stick 1g" at bounding box center [274, 73] width 165 height 12
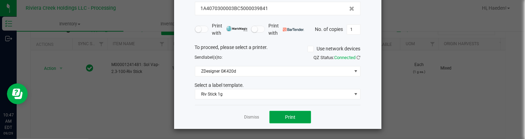
click at [289, 115] on span "Print" at bounding box center [290, 117] width 10 height 6
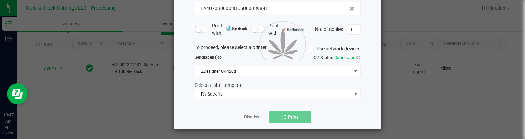
click at [248, 114] on link "Dismiss" at bounding box center [251, 117] width 15 height 6
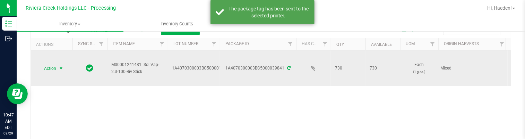
click at [53, 64] on span "Action" at bounding box center [47, 68] width 19 height 10
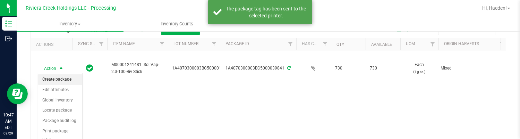
click at [57, 76] on li "Create package" at bounding box center [60, 79] width 44 height 10
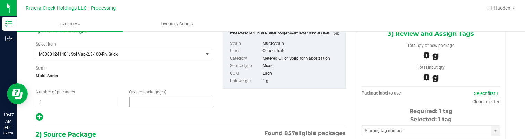
click at [148, 106] on span at bounding box center [170, 102] width 83 height 10
click at [0, 0] on input "text" at bounding box center [0, 0] width 0 height 0
type input "20"
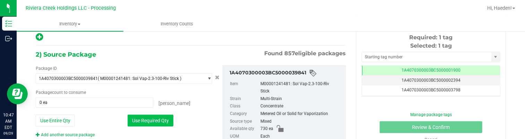
drag, startPoint x: 157, startPoint y: 119, endPoint x: 160, endPoint y: 116, distance: 4.0
click at [157, 119] on button "Use Required Qty" at bounding box center [151, 120] width 46 height 12
type input "20 ea"
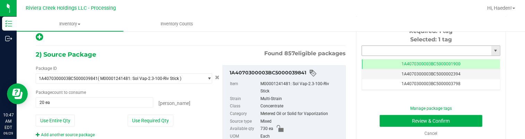
click at [397, 47] on input "text" at bounding box center [426, 51] width 129 height 10
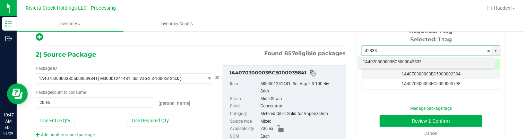
click at [403, 60] on li "1A4070300003BC5000042833" at bounding box center [427, 62] width 136 height 10
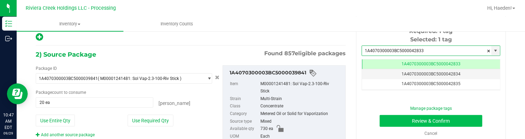
type input "1A4070300003BC5000042833"
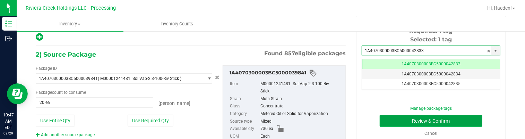
click at [399, 119] on button "Review & Confirm" at bounding box center [431, 121] width 103 height 12
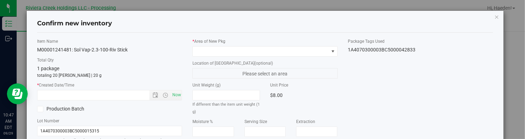
type input "[DATE]"
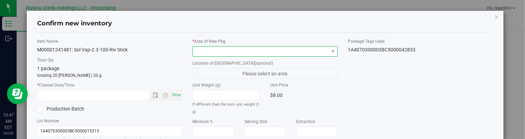
click at [323, 54] on span at bounding box center [261, 51] width 136 height 10
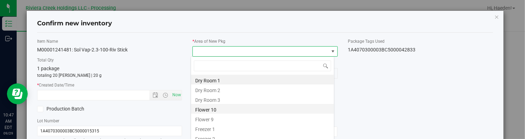
click at [243, 110] on li "Flower 10" at bounding box center [262, 109] width 143 height 10
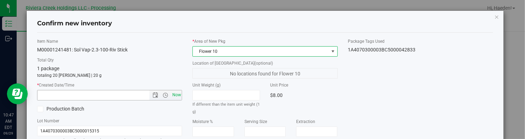
click at [174, 98] on span "Now" at bounding box center [177, 95] width 12 height 10
type input "9/29/2025 10:47 AM"
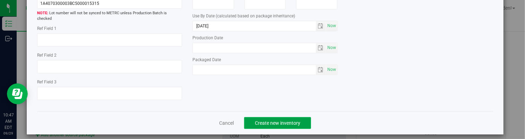
click at [292, 120] on span "Create new inventory" at bounding box center [277, 123] width 45 height 6
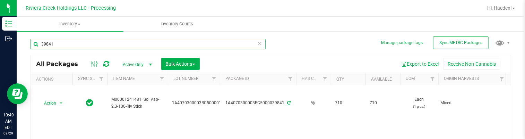
click at [88, 43] on input "39841" at bounding box center [148, 44] width 235 height 10
click at [89, 43] on input "39841" at bounding box center [148, 44] width 235 height 10
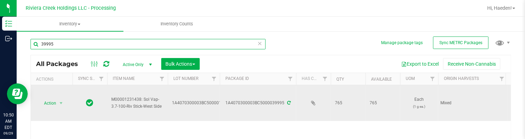
scroll to position [35, 0]
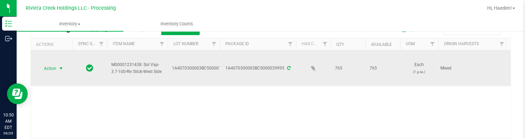
type input "39995"
click at [57, 69] on span "select" at bounding box center [61, 68] width 9 height 10
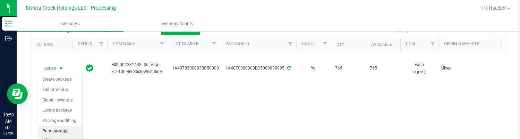
click at [64, 133] on li "Print package label" at bounding box center [60, 135] width 44 height 19
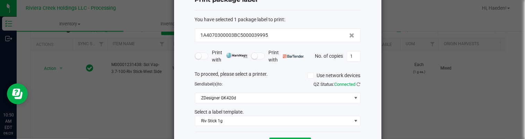
scroll to position [53, 0]
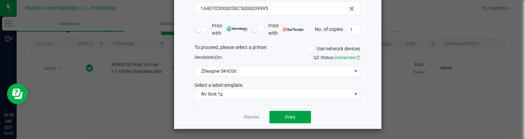
click at [277, 116] on button "Print" at bounding box center [290, 117] width 42 height 12
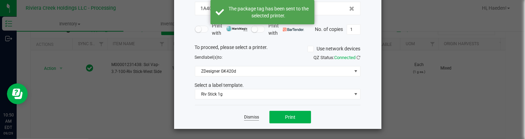
click at [249, 116] on link "Dismiss" at bounding box center [251, 117] width 15 height 6
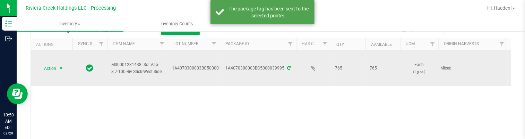
click at [58, 69] on span "select" at bounding box center [61, 69] width 6 height 6
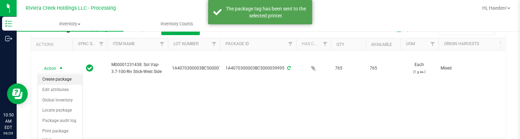
click at [58, 78] on li "Create package" at bounding box center [60, 79] width 44 height 10
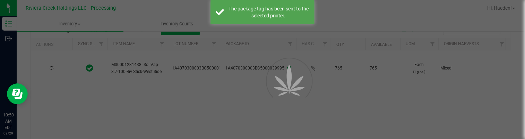
scroll to position [40, 0]
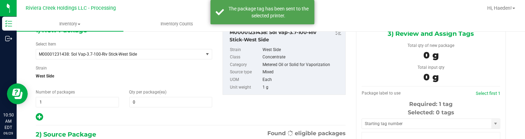
type input "0"
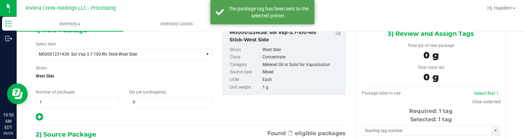
scroll to position [0, 0]
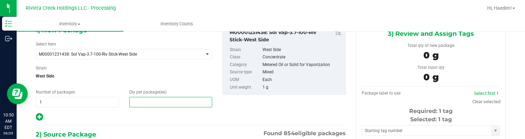
click at [151, 102] on span at bounding box center [170, 102] width 83 height 10
click at [151, 102] on input "text" at bounding box center [171, 102] width 83 height 10
type input "20"
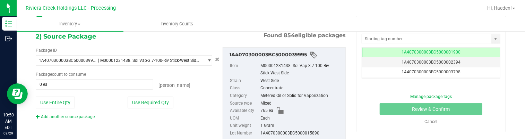
scroll to position [154, 0]
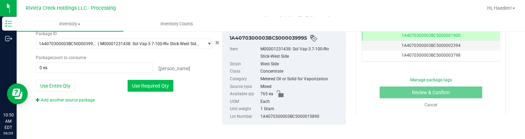
drag, startPoint x: 155, startPoint y: 83, endPoint x: 174, endPoint y: 85, distance: 19.2
click at [156, 83] on button "Use Required Qty" at bounding box center [151, 86] width 46 height 12
type input "20 ea"
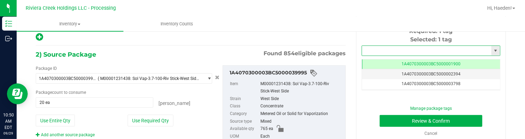
click at [373, 50] on input "text" at bounding box center [426, 51] width 129 height 10
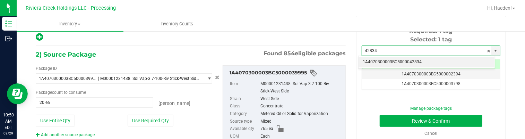
click at [385, 59] on li "1A4070300003BC5000042834" at bounding box center [427, 62] width 136 height 10
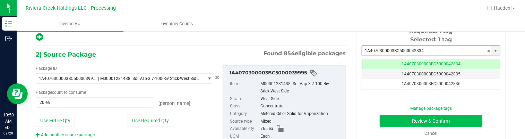
type input "1A4070300003BC5000042834"
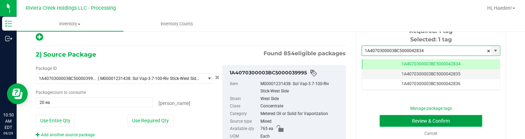
click at [390, 118] on button "Review & Confirm" at bounding box center [431, 121] width 103 height 12
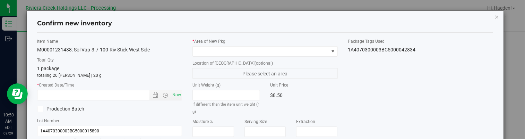
type input "[DATE]"
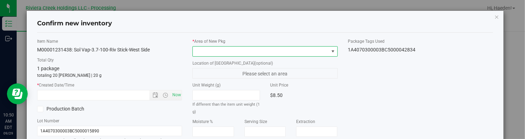
click at [330, 50] on span at bounding box center [333, 52] width 6 height 6
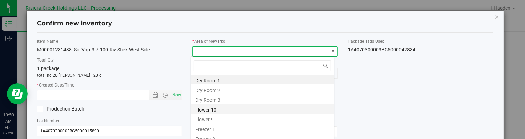
click at [232, 107] on li "Flower 10" at bounding box center [262, 109] width 143 height 10
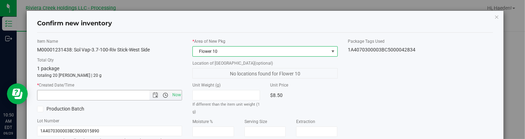
click at [168, 96] on span "Open the time view" at bounding box center [166, 95] width 12 height 6
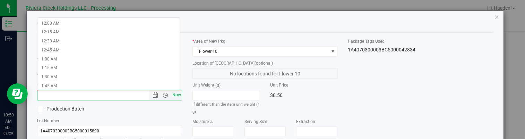
click at [172, 94] on span "Now" at bounding box center [177, 95] width 12 height 10
type input "9/29/2025 10:50 AM"
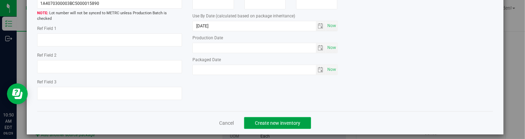
click at [293, 117] on button "Create new inventory" at bounding box center [277, 123] width 67 height 12
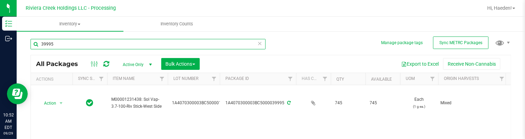
click at [68, 43] on input "39995" at bounding box center [148, 44] width 235 height 10
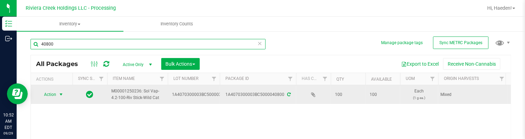
scroll to position [35, 0]
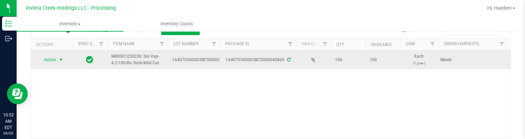
type input "40800"
click at [58, 59] on span "select" at bounding box center [61, 60] width 6 height 6
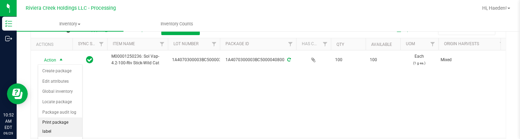
click at [66, 119] on li "Print package label" at bounding box center [60, 126] width 44 height 19
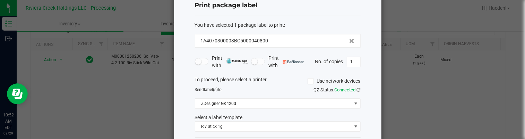
scroll to position [53, 0]
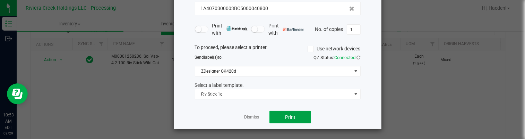
click at [287, 115] on span "Print" at bounding box center [290, 117] width 10 height 6
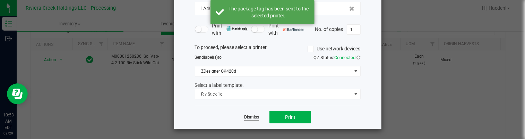
click at [248, 115] on link "Dismiss" at bounding box center [251, 117] width 15 height 6
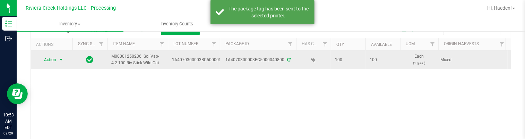
click at [56, 61] on span "Action" at bounding box center [47, 60] width 19 height 10
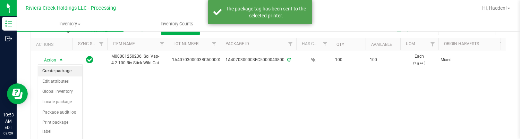
click at [58, 68] on li "Create package" at bounding box center [60, 71] width 44 height 10
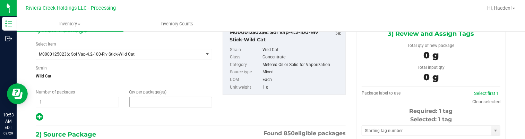
click at [171, 105] on span at bounding box center [170, 102] width 83 height 10
click at [171, 105] on input "text" at bounding box center [171, 102] width 83 height 10
type input "20"
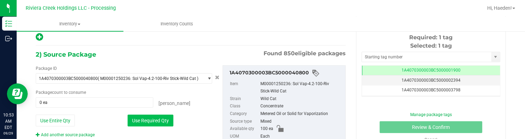
drag, startPoint x: 150, startPoint y: 117, endPoint x: 311, endPoint y: 60, distance: 170.5
click at [150, 117] on button "Use Required Qty" at bounding box center [151, 120] width 46 height 12
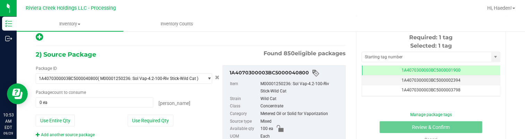
type input "20 ea"
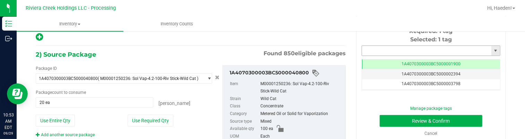
click at [362, 50] on input "text" at bounding box center [426, 51] width 129 height 10
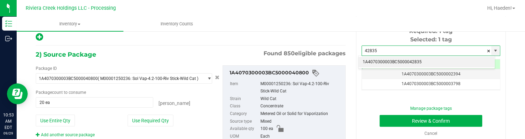
click at [380, 61] on li "1A4070300003BC5000042835" at bounding box center [427, 62] width 136 height 10
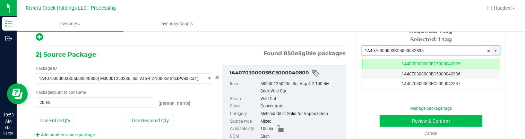
type input "1A4070300003BC5000042835"
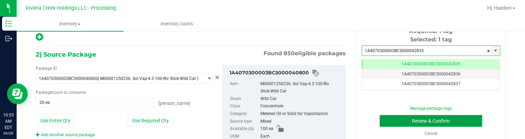
click at [403, 118] on button "Review & Confirm" at bounding box center [431, 121] width 103 height 12
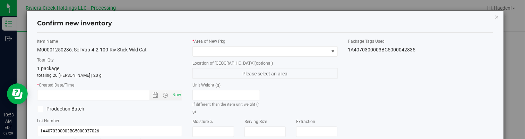
type input "2026-09-04"
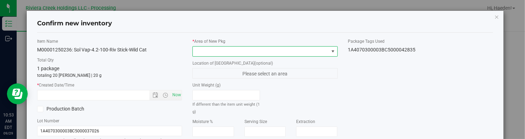
click at [322, 51] on span at bounding box center [261, 51] width 136 height 10
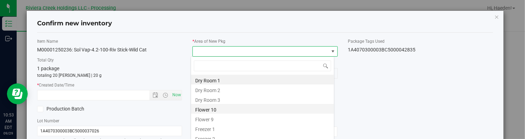
click at [220, 108] on li "Flower 10" at bounding box center [262, 109] width 143 height 10
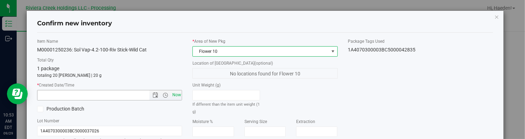
click at [171, 93] on span "Now" at bounding box center [177, 95] width 12 height 10
type input "9/29/2025 10:53 AM"
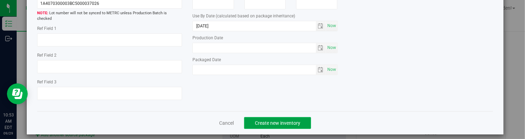
click at [257, 120] on span "Create new inventory" at bounding box center [277, 123] width 45 height 6
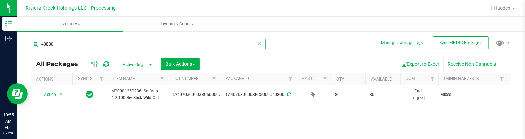
click at [134, 43] on input "40800" at bounding box center [148, 44] width 235 height 10
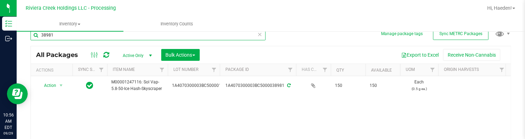
scroll to position [35, 0]
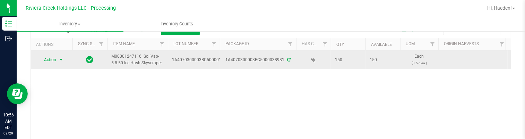
type input "38981"
click at [58, 58] on span "select" at bounding box center [61, 60] width 9 height 10
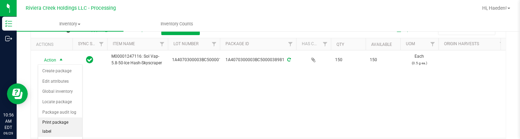
click at [67, 121] on li "Print package label" at bounding box center [60, 126] width 44 height 19
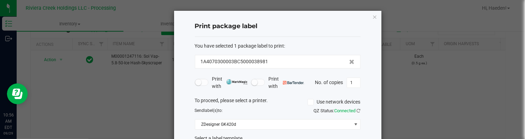
scroll to position [53, 0]
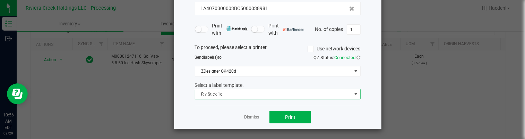
click at [240, 93] on span "Riv Stick 1g" at bounding box center [273, 94] width 156 height 10
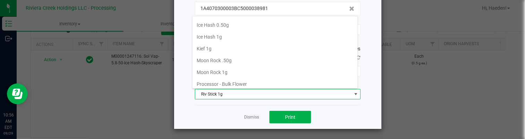
scroll to position [199, 0]
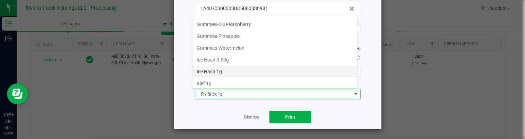
click at [239, 69] on li "Ice Hash 1g" at bounding box center [274, 72] width 165 height 12
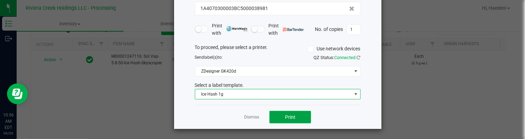
click at [288, 111] on button "Print" at bounding box center [290, 117] width 42 height 12
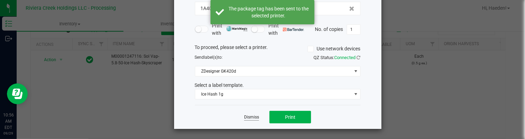
click at [247, 115] on link "Dismiss" at bounding box center [251, 117] width 15 height 6
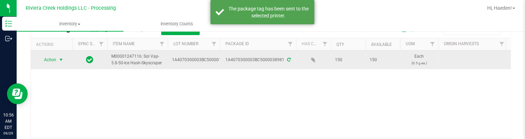
click at [63, 62] on span "select" at bounding box center [61, 60] width 9 height 10
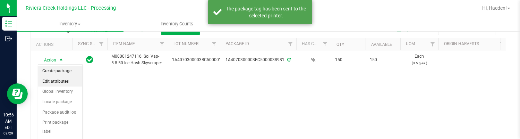
click at [62, 76] on ul "Create package Edit attributes Global inventory Locate package Package audit lo…" at bounding box center [60, 116] width 44 height 100
click at [62, 70] on li "Create package" at bounding box center [60, 71] width 44 height 10
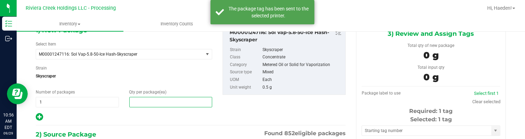
click at [181, 98] on span at bounding box center [170, 102] width 83 height 10
click at [181, 98] on input "text" at bounding box center [171, 102] width 83 height 10
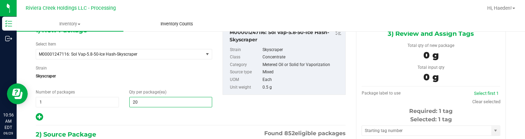
type input "20"
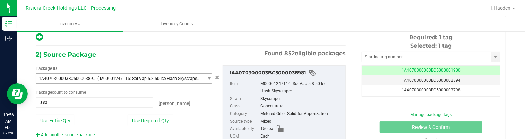
drag, startPoint x: 160, startPoint y: 116, endPoint x: 201, endPoint y: 81, distance: 53.9
click at [161, 114] on div "Use Required Qty" at bounding box center [170, 120] width 85 height 12
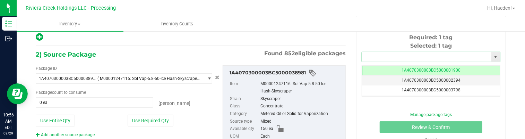
click at [375, 55] on input "text" at bounding box center [426, 57] width 129 height 10
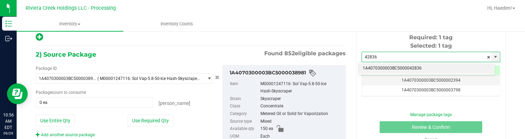
click at [379, 65] on li "1A4070300003BC5000042836" at bounding box center [427, 68] width 136 height 10
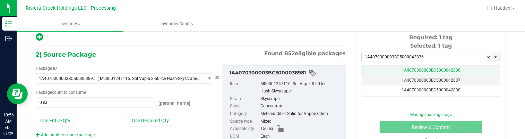
type input "1A4070300003BC5000042836"
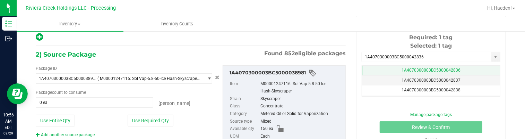
click at [411, 71] on span "1A4070300003BC5000042836" at bounding box center [431, 70] width 59 height 5
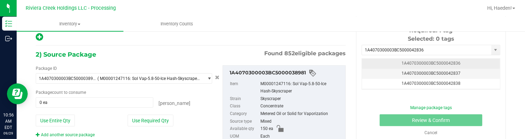
click at [412, 61] on span "1A4070300003BC5000042836" at bounding box center [431, 63] width 59 height 5
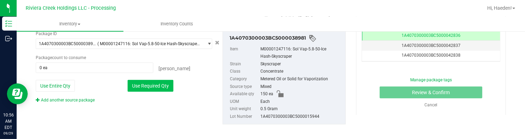
click at [147, 87] on button "Use Required Qty" at bounding box center [151, 86] width 46 height 12
type input "20 ea"
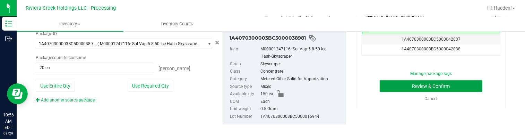
click at [388, 86] on button "Review & Confirm" at bounding box center [431, 86] width 103 height 12
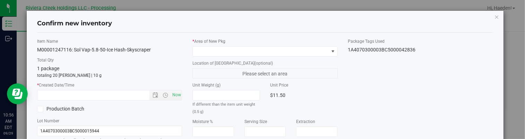
type input "2026-07-22"
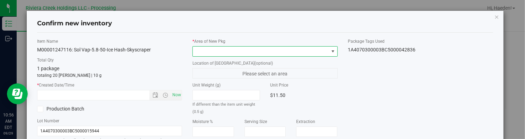
click at [290, 53] on span at bounding box center [261, 51] width 136 height 10
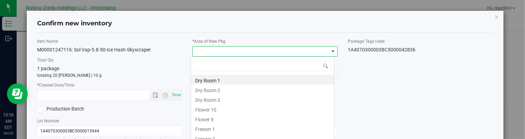
click at [209, 109] on li "Flower 10" at bounding box center [262, 109] width 143 height 10
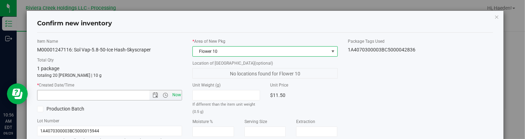
click at [173, 94] on span "Now" at bounding box center [177, 95] width 12 height 10
type input "9/29/2025 10:56 AM"
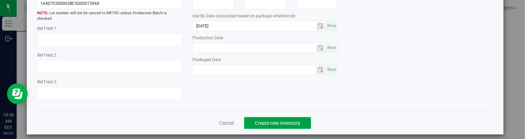
click at [303, 117] on button "Create new inventory" at bounding box center [277, 123] width 67 height 12
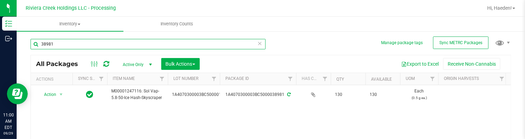
click at [78, 46] on input "38981" at bounding box center [148, 44] width 235 height 10
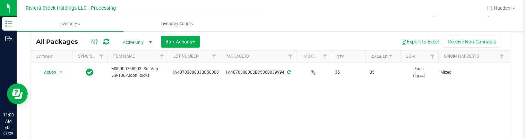
scroll to position [35, 0]
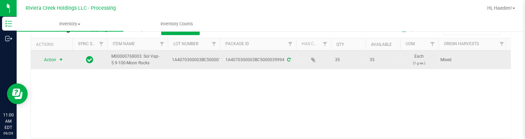
type input "39994"
click at [60, 60] on span "select" at bounding box center [61, 60] width 6 height 6
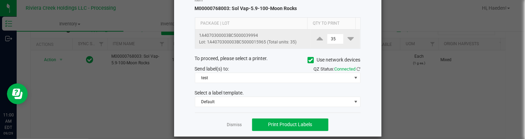
scroll to position [53, 0]
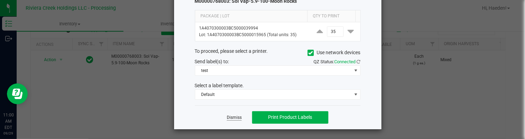
click at [235, 118] on link "Dismiss" at bounding box center [234, 117] width 15 height 6
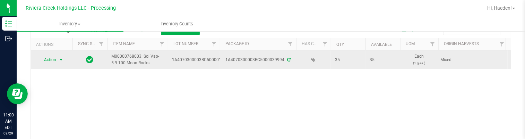
click at [62, 60] on span "select" at bounding box center [61, 60] width 6 height 6
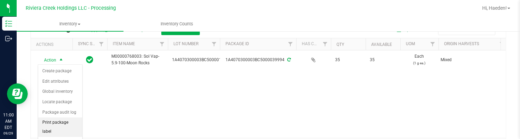
click at [65, 123] on li "Print package label" at bounding box center [60, 126] width 44 height 19
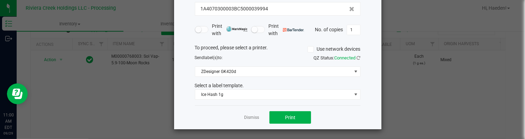
scroll to position [53, 0]
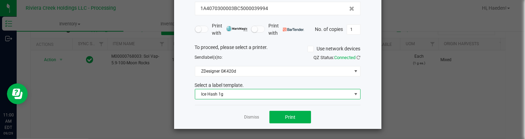
click at [231, 94] on span "Ice Hash 1g" at bounding box center [273, 94] width 156 height 10
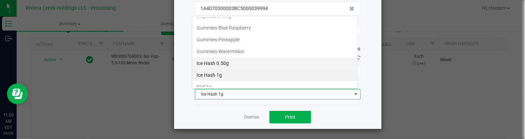
scroll to position [222, 0]
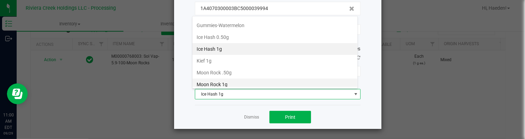
click at [230, 81] on li "Moon Rock 1g" at bounding box center [274, 84] width 165 height 12
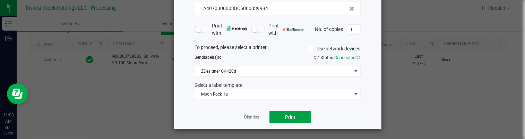
click at [288, 120] on button "Print" at bounding box center [290, 117] width 42 height 12
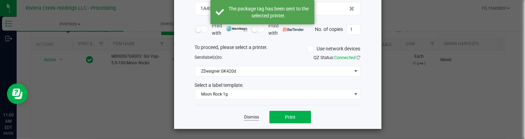
click at [249, 117] on link "Dismiss" at bounding box center [251, 117] width 15 height 6
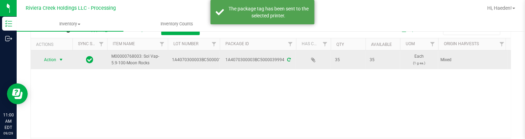
click at [52, 61] on span "Action" at bounding box center [47, 60] width 19 height 10
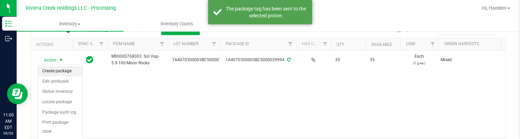
click at [56, 71] on li "Create package" at bounding box center [60, 71] width 44 height 10
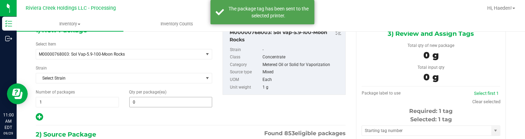
type input "0 ea"
click at [139, 102] on span at bounding box center [170, 102] width 83 height 10
click at [0, 0] on input "text" at bounding box center [0, 0] width 0 height 0
type input "25"
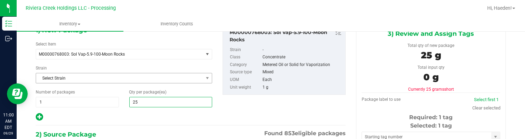
type input "25"
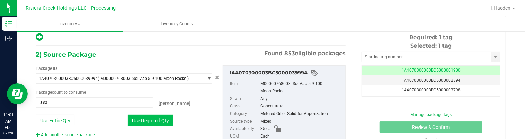
click at [162, 122] on button "Use Required Qty" at bounding box center [151, 120] width 46 height 12
type input "25 ea"
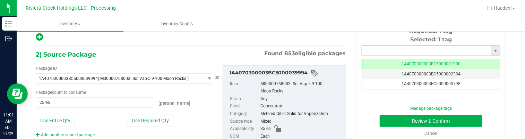
click at [364, 48] on input "text" at bounding box center [426, 51] width 129 height 10
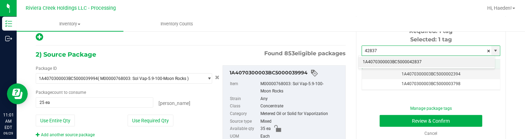
click at [388, 61] on li "1A4070300003BC5000042837" at bounding box center [427, 62] width 136 height 10
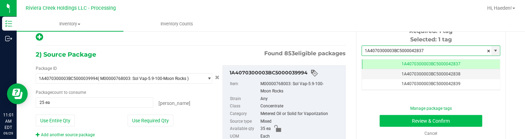
type input "1A4070300003BC5000042837"
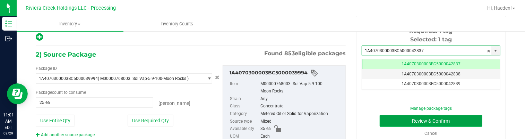
click at [393, 117] on button "Review & Confirm" at bounding box center [431, 121] width 103 height 12
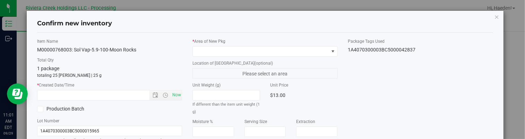
type input "[DATE]"
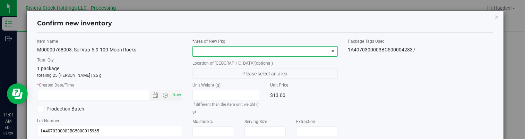
click at [330, 51] on span at bounding box center [333, 52] width 6 height 6
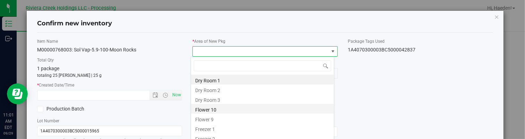
click at [238, 110] on li "Flower 10" at bounding box center [262, 109] width 143 height 10
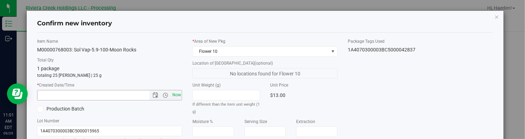
click at [173, 95] on span "Now" at bounding box center [177, 95] width 12 height 10
type input "9/29/2025 11:01 AM"
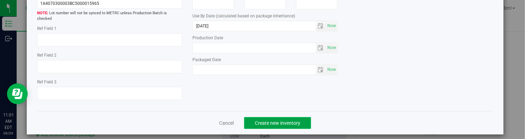
click at [281, 120] on span "Create new inventory" at bounding box center [277, 123] width 45 height 6
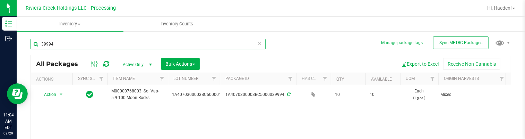
click at [140, 46] on input "39994" at bounding box center [148, 44] width 235 height 10
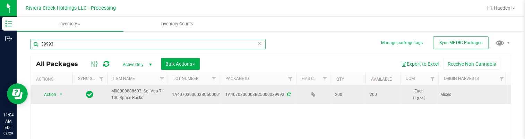
scroll to position [35, 0]
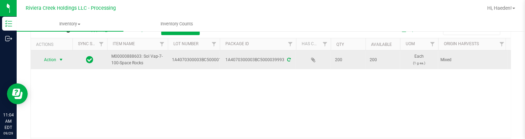
type input "39993"
click at [55, 58] on span "Action" at bounding box center [47, 60] width 19 height 10
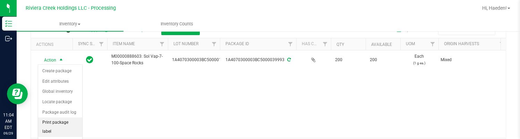
click at [57, 121] on li "Print package label" at bounding box center [60, 126] width 44 height 19
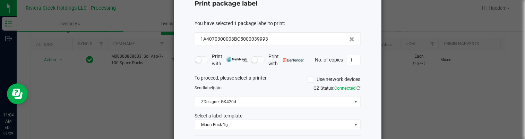
scroll to position [53, 0]
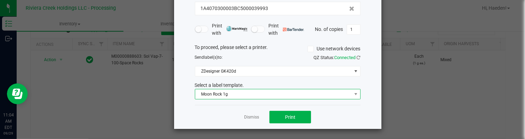
click at [241, 93] on span "Moon Rock 1g" at bounding box center [273, 94] width 156 height 10
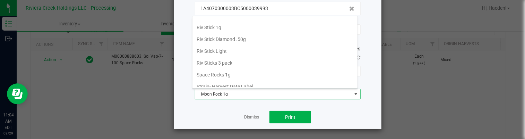
scroll to position [327, 0]
click at [239, 69] on li "Space Rocks 1g" at bounding box center [274, 74] width 165 height 12
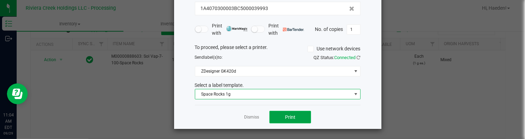
click at [285, 118] on span "Print" at bounding box center [290, 117] width 10 height 6
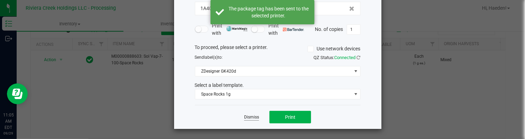
click at [251, 116] on link "Dismiss" at bounding box center [251, 117] width 15 height 6
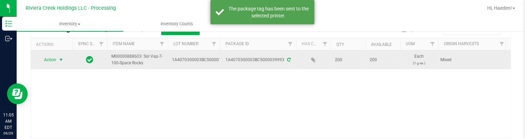
click at [62, 57] on span "select" at bounding box center [61, 60] width 6 height 6
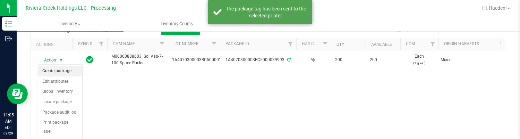
click at [62, 68] on li "Create package" at bounding box center [60, 71] width 44 height 10
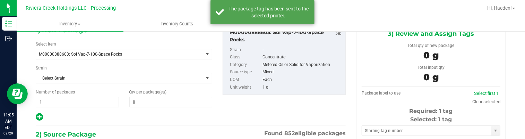
type input "0 ea"
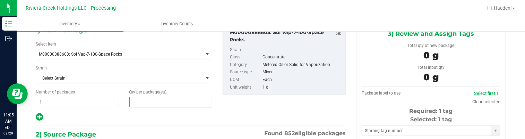
click at [147, 99] on span at bounding box center [170, 102] width 83 height 10
type input "0"
type input "20"
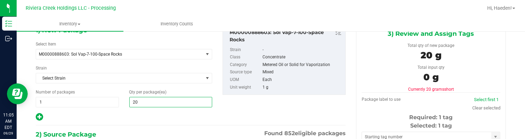
type input "20"
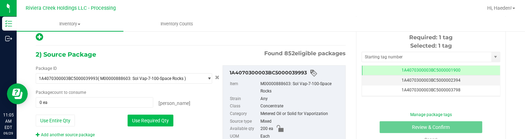
click at [160, 117] on button "Use Required Qty" at bounding box center [151, 120] width 46 height 12
type input "20 ea"
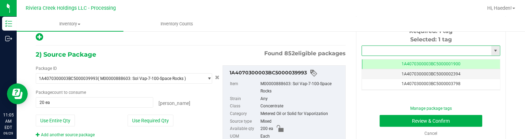
click at [372, 47] on input "text" at bounding box center [426, 51] width 129 height 10
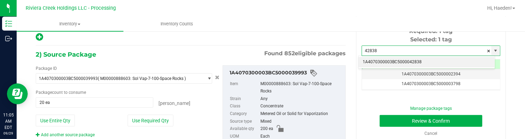
click at [413, 63] on li "1A4070300003BC5000042838" at bounding box center [427, 62] width 136 height 10
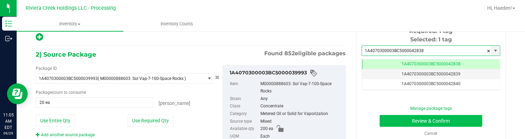
type input "1A4070300003BC5000042838"
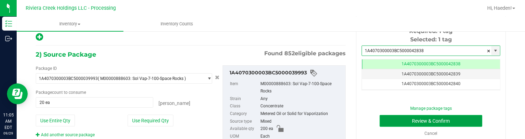
click at [411, 120] on button "Review & Confirm" at bounding box center [431, 121] width 103 height 12
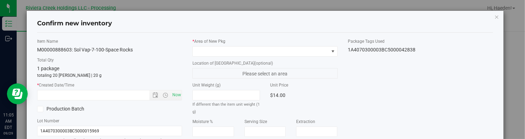
type input "[DATE]"
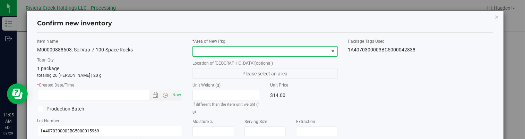
click at [330, 51] on span at bounding box center [333, 52] width 6 height 6
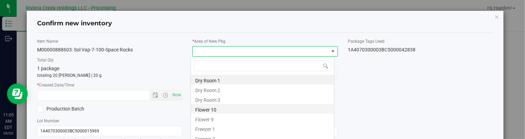
click at [208, 109] on li "Flower 10" at bounding box center [262, 109] width 143 height 10
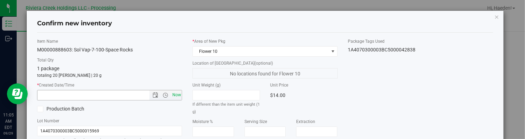
click at [175, 93] on span "Now" at bounding box center [177, 95] width 12 height 10
type input "9/29/2025 11:05 AM"
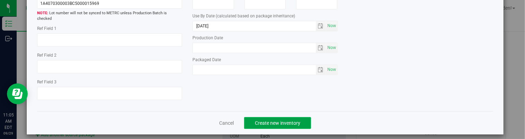
click at [259, 120] on span "Create new inventory" at bounding box center [277, 123] width 45 height 6
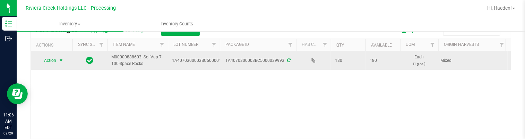
drag, startPoint x: 52, startPoint y: 57, endPoint x: 52, endPoint y: 60, distance: 3.9
click at [52, 58] on span "Action" at bounding box center [47, 60] width 19 height 10
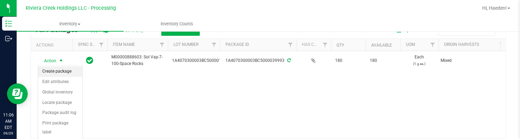
click at [55, 71] on li "Create package" at bounding box center [60, 71] width 44 height 10
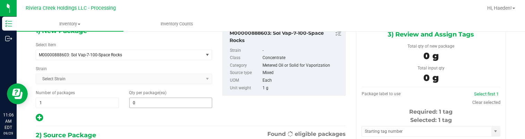
click at [179, 97] on div "0 0" at bounding box center [170, 102] width 83 height 10
drag, startPoint x: 179, startPoint y: 97, endPoint x: 177, endPoint y: 102, distance: 5.7
click at [178, 102] on span at bounding box center [170, 102] width 83 height 10
type input "25"
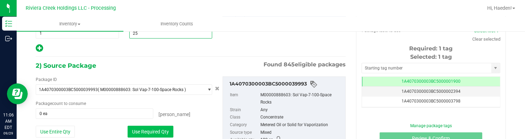
type input "25"
click at [160, 126] on button "Use Required Qty" at bounding box center [151, 132] width 46 height 12
type input "25 ea"
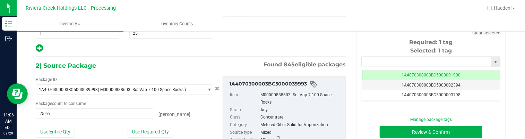
click at [375, 60] on input "text" at bounding box center [426, 62] width 129 height 10
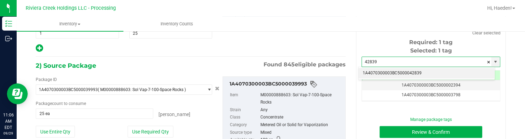
click at [383, 75] on li "1A4070300003BC5000042839" at bounding box center [427, 73] width 136 height 10
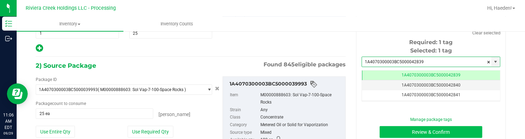
type input "1A4070300003BC5000042839"
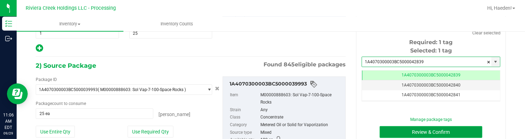
click at [400, 133] on button "Review & Confirm" at bounding box center [431, 132] width 103 height 12
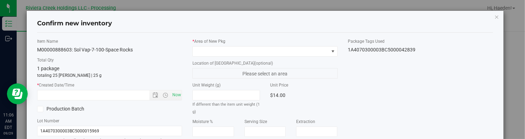
type input "[DATE]"
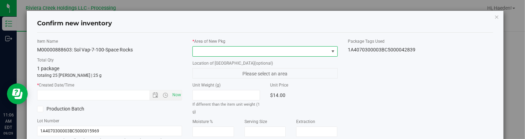
click at [330, 50] on span at bounding box center [333, 52] width 6 height 6
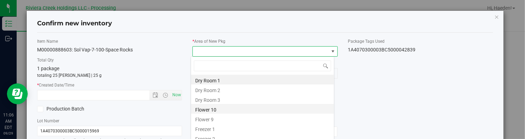
click at [218, 112] on li "Flower 10" at bounding box center [262, 109] width 143 height 10
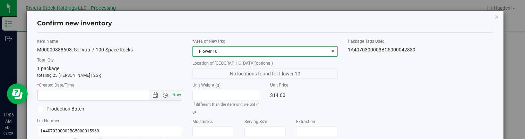
click at [176, 94] on span "Now" at bounding box center [177, 95] width 12 height 10
type input "9/29/2025 11:06 AM"
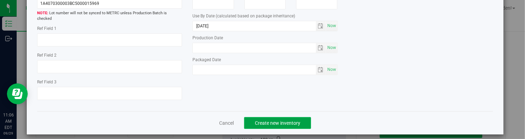
click at [291, 120] on button "Create new inventory" at bounding box center [277, 123] width 67 height 12
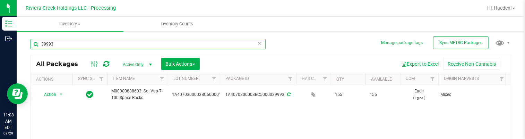
click at [200, 45] on input "39993" at bounding box center [148, 44] width 235 height 10
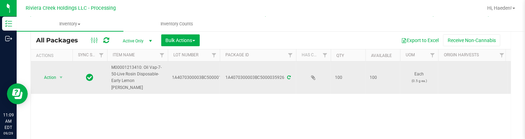
scroll to position [35, 0]
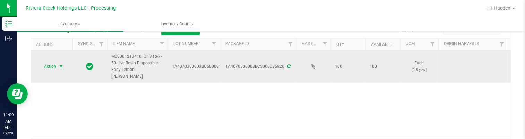
type input "35926"
click at [60, 63] on span "select" at bounding box center [61, 66] width 6 height 6
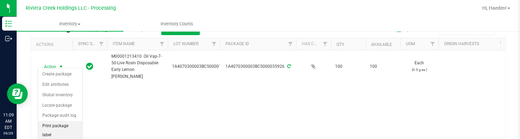
click at [62, 126] on li "Print package label" at bounding box center [60, 130] width 44 height 19
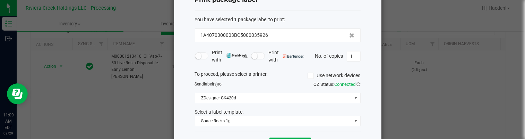
scroll to position [53, 0]
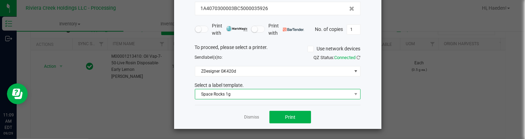
click at [236, 96] on span "Space Rocks 1g" at bounding box center [273, 94] width 156 height 10
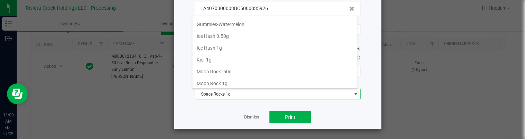
scroll to position [188, 0]
click at [238, 24] on li "Disposable .50g" at bounding box center [274, 24] width 165 height 12
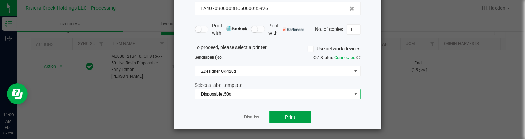
click at [280, 113] on button "Print" at bounding box center [290, 117] width 42 height 12
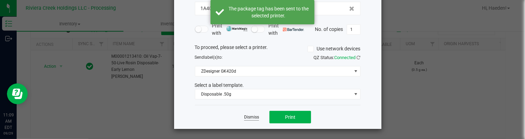
click at [251, 114] on link "Dismiss" at bounding box center [251, 117] width 15 height 6
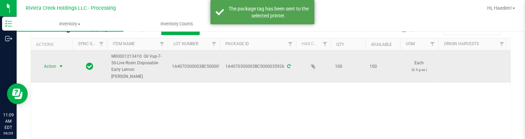
click at [49, 63] on span "Action" at bounding box center [47, 66] width 19 height 10
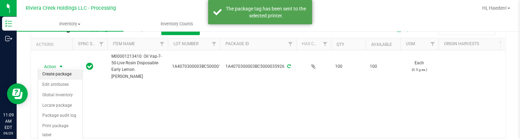
click at [61, 71] on li "Create package" at bounding box center [60, 74] width 44 height 10
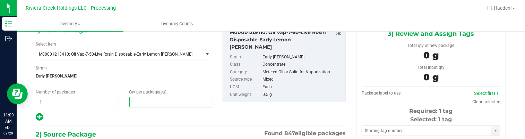
click at [137, 98] on span at bounding box center [170, 102] width 83 height 10
type input "10"
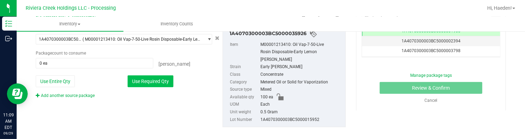
type input "10"
click at [157, 84] on button "Use Required Qty" at bounding box center [151, 81] width 46 height 12
type input "10 ea"
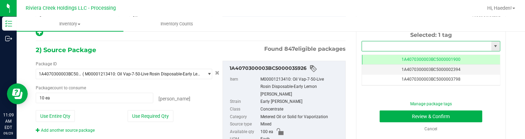
click at [408, 43] on input "text" at bounding box center [426, 46] width 129 height 10
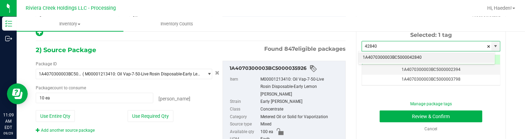
click at [412, 55] on li "1A4070300003BC5000042840" at bounding box center [427, 57] width 136 height 10
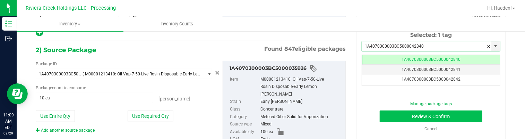
type input "1A4070300003BC5000042840"
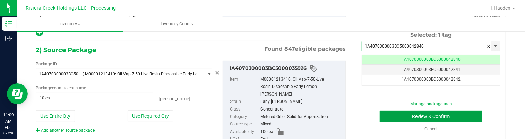
click at [414, 115] on button "Review & Confirm" at bounding box center [431, 116] width 103 height 12
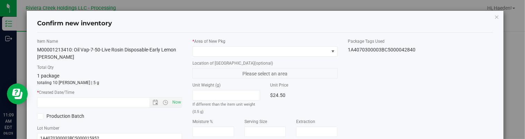
type input "[DATE]"
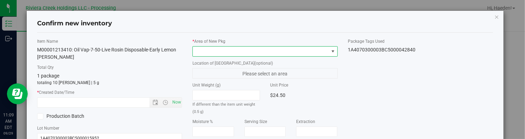
click at [330, 49] on span at bounding box center [333, 52] width 6 height 6
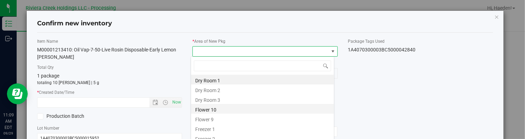
click at [241, 111] on li "Flower 10" at bounding box center [262, 109] width 143 height 10
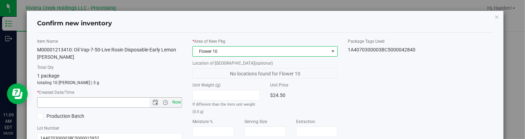
click at [178, 101] on span "Now" at bounding box center [177, 102] width 12 height 10
type input "9/29/2025 11:09 AM"
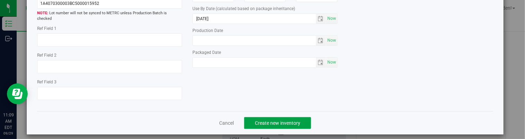
click at [287, 120] on span "Create new inventory" at bounding box center [277, 123] width 45 height 6
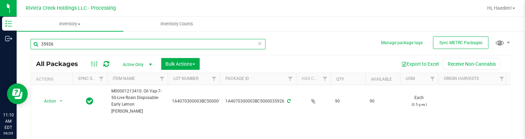
click at [112, 45] on input "35926" at bounding box center [148, 44] width 235 height 10
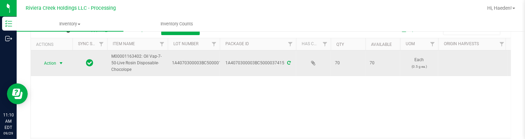
type input "37415"
click at [53, 61] on span "Action" at bounding box center [47, 63] width 19 height 10
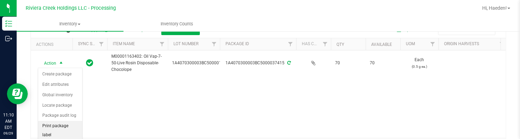
click at [57, 124] on li "Print package label" at bounding box center [60, 130] width 44 height 19
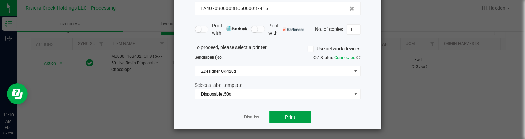
click at [277, 116] on button "Print" at bounding box center [290, 117] width 42 height 12
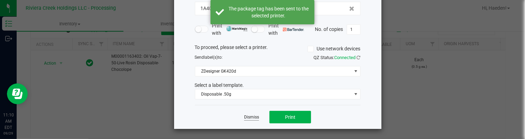
click at [244, 116] on link "Dismiss" at bounding box center [251, 117] width 15 height 6
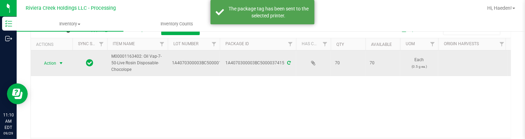
click at [60, 60] on span "select" at bounding box center [61, 63] width 6 height 6
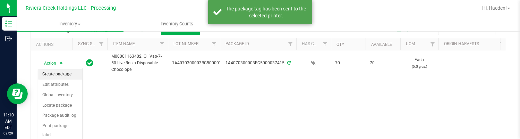
click at [60, 71] on li "Create package" at bounding box center [60, 74] width 44 height 10
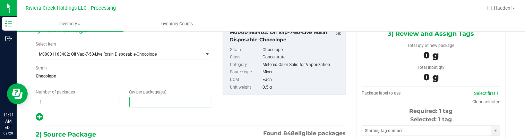
click at [141, 101] on span at bounding box center [170, 102] width 83 height 10
click at [141, 101] on input "text" at bounding box center [171, 102] width 83 height 10
type input "10"
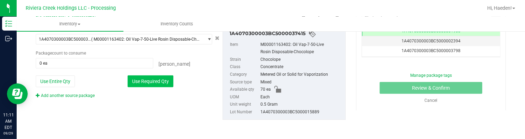
type input "10"
click at [155, 84] on button "Use Required Qty" at bounding box center [151, 81] width 46 height 12
type input "10 ea"
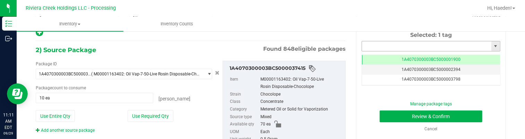
click at [379, 42] on input "text" at bounding box center [426, 46] width 129 height 10
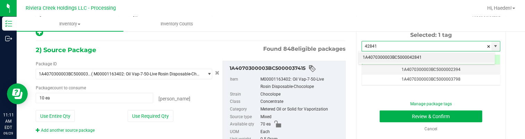
click at [411, 56] on li "1A4070300003BC5000042841" at bounding box center [427, 57] width 136 height 10
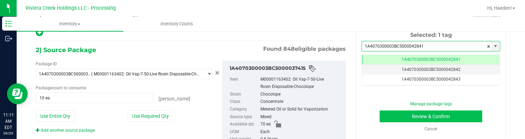
type input "1A4070300003BC5000042841"
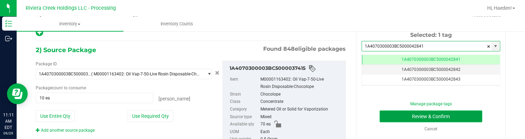
click at [422, 115] on button "Review & Confirm" at bounding box center [431, 116] width 103 height 12
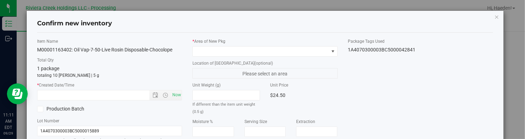
type input "2026-07-06"
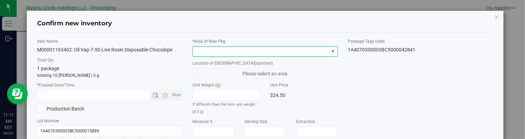
click at [330, 49] on span at bounding box center [333, 52] width 6 height 6
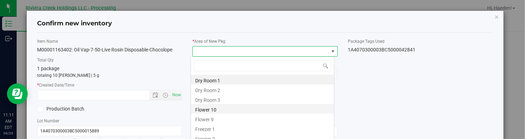
click at [222, 107] on li "Flower 10" at bounding box center [262, 109] width 143 height 10
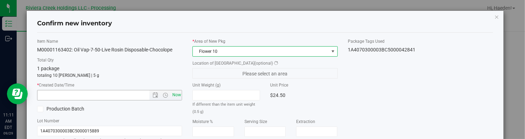
click at [178, 93] on span "Now" at bounding box center [177, 95] width 12 height 10
type input "9/29/2025 11:11 AM"
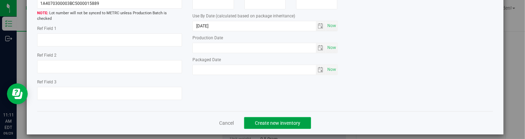
click at [302, 117] on button "Create new inventory" at bounding box center [277, 123] width 67 height 12
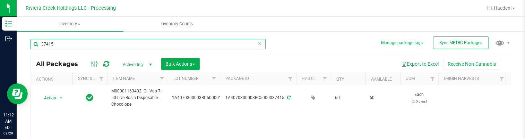
click at [135, 41] on input "37415" at bounding box center [148, 44] width 235 height 10
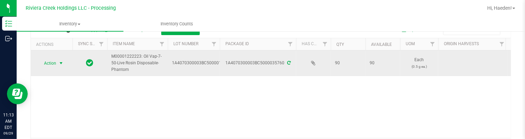
type input "35760"
click at [58, 64] on span "select" at bounding box center [61, 63] width 9 height 10
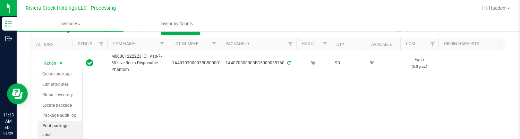
click at [60, 123] on li "Print package label" at bounding box center [60, 130] width 44 height 19
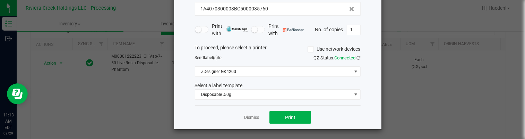
scroll to position [53, 0]
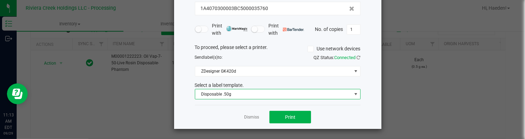
click at [241, 94] on span "Disposable .50g" at bounding box center [273, 94] width 156 height 10
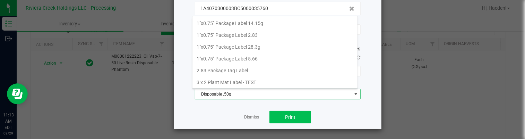
scroll to position [10, 166]
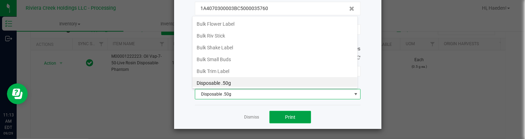
click at [281, 113] on button "Print" at bounding box center [290, 117] width 42 height 12
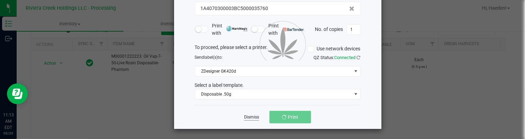
click at [255, 114] on link "Dismiss" at bounding box center [251, 117] width 15 height 6
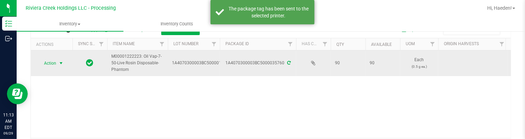
click at [55, 63] on span "Action" at bounding box center [47, 63] width 19 height 10
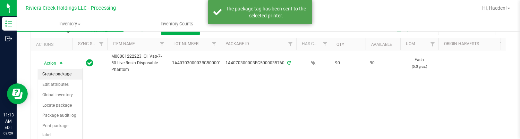
click at [57, 71] on li "Create package" at bounding box center [60, 74] width 44 height 10
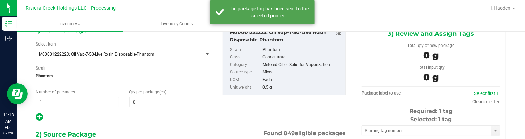
type input "0 ea"
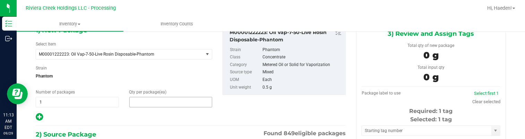
click at [167, 97] on span at bounding box center [170, 102] width 83 height 10
click at [0, 0] on input "text" at bounding box center [0, 0] width 0 height 0
type input "10"
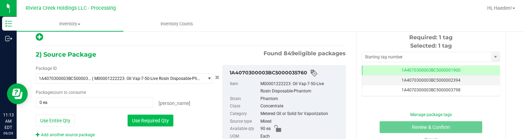
click at [161, 117] on button "Use Required Qty" at bounding box center [151, 120] width 46 height 12
type input "10 ea"
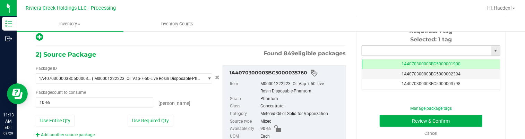
click at [364, 47] on input "text" at bounding box center [426, 51] width 129 height 10
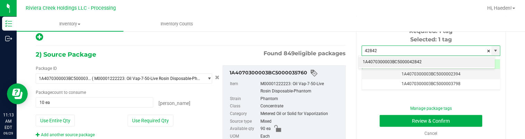
click at [402, 59] on li "1A4070300003BC5000042842" at bounding box center [427, 62] width 136 height 10
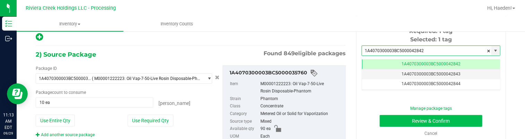
type input "1A4070300003BC5000042842"
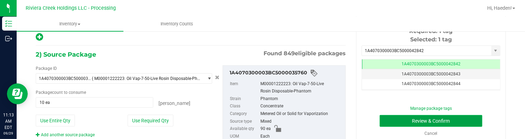
click at [403, 119] on button "Review & Confirm" at bounding box center [431, 121] width 103 height 12
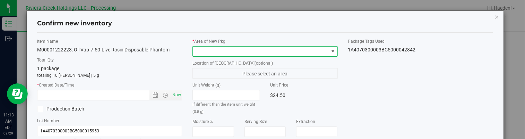
click at [330, 50] on span at bounding box center [333, 52] width 6 height 6
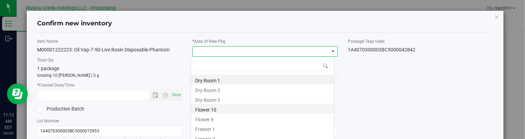
click at [241, 110] on li "Flower 10" at bounding box center [262, 109] width 143 height 10
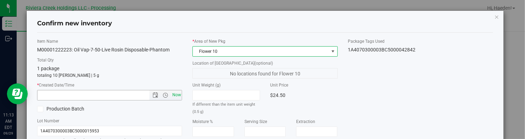
click at [176, 92] on span "Now" at bounding box center [177, 95] width 12 height 10
type input "9/29/2025 11:13 AM"
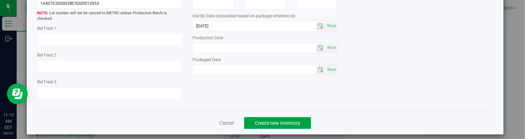
click at [295, 120] on span "Create new inventory" at bounding box center [277, 123] width 45 height 6
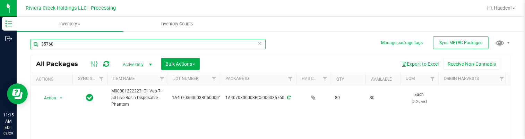
click at [86, 45] on input "35760" at bounding box center [148, 44] width 235 height 10
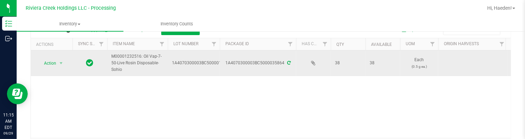
type input "35864"
click at [54, 63] on span "Action" at bounding box center [47, 63] width 19 height 10
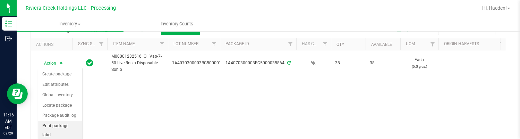
click at [62, 128] on li "Print package label" at bounding box center [60, 130] width 44 height 19
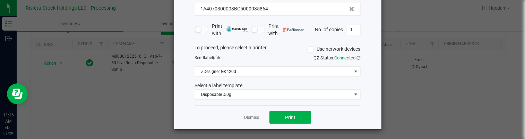
scroll to position [53, 0]
click at [283, 119] on button "Print" at bounding box center [290, 117] width 42 height 12
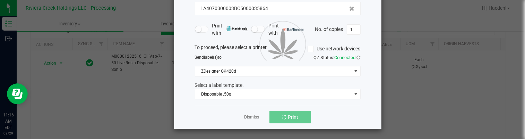
click at [246, 119] on div at bounding box center [277, 43] width 207 height 171
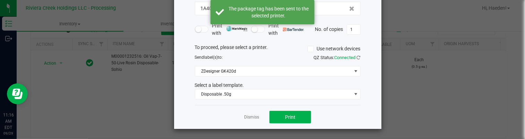
drag, startPoint x: 255, startPoint y: 113, endPoint x: 198, endPoint y: 113, distance: 57.2
click at [255, 114] on link "Dismiss" at bounding box center [251, 117] width 15 height 6
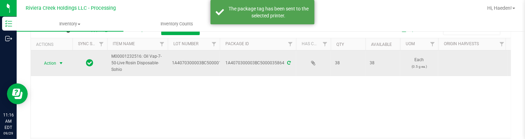
click at [53, 61] on span "Action" at bounding box center [47, 63] width 19 height 10
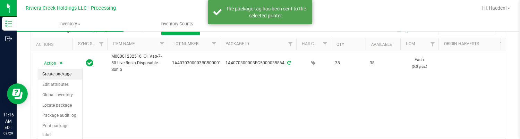
click at [54, 73] on li "Create package" at bounding box center [60, 74] width 44 height 10
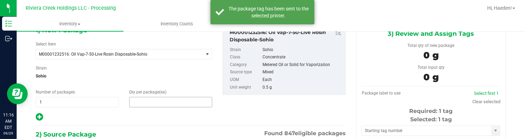
click at [155, 101] on span at bounding box center [170, 102] width 83 height 10
click at [155, 101] on input "text" at bounding box center [171, 102] width 83 height 10
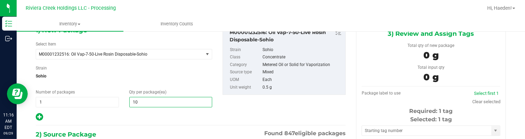
type input "10"
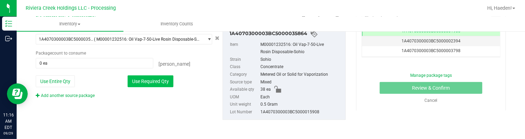
click at [143, 84] on button "Use Required Qty" at bounding box center [151, 81] width 46 height 12
type input "10 ea"
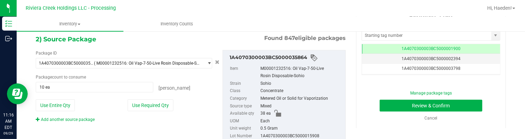
scroll to position [124, 0]
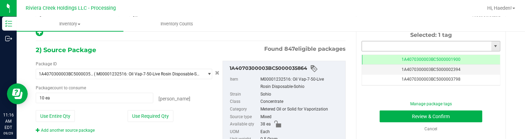
click at [408, 47] on input "text" at bounding box center [426, 46] width 129 height 10
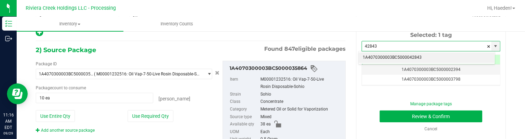
click at [409, 58] on li "1A4070300003BC5000042843" at bounding box center [427, 57] width 136 height 10
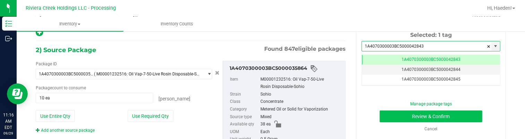
type input "1A4070300003BC5000042843"
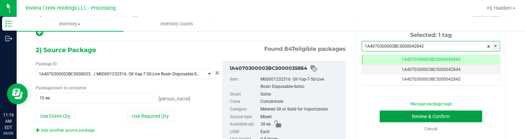
click at [405, 114] on button "Review & Confirm" at bounding box center [431, 116] width 103 height 12
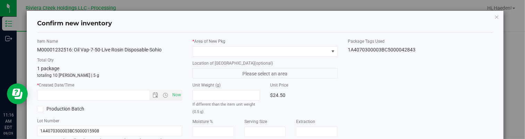
type input "[DATE]"
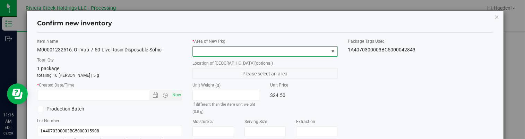
click at [330, 51] on span at bounding box center [333, 52] width 6 height 6
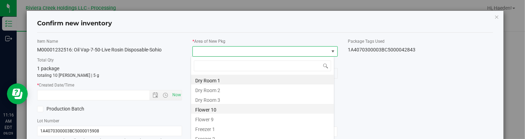
click at [233, 113] on li "Flower 10" at bounding box center [262, 109] width 143 height 10
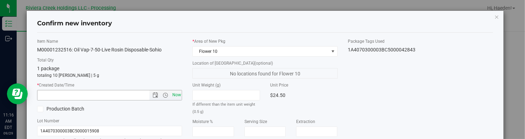
click at [178, 97] on span "Now" at bounding box center [177, 95] width 12 height 10
type input "9/29/2025 11:16 AM"
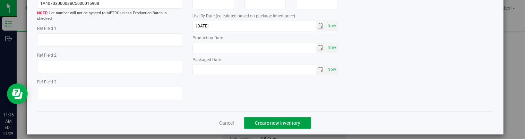
click at [285, 117] on button "Create new inventory" at bounding box center [277, 123] width 67 height 12
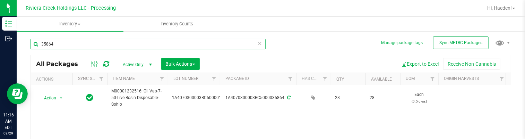
click at [110, 43] on input "35864" at bounding box center [148, 44] width 235 height 10
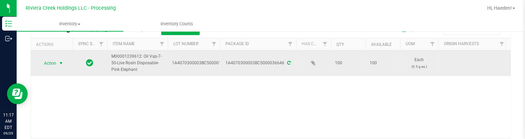
type input "36646"
click at [59, 64] on span "select" at bounding box center [61, 63] width 6 height 6
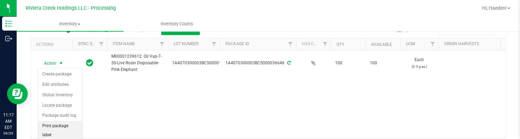
click at [69, 124] on li "Print package label" at bounding box center [60, 130] width 44 height 19
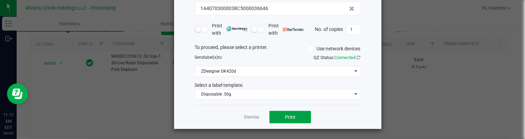
click at [303, 113] on button "Print" at bounding box center [290, 117] width 42 height 12
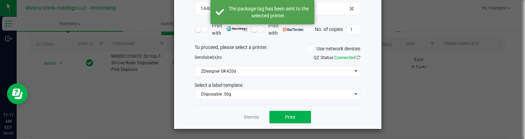
click at [255, 117] on link "Dismiss" at bounding box center [251, 117] width 15 height 6
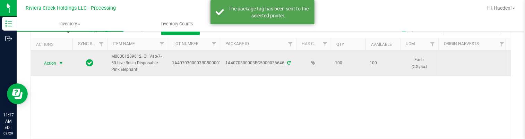
click at [50, 64] on span "Action" at bounding box center [47, 63] width 19 height 10
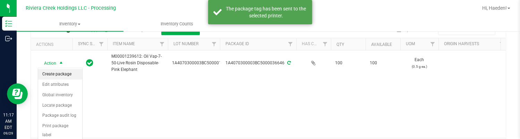
click at [54, 75] on li "Create package" at bounding box center [60, 74] width 44 height 10
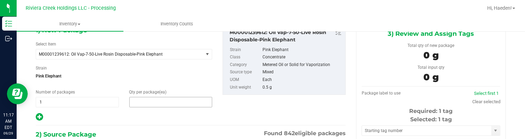
click at [169, 104] on span at bounding box center [170, 102] width 83 height 10
drag, startPoint x: 169, startPoint y: 104, endPoint x: 158, endPoint y: 104, distance: 10.7
click at [169, 104] on input "text" at bounding box center [171, 102] width 83 height 10
type input "10"
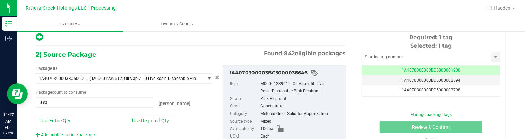
click at [148, 126] on div "Package ID 1A4070300003BC5000036646 ( M00001239612: Oil Vap-7-50-Live Rosin Dis…" at bounding box center [124, 101] width 187 height 72
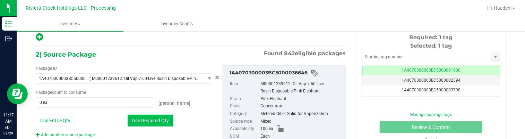
click at [152, 119] on button "Use Required Qty" at bounding box center [151, 120] width 46 height 12
type input "10 ea"
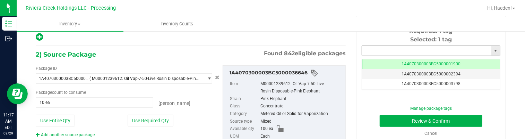
click at [376, 47] on input "text" at bounding box center [426, 51] width 129 height 10
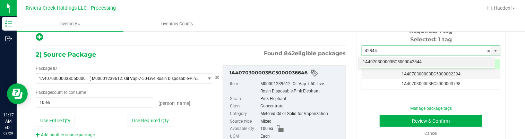
click at [388, 60] on li "1A4070300003BC5000042844" at bounding box center [427, 62] width 136 height 10
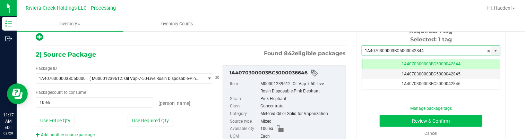
type input "1A4070300003BC5000042844"
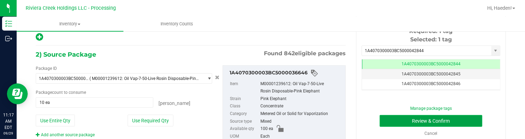
click at [394, 117] on button "Review & Confirm" at bounding box center [431, 121] width 103 height 12
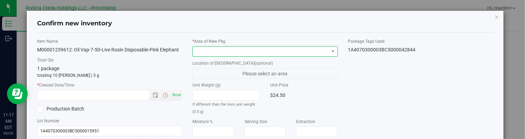
click at [328, 50] on span at bounding box center [332, 51] width 9 height 10
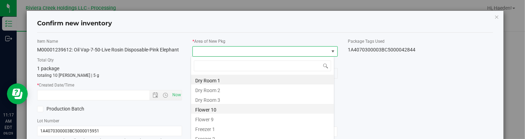
click at [214, 110] on li "Flower 10" at bounding box center [262, 109] width 143 height 10
click at [214, 110] on div "If different than the item unit weight (0.5 g)" at bounding box center [225, 102] width 67 height 25
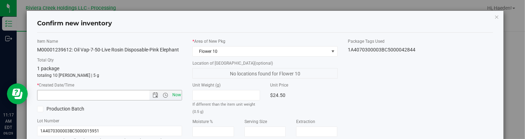
click at [172, 94] on span "Now" at bounding box center [177, 95] width 12 height 10
type input "9/29/2025 11:17 AM"
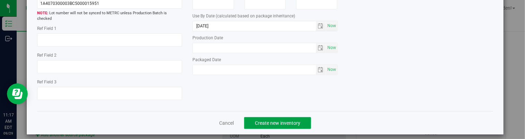
click at [300, 117] on button "Create new inventory" at bounding box center [277, 123] width 67 height 12
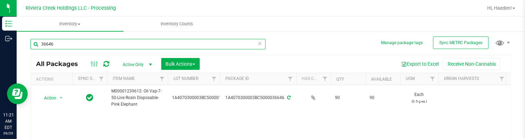
click at [207, 44] on input "36646" at bounding box center [148, 44] width 235 height 10
click at [207, 43] on input "36646" at bounding box center [148, 44] width 235 height 10
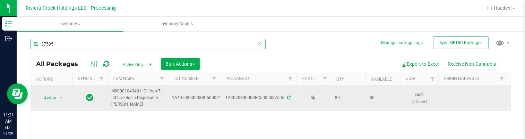
scroll to position [35, 0]
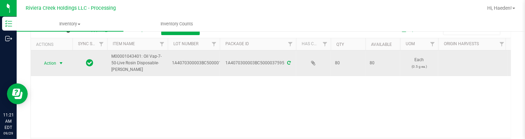
type input "37595"
drag, startPoint x: 61, startPoint y: 60, endPoint x: 61, endPoint y: 63, distance: 3.5
click at [61, 60] on span "select" at bounding box center [61, 63] width 6 height 6
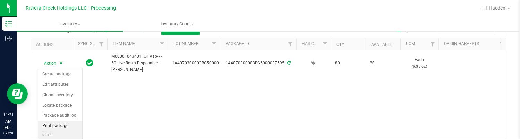
click at [63, 122] on li "Print package label" at bounding box center [60, 130] width 44 height 19
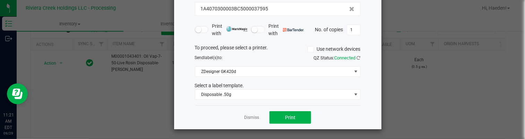
scroll to position [53, 0]
click at [298, 116] on button "Print" at bounding box center [290, 117] width 42 height 12
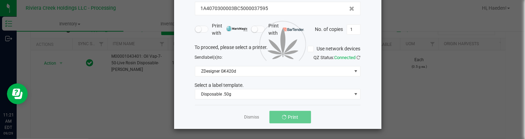
click at [247, 119] on div at bounding box center [277, 43] width 207 height 171
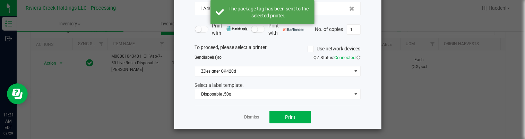
click at [249, 117] on link "Dismiss" at bounding box center [251, 117] width 15 height 6
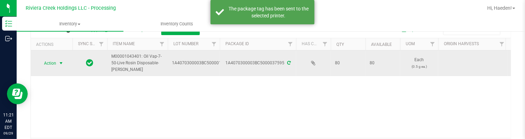
click at [54, 63] on span "Action" at bounding box center [47, 63] width 19 height 10
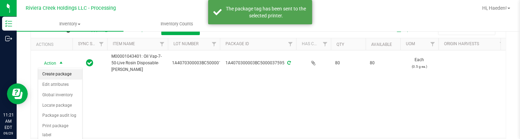
click at [57, 76] on li "Create package" at bounding box center [60, 74] width 44 height 10
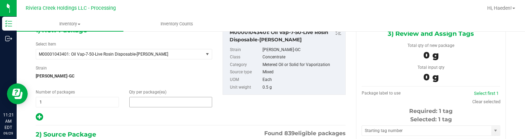
click at [137, 101] on span at bounding box center [170, 102] width 83 height 10
click at [137, 101] on input "text" at bounding box center [171, 102] width 83 height 10
type input "10"
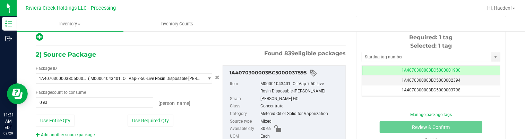
drag, startPoint x: 152, startPoint y: 114, endPoint x: 155, endPoint y: 111, distance: 4.2
click at [152, 114] on button "Use Required Qty" at bounding box center [151, 120] width 46 height 12
type input "10 ea"
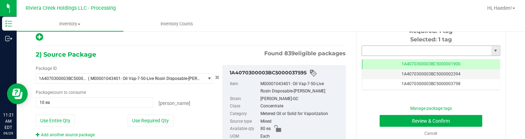
click at [376, 51] on input "text" at bounding box center [426, 51] width 129 height 10
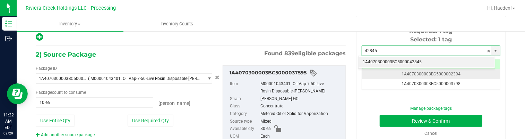
drag, startPoint x: 381, startPoint y: 61, endPoint x: 381, endPoint y: 69, distance: 8.0
click at [381, 62] on li "1A4070300003BC5000042845" at bounding box center [427, 62] width 136 height 10
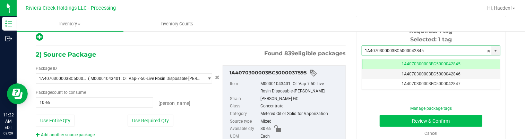
type input "1A4070300003BC5000042845"
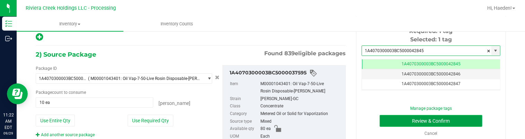
click at [387, 121] on button "Review & Confirm" at bounding box center [431, 121] width 103 height 12
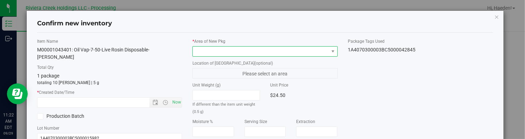
click at [312, 53] on span at bounding box center [261, 51] width 136 height 10
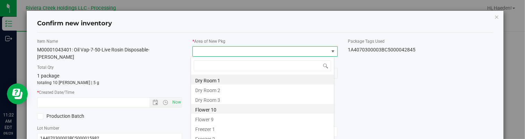
click at [209, 109] on li "Flower 10" at bounding box center [262, 109] width 143 height 10
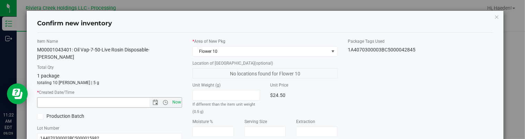
click at [173, 103] on span "Now" at bounding box center [177, 102] width 12 height 10
type input "9/29/2025 11:22 AM"
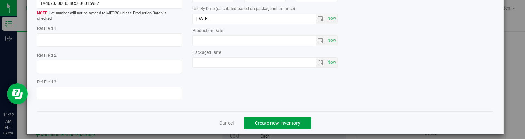
click at [273, 120] on span "Create new inventory" at bounding box center [277, 123] width 45 height 6
